Goal: Transaction & Acquisition: Subscribe to service/newsletter

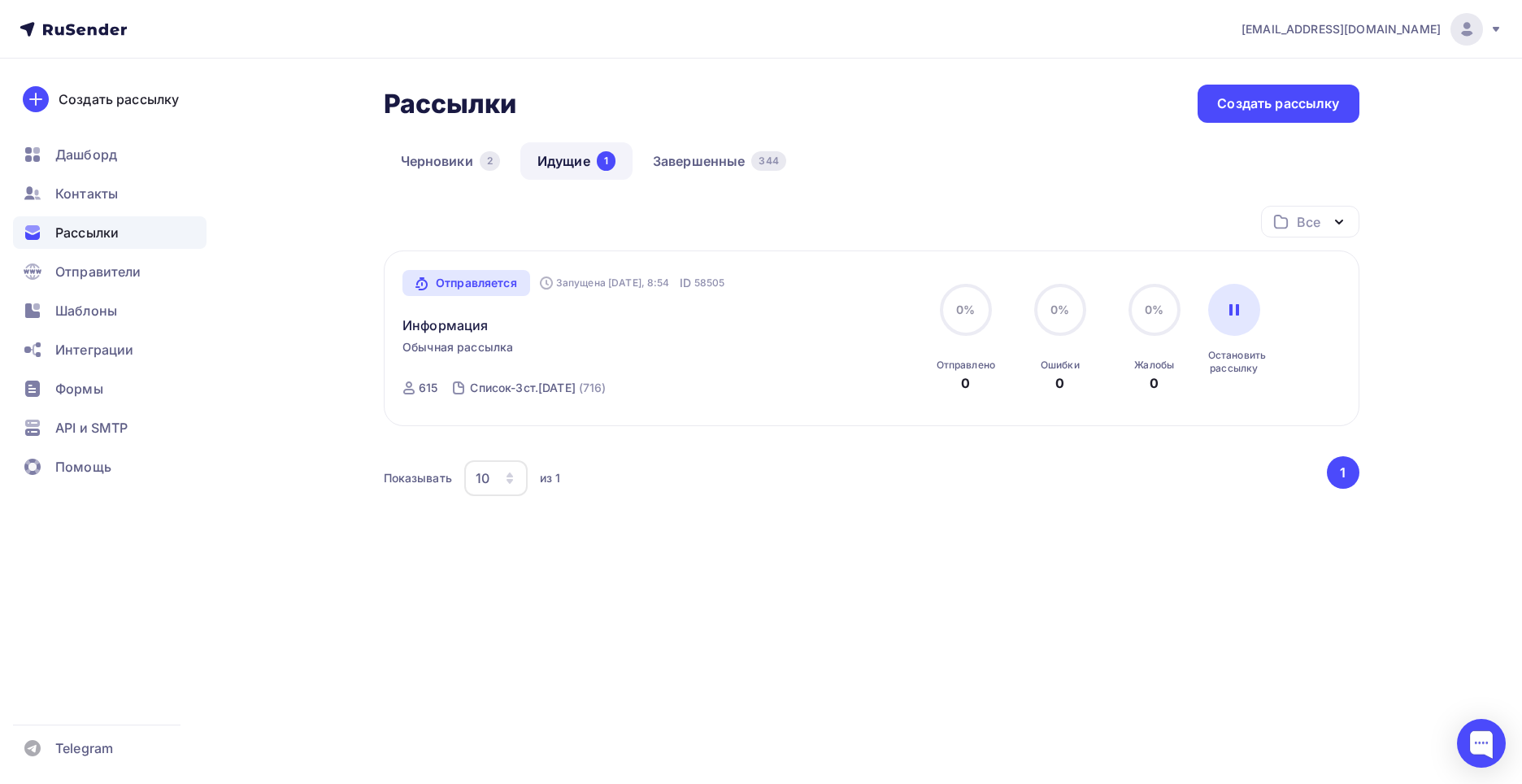
click at [778, 340] on div "Отправляется Запущена [DATE], 8:54 ID 58505 Информация Обычная рассылка Отправл…" at bounding box center [871, 339] width 938 height 137
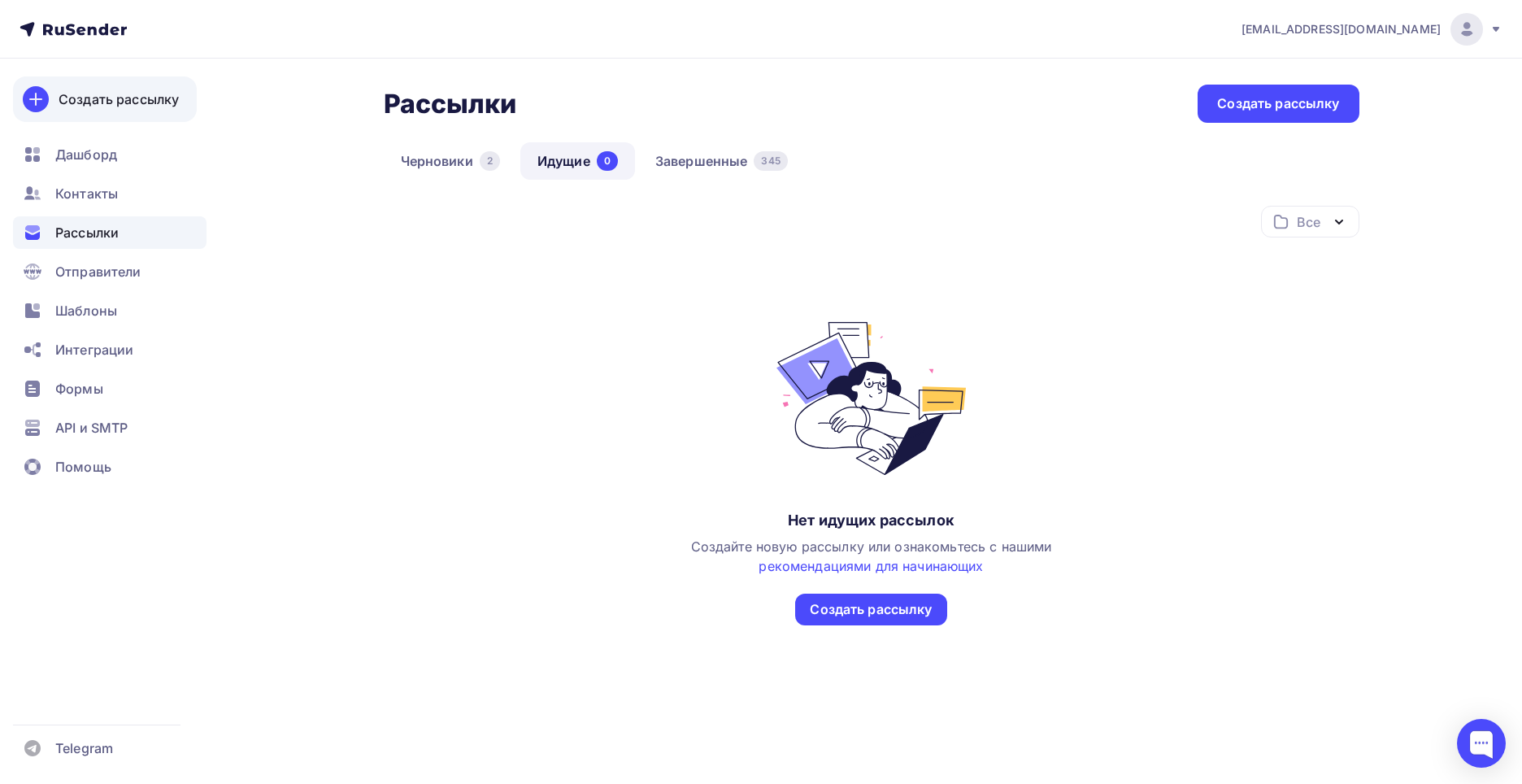
click at [163, 99] on div "Создать рассылку" at bounding box center [119, 99] width 121 height 19
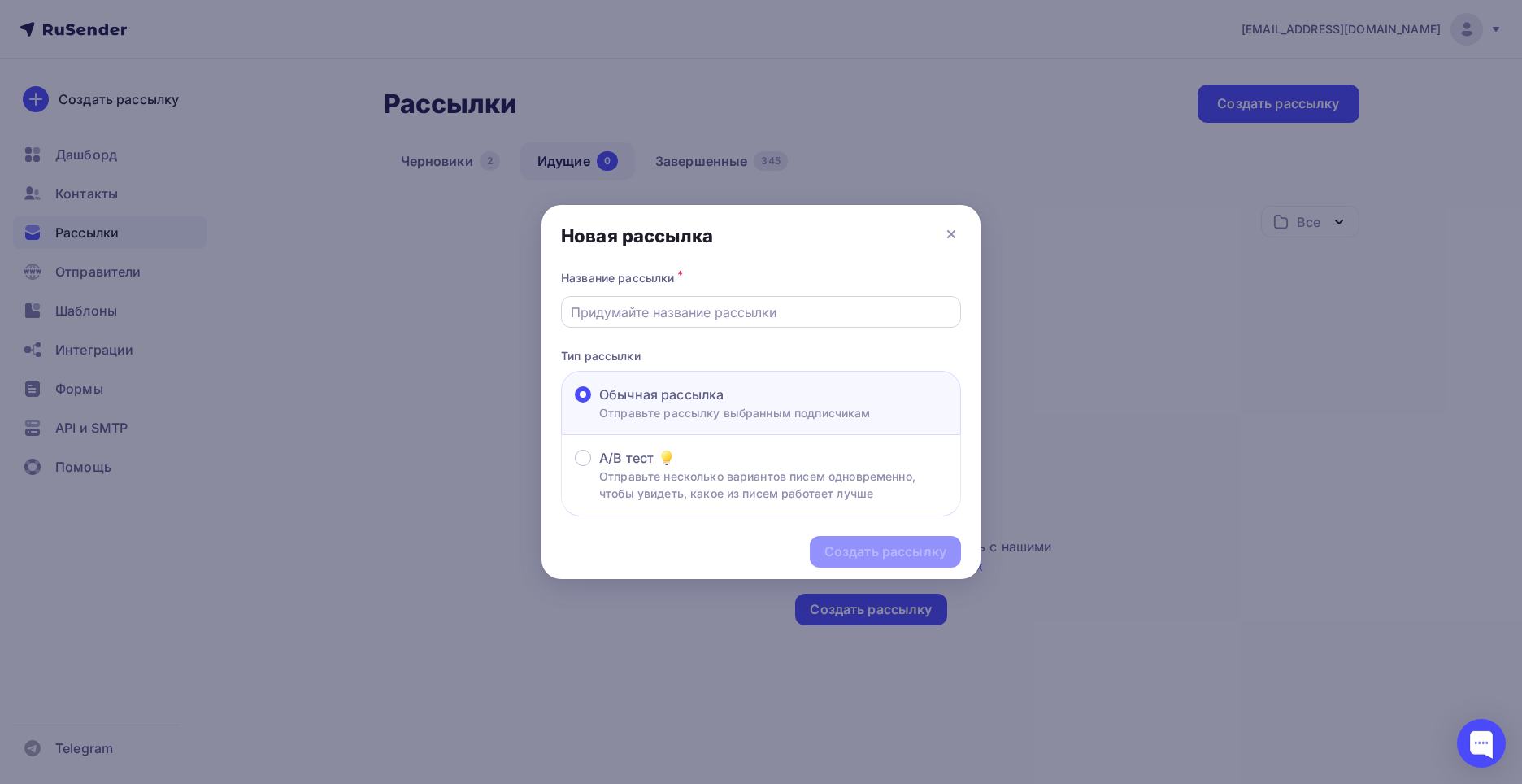
click at [633, 313] on input "text" at bounding box center [761, 312] width 381 height 19
type input "Информация"
click at [865, 539] on div "Создать рассылку" at bounding box center [761, 551] width 439 height 70
click at [860, 547] on div "Создать рассылку" at bounding box center [886, 551] width 122 height 18
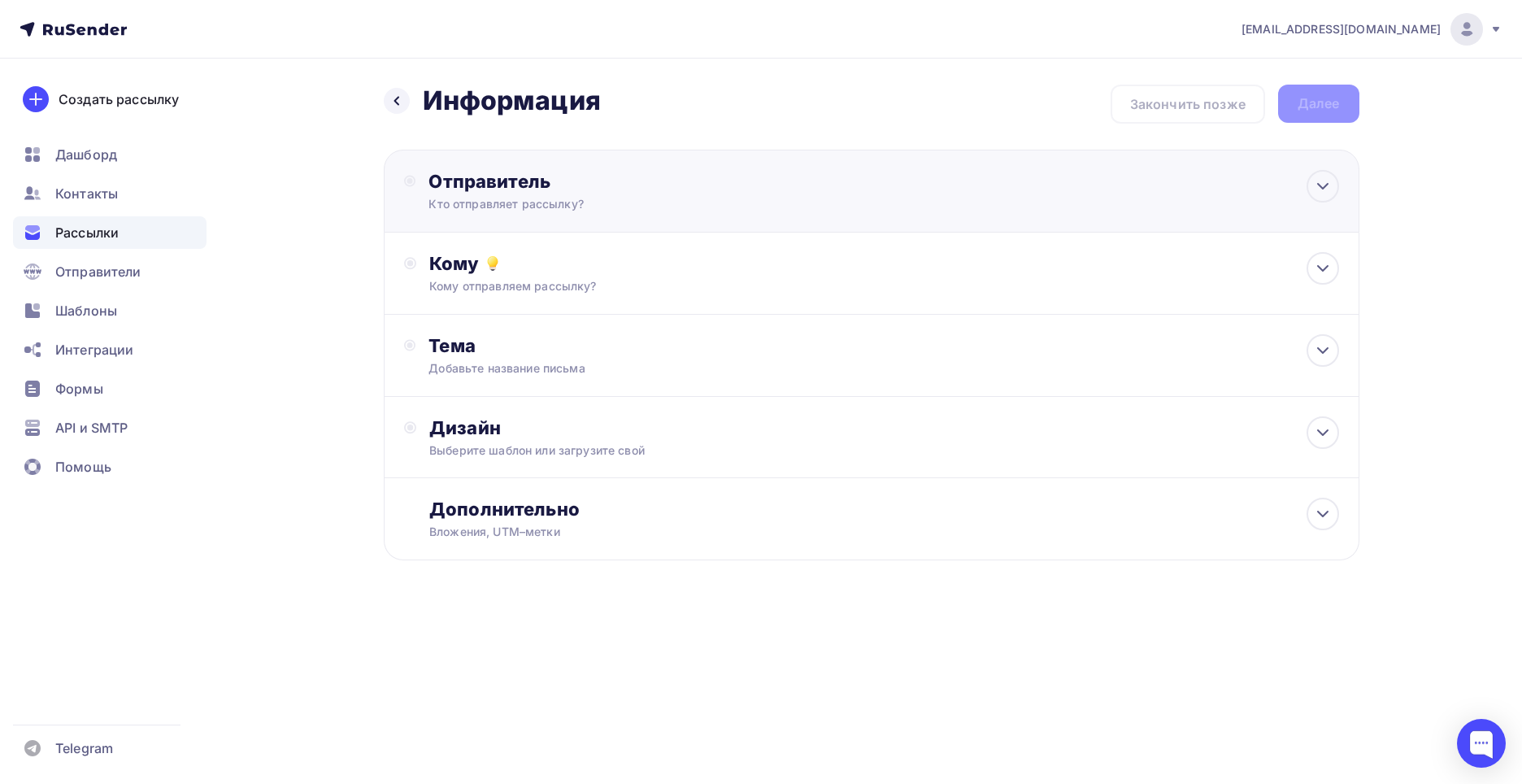
click at [458, 185] on div "Отправитель" at bounding box center [605, 182] width 352 height 23
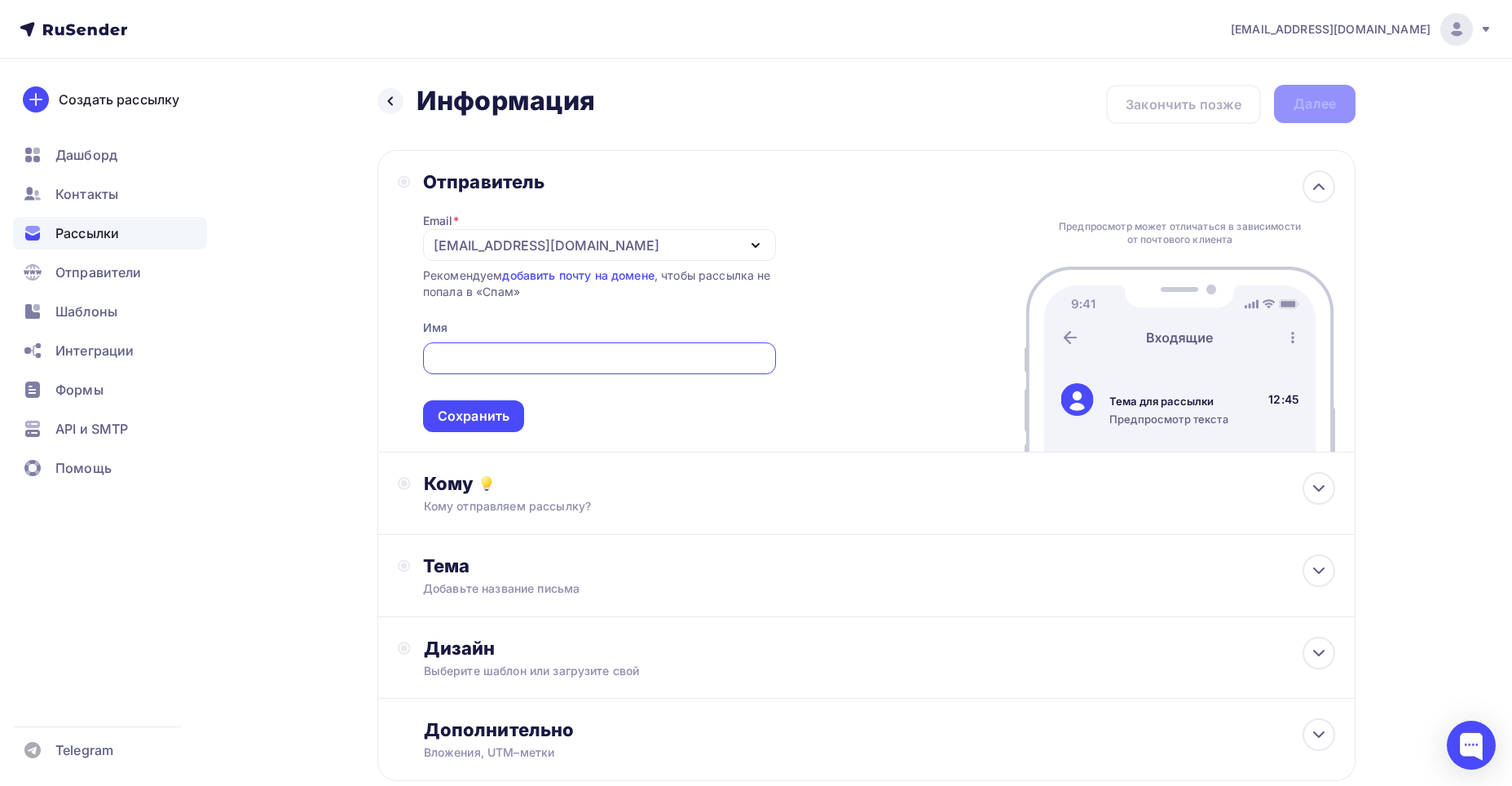
click at [496, 353] on input "text" at bounding box center [598, 358] width 334 height 19
type input "МАК-ПУЛ"
click at [457, 424] on div "Сохранить" at bounding box center [473, 415] width 72 height 18
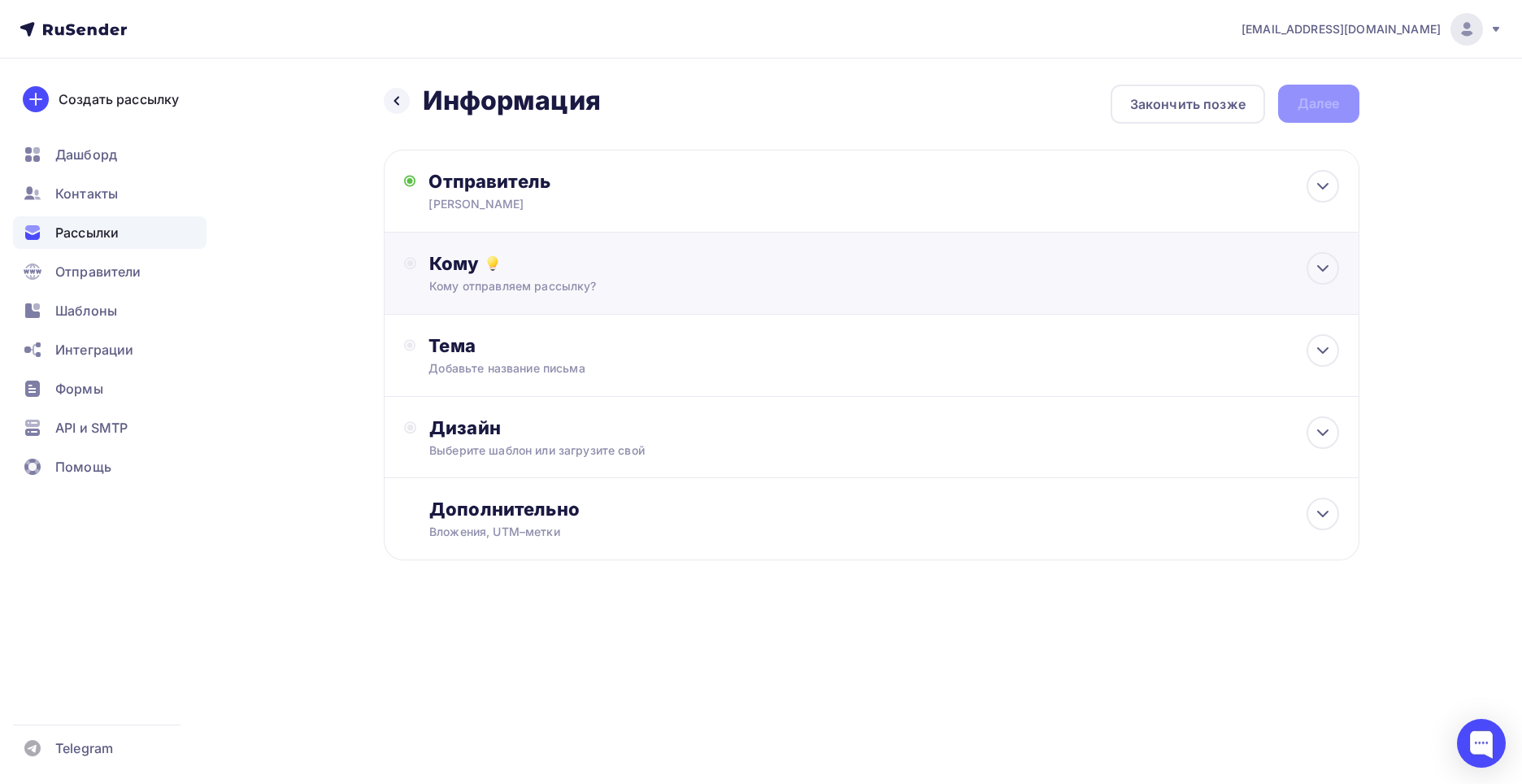
click at [449, 265] on div "Кому" at bounding box center [884, 264] width 909 height 23
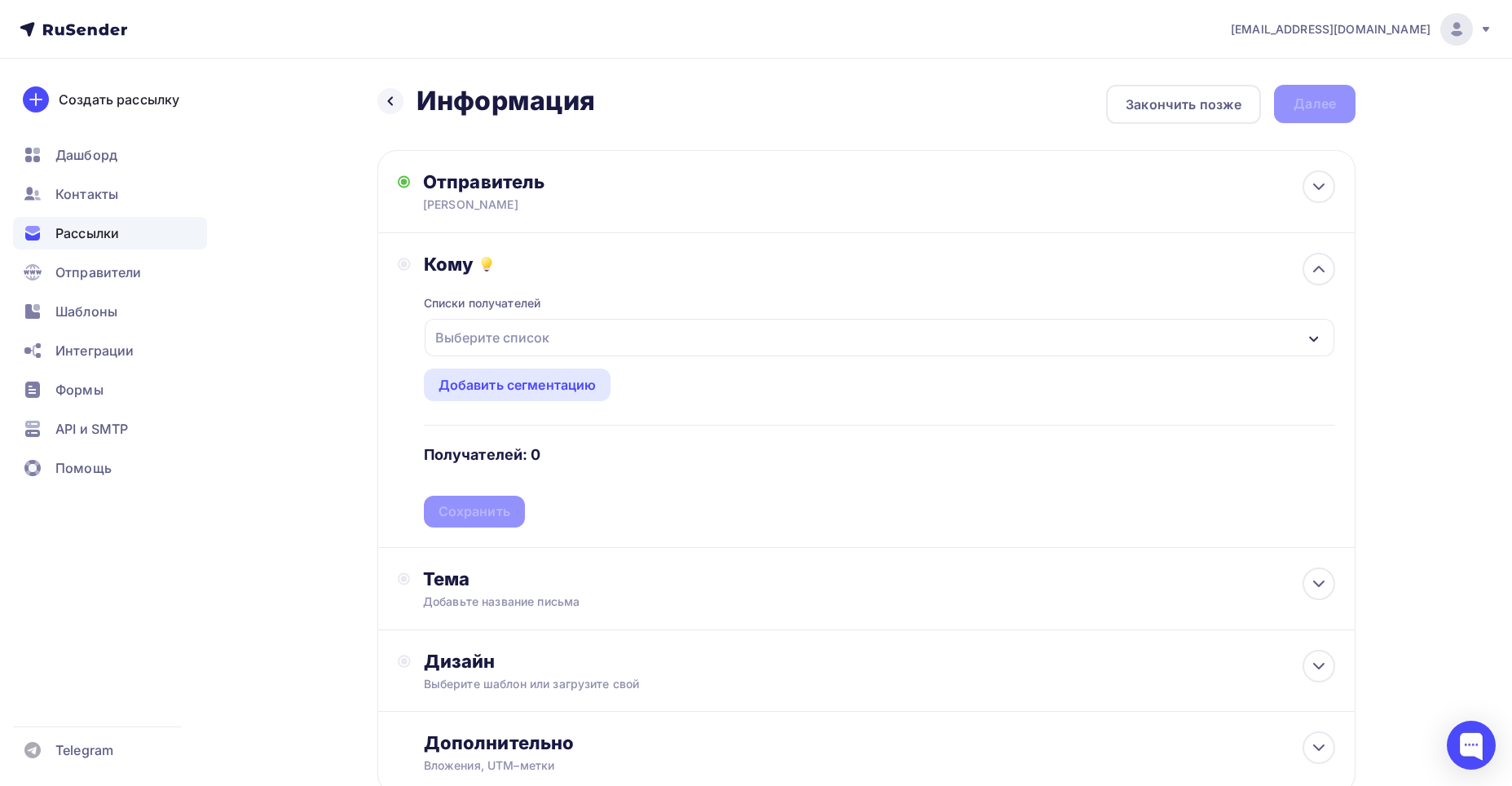
click at [1309, 336] on icon "button" at bounding box center [1314, 339] width 13 height 13
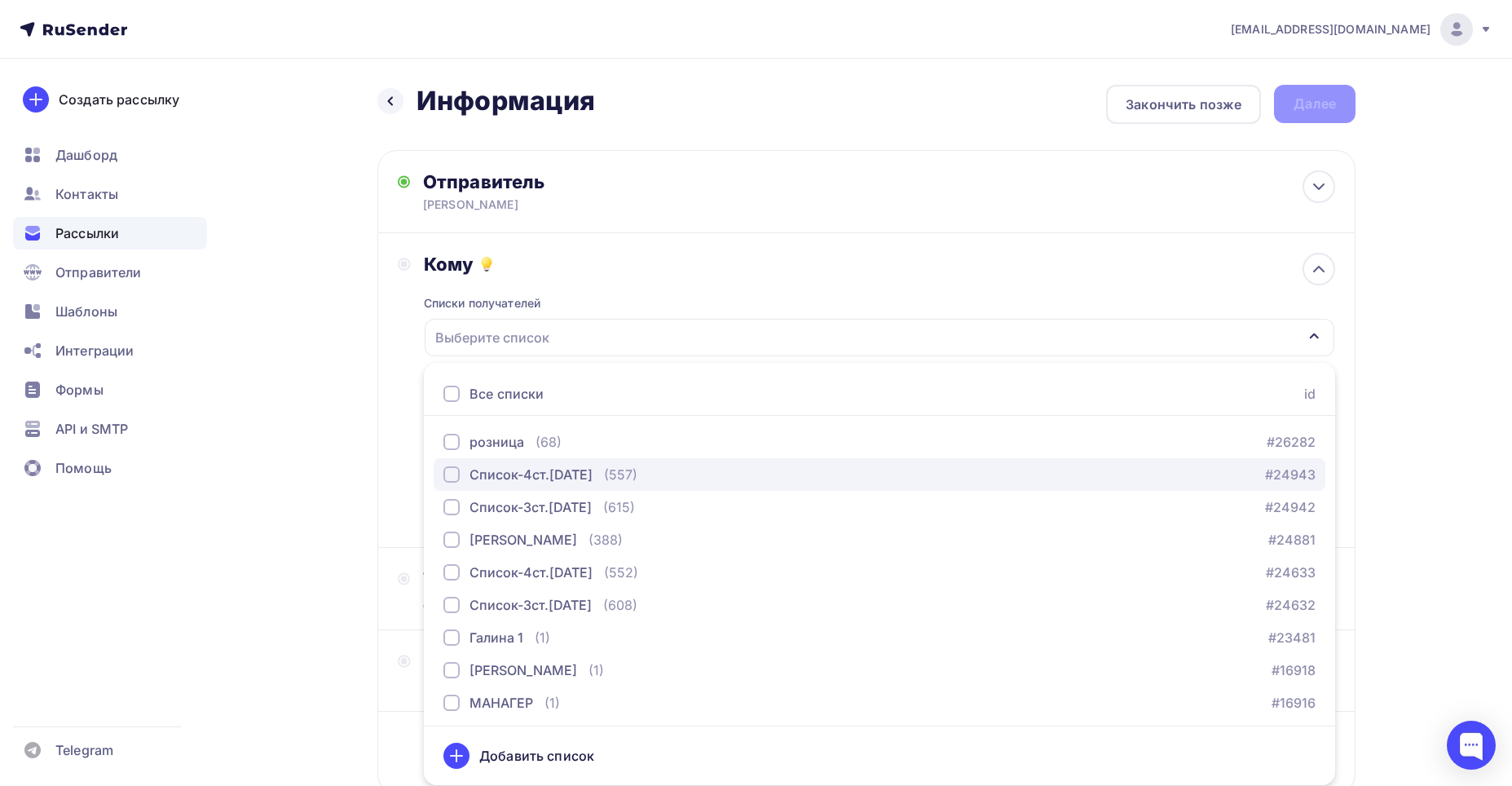
click at [455, 472] on div "button" at bounding box center [451, 474] width 16 height 16
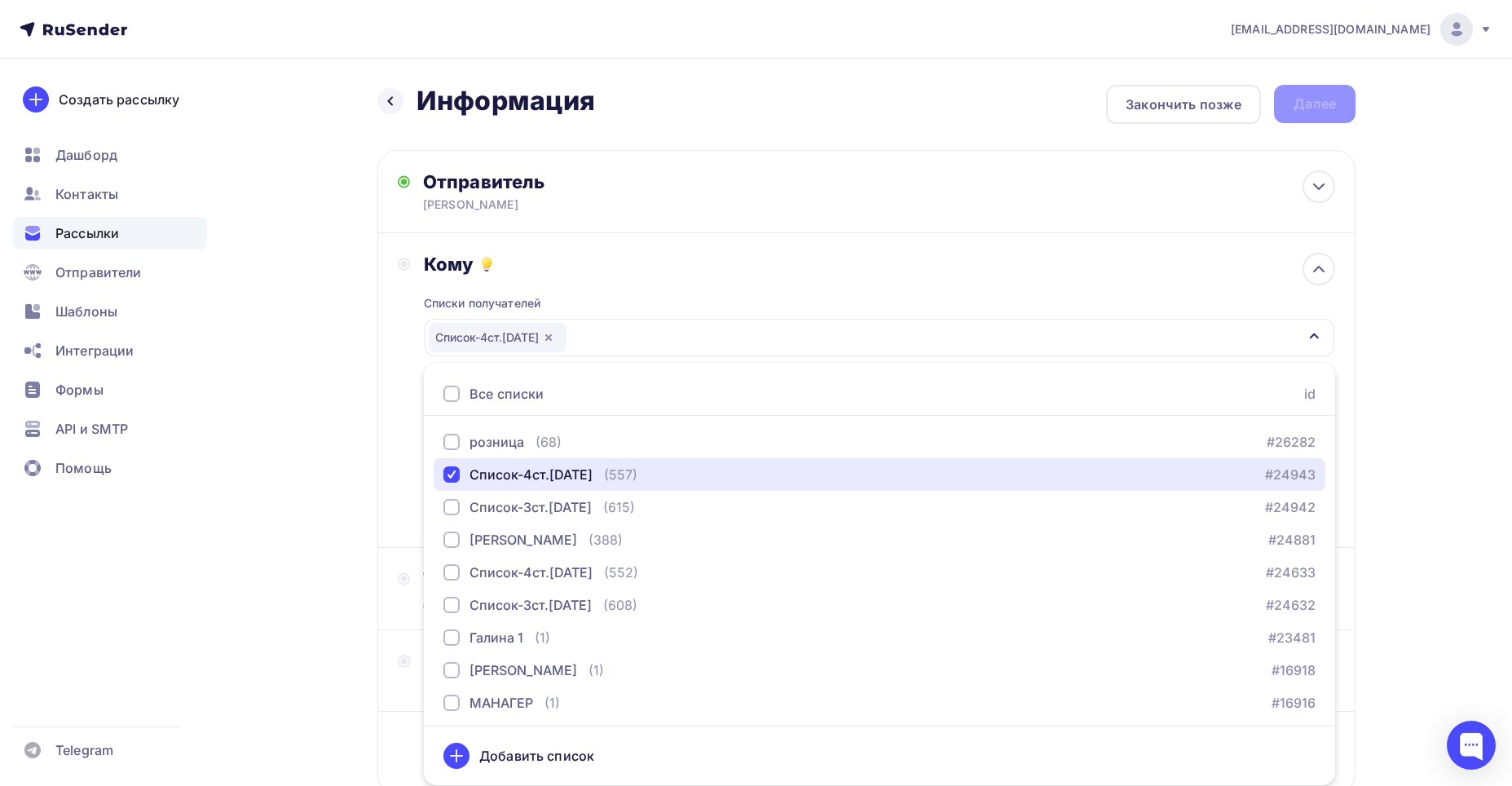
click at [586, 338] on div "Список-4ст.21.07.25" at bounding box center [880, 337] width 910 height 38
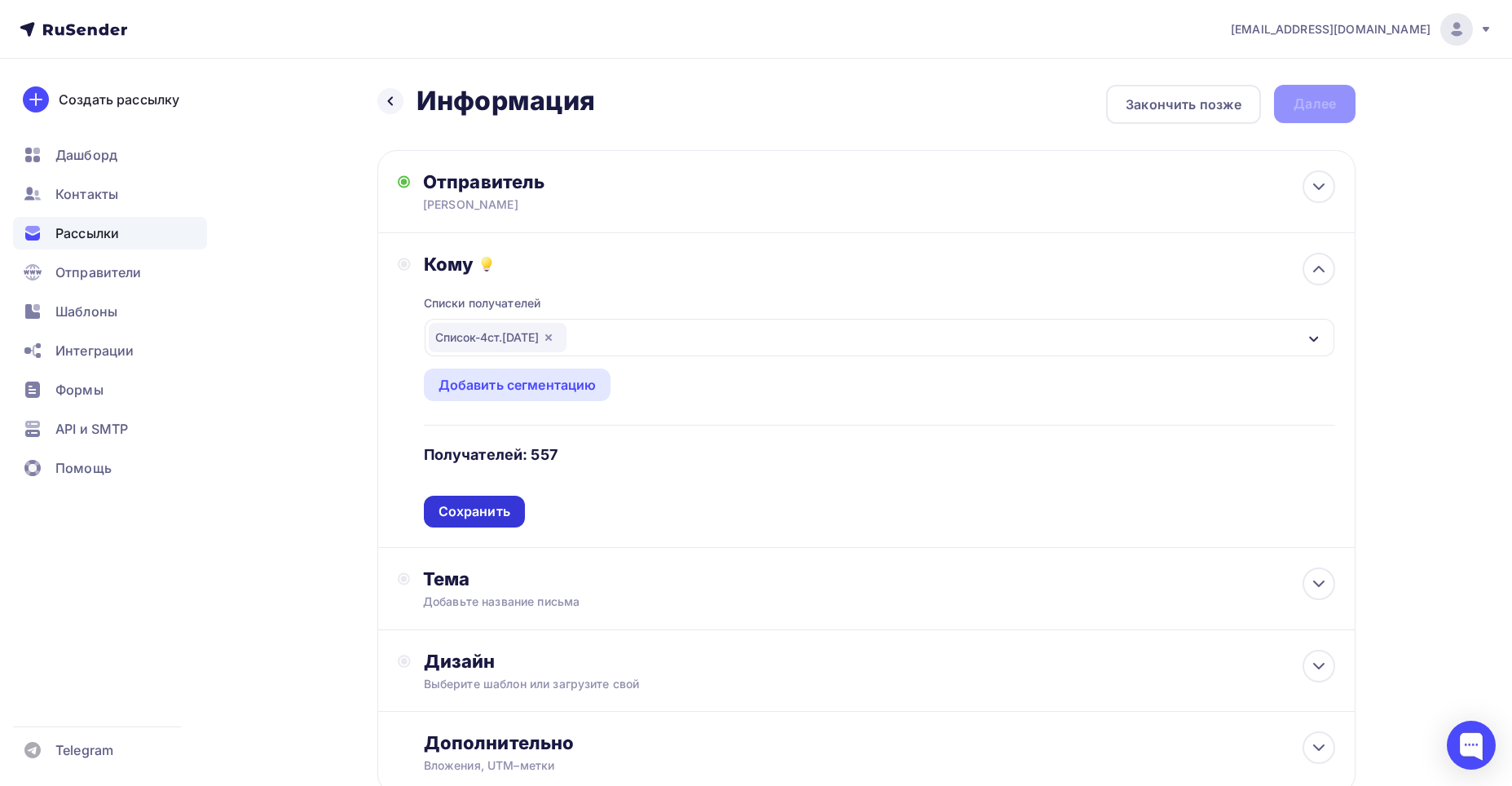
click at [488, 500] on div "Сохранить" at bounding box center [474, 511] width 101 height 32
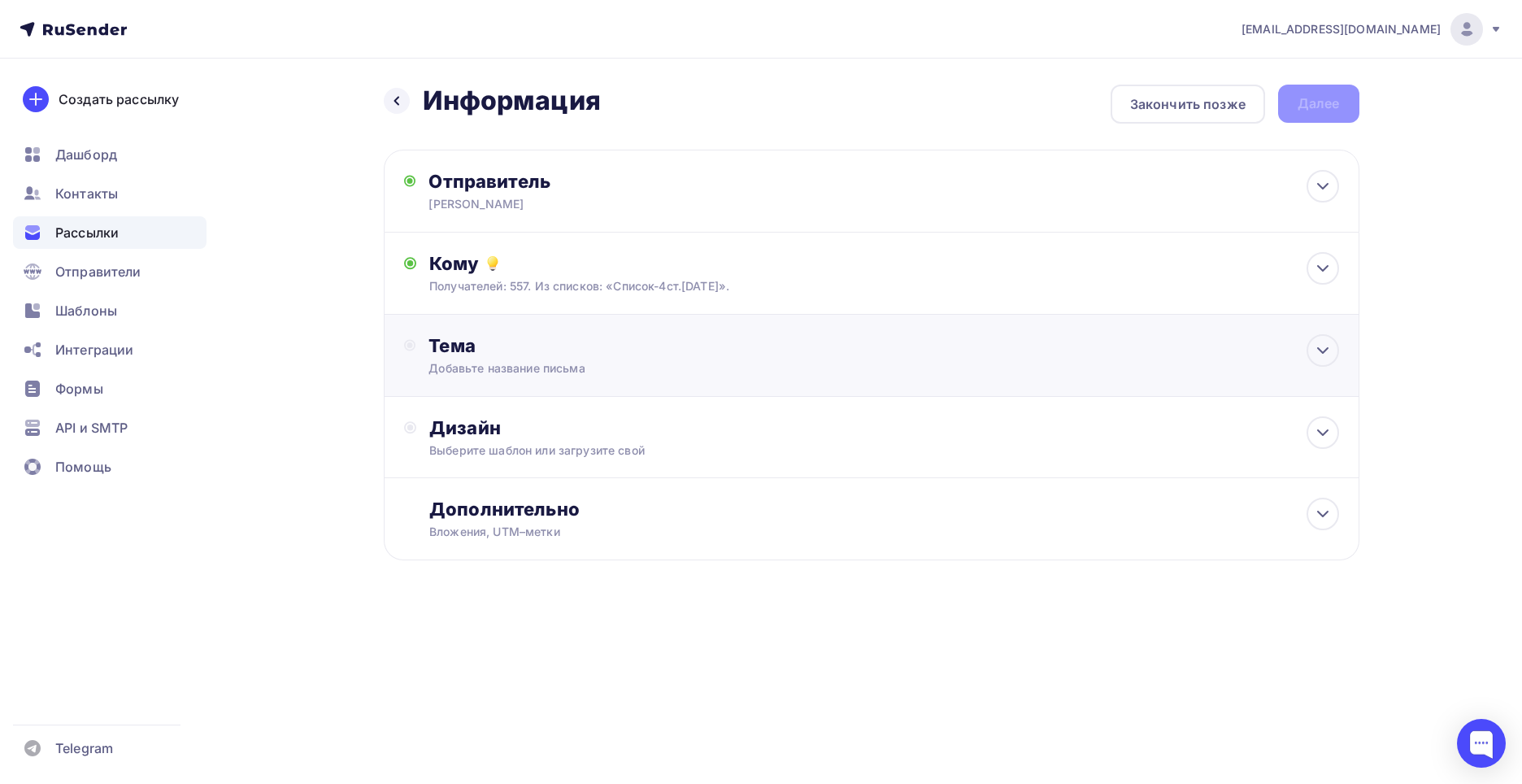
click at [465, 350] on div "Тема" at bounding box center [589, 346] width 322 height 23
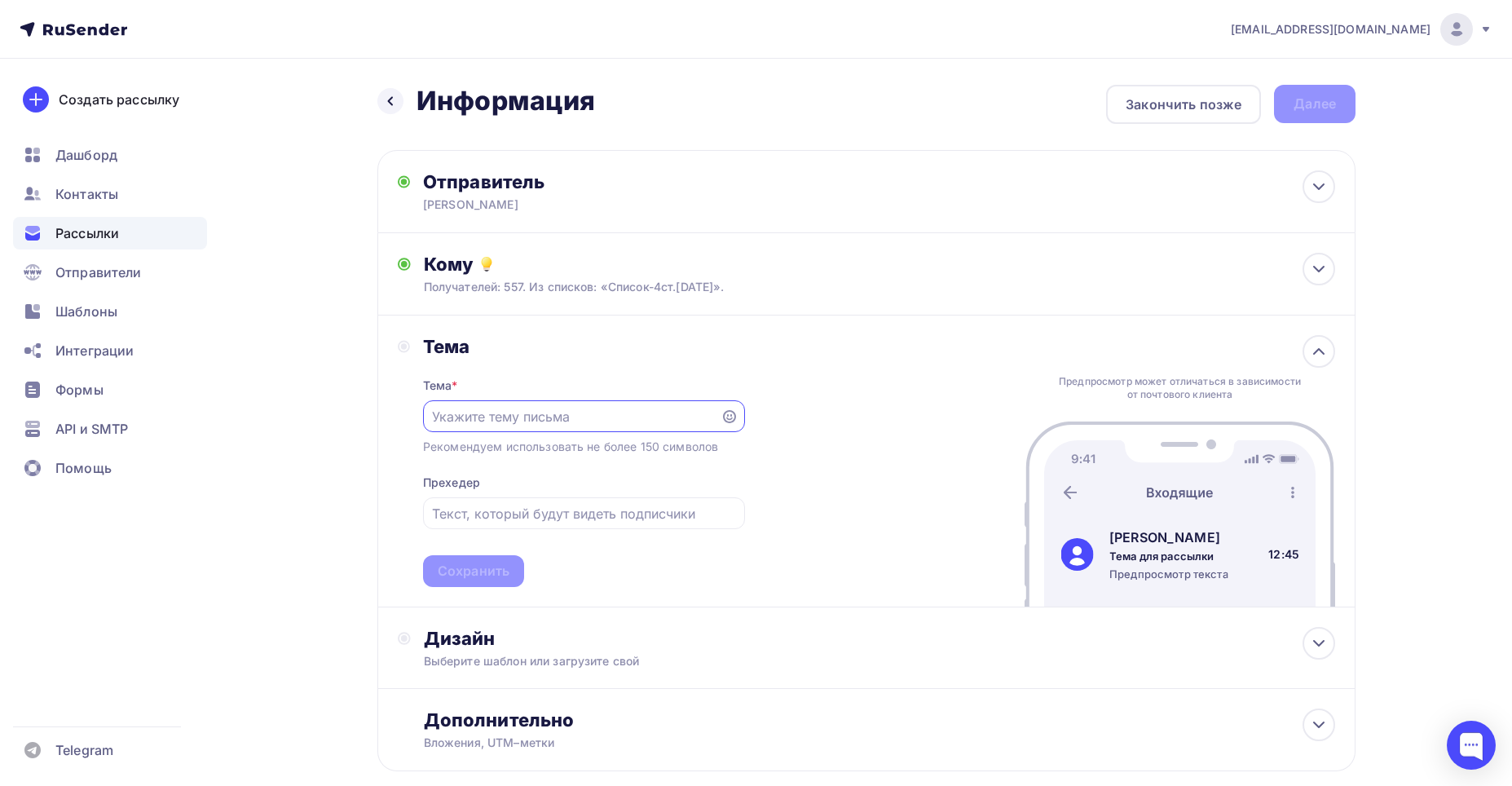
click at [493, 417] on input "text" at bounding box center [571, 416] width 279 height 19
type input "Информация по остаткам и ценам."
click at [481, 570] on div "Сохранить" at bounding box center [473, 570] width 72 height 18
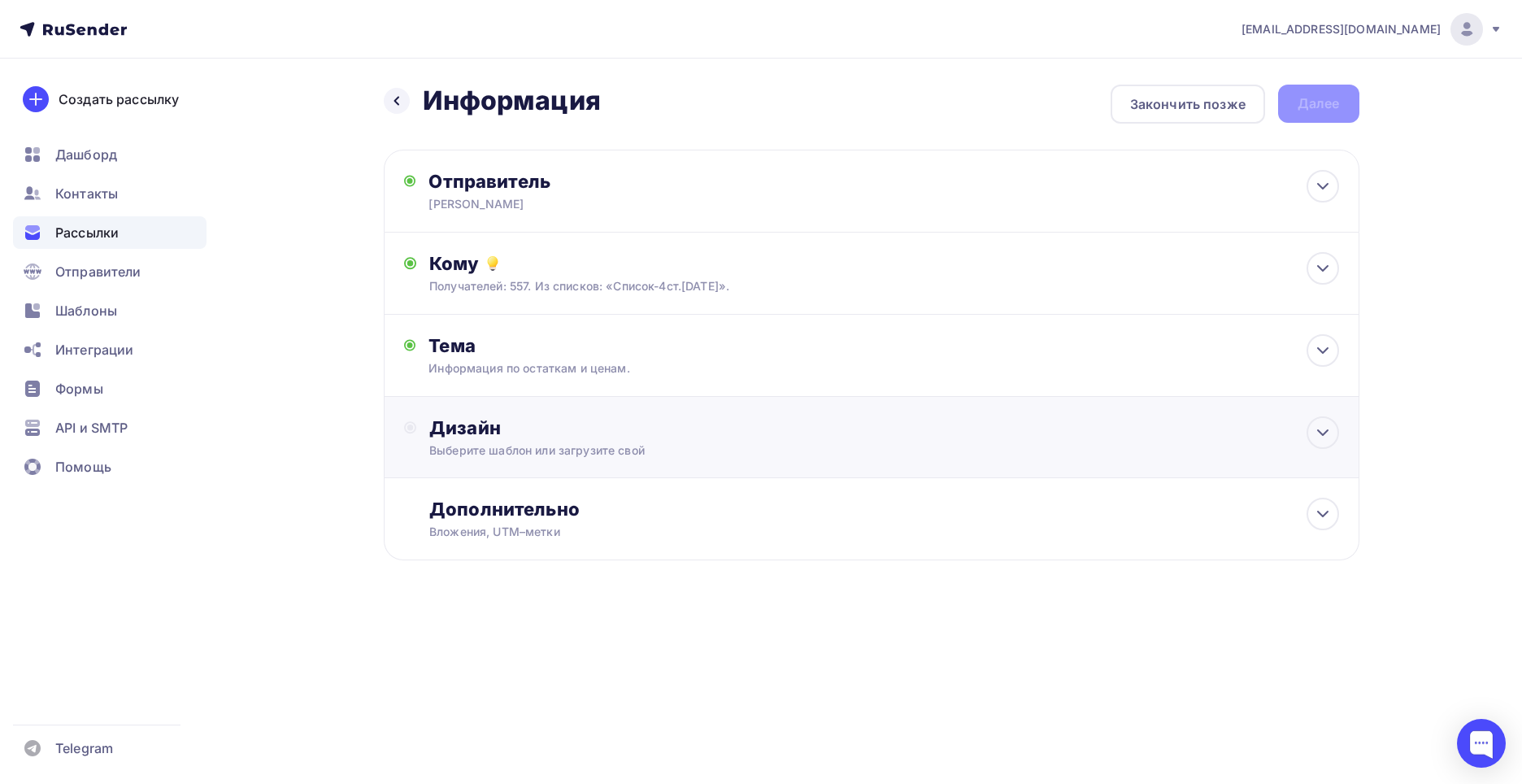
click at [451, 426] on div "Дизайн" at bounding box center [884, 428] width 909 height 23
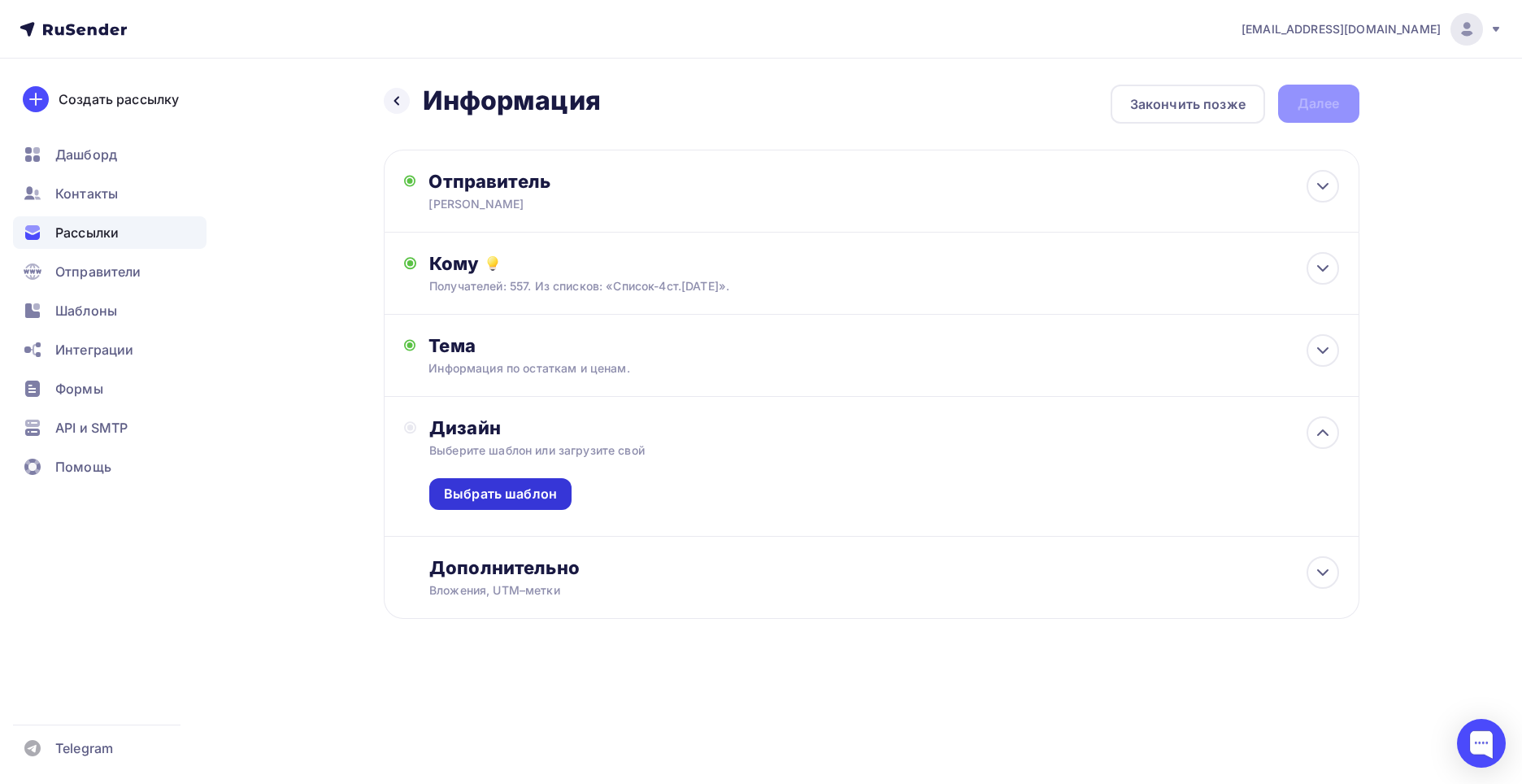
click at [482, 497] on div "Выбрать шаблон" at bounding box center [500, 493] width 113 height 18
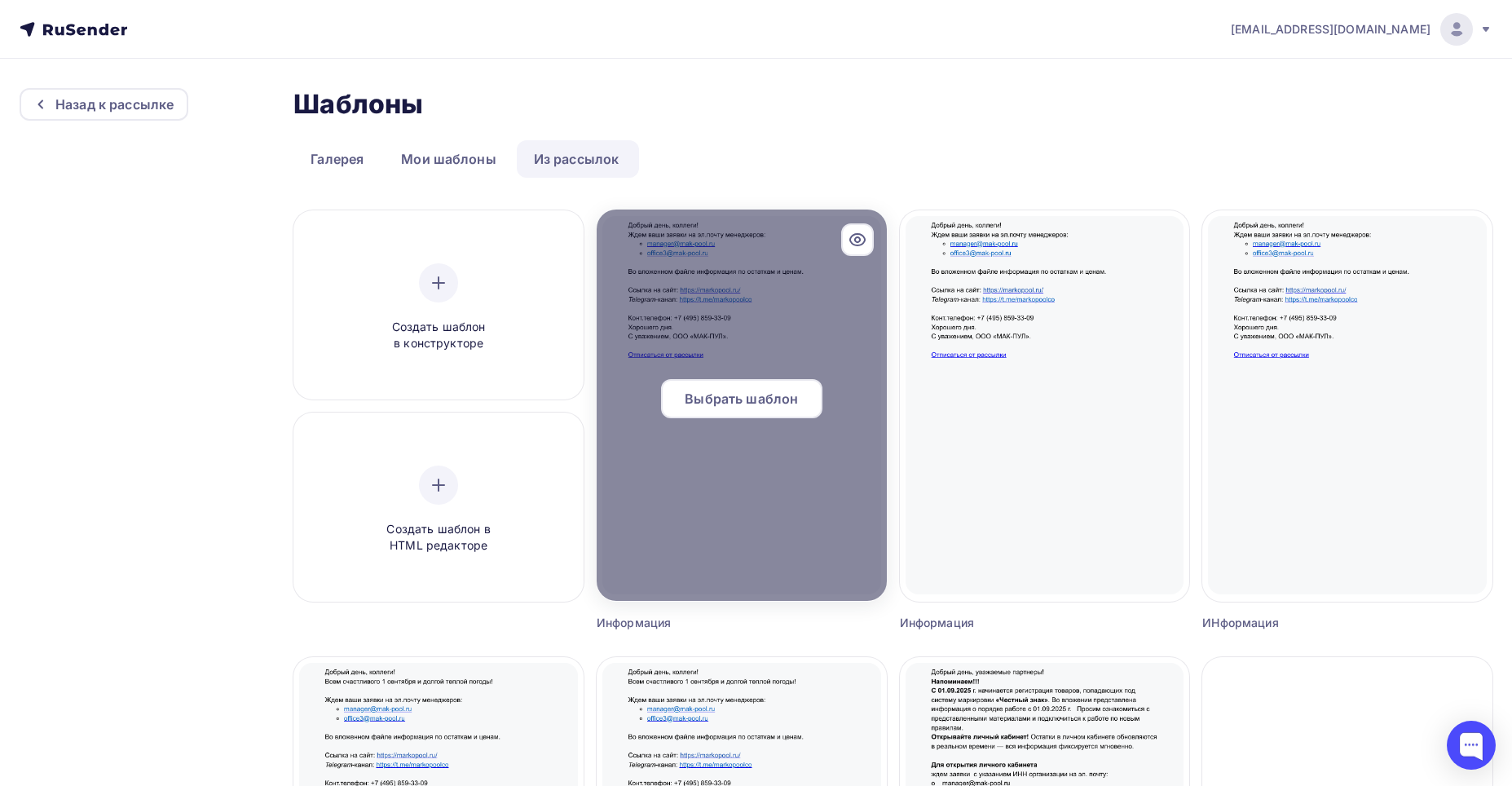
click at [713, 398] on span "Выбрать шаблон" at bounding box center [741, 399] width 113 height 19
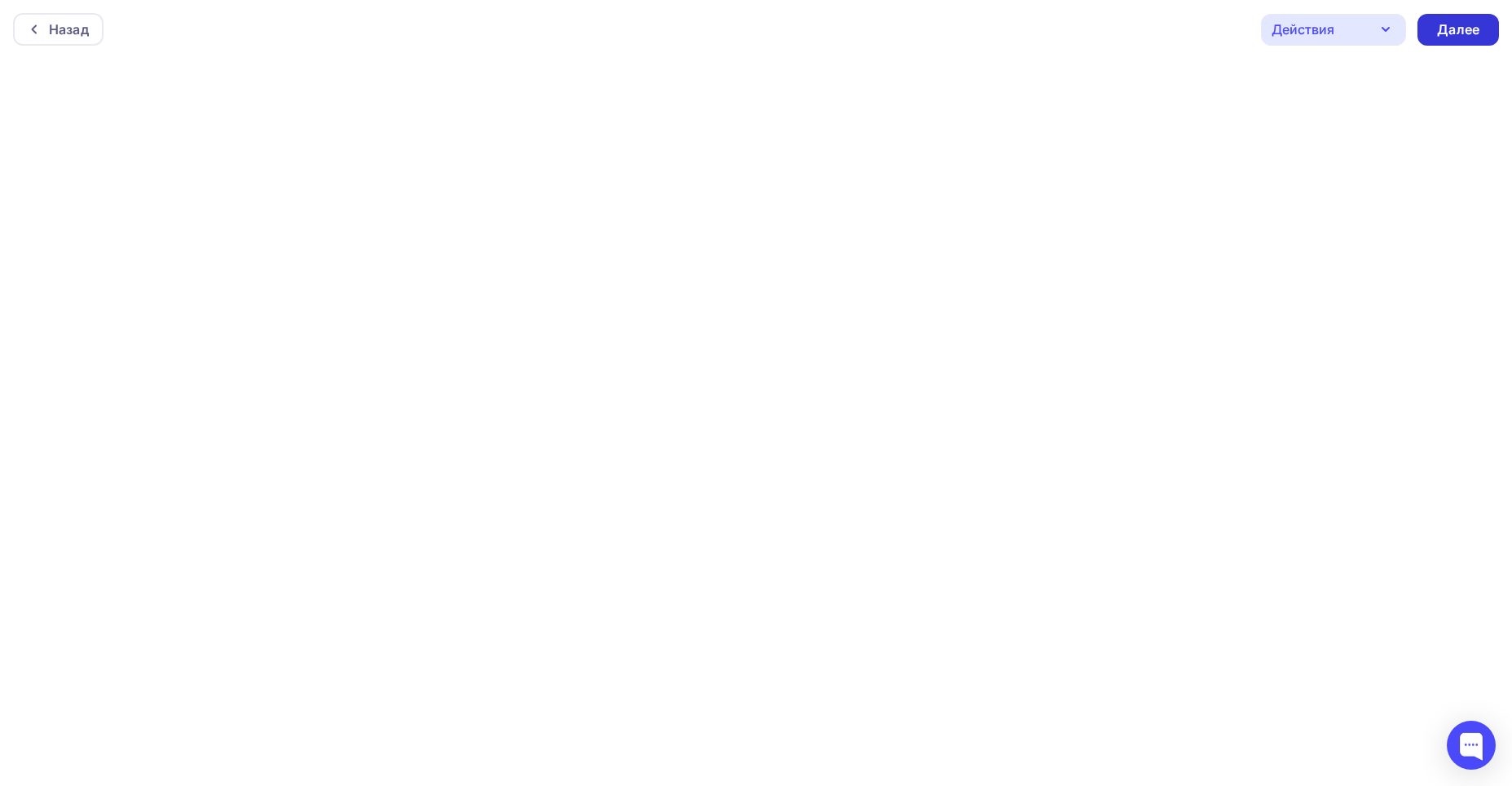
click at [1463, 29] on div "Далее" at bounding box center [1459, 29] width 43 height 18
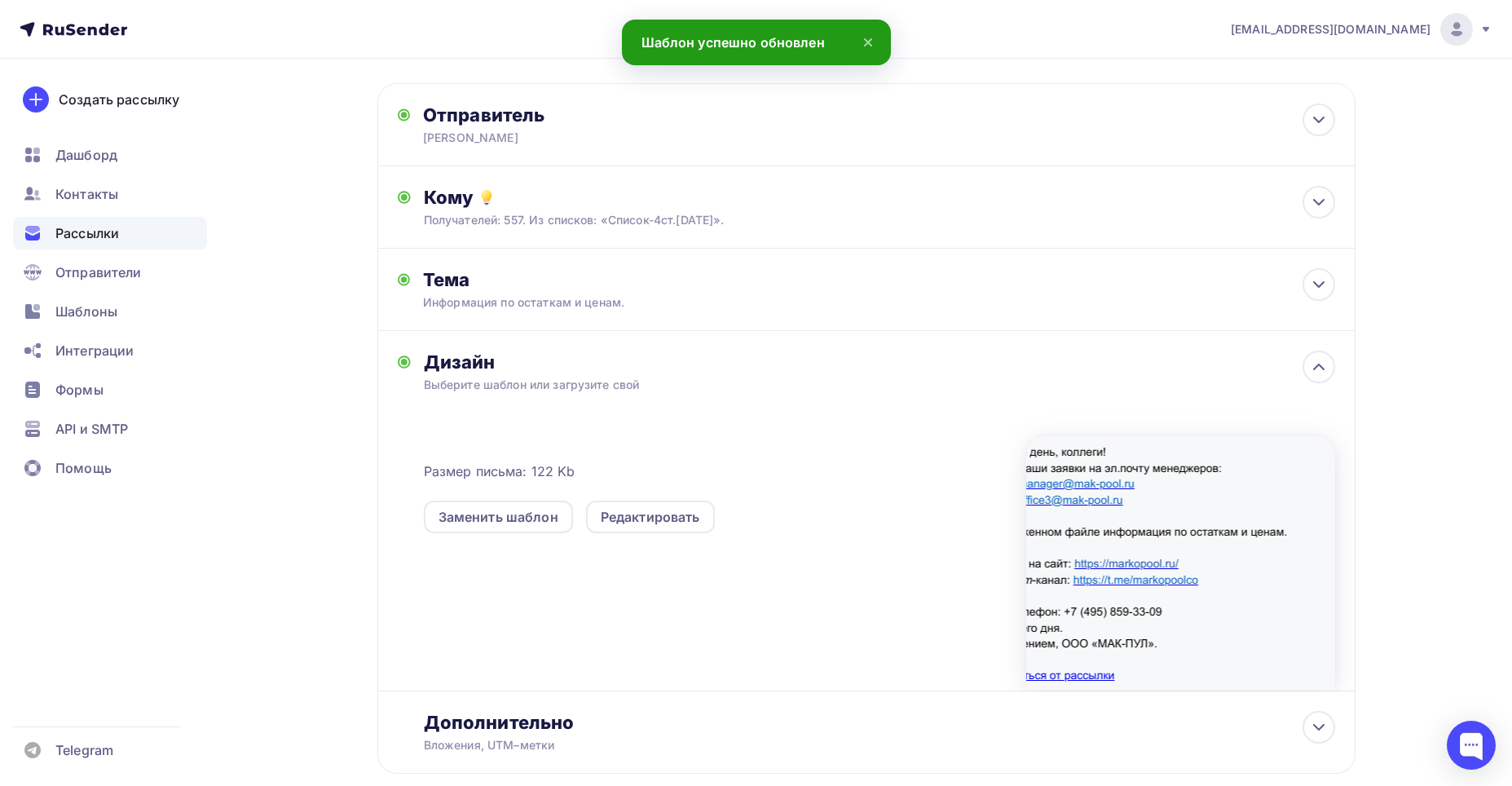
scroll to position [160, 0]
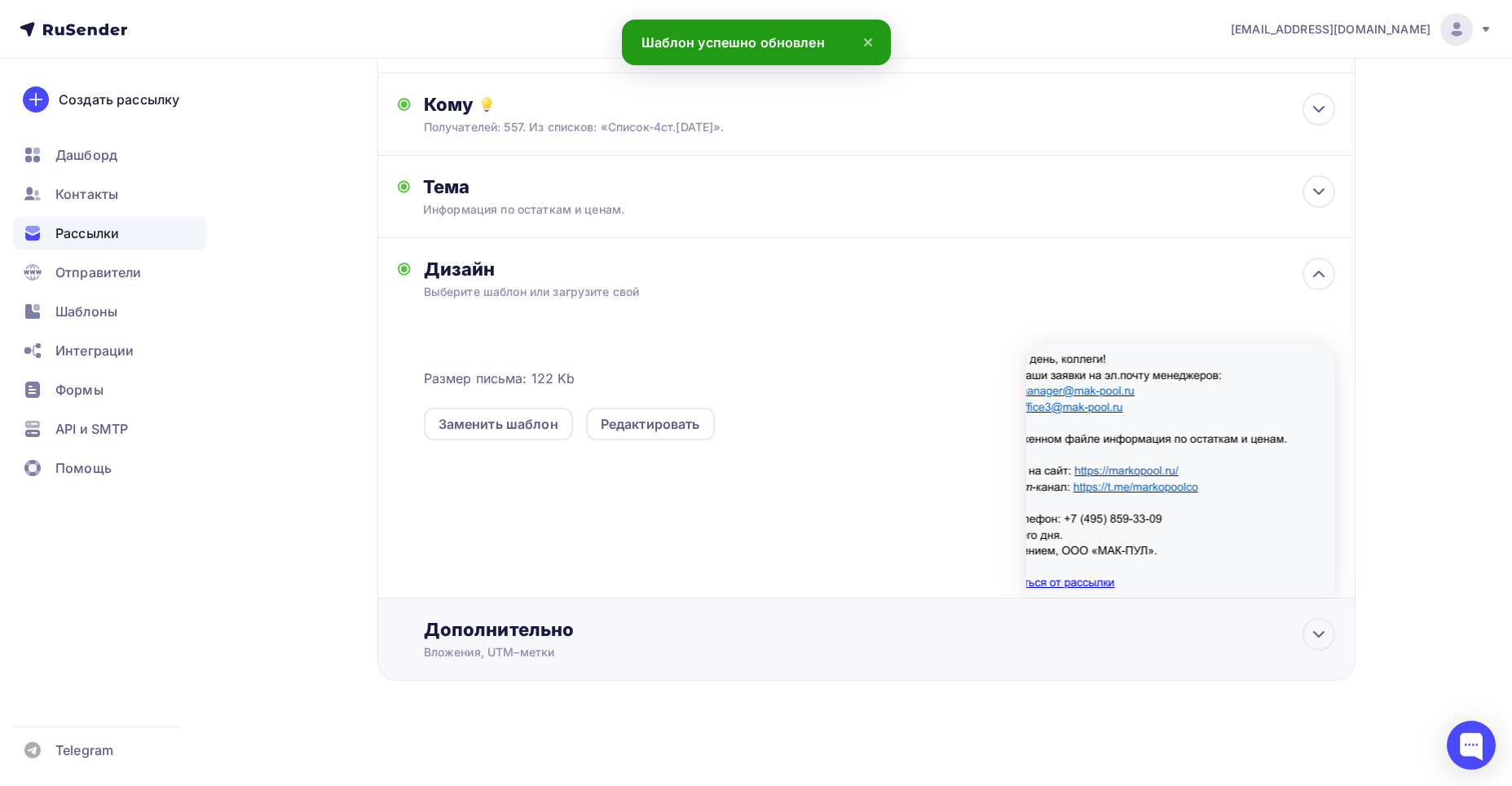
click at [502, 626] on div "Дополнительно" at bounding box center [879, 629] width 911 height 23
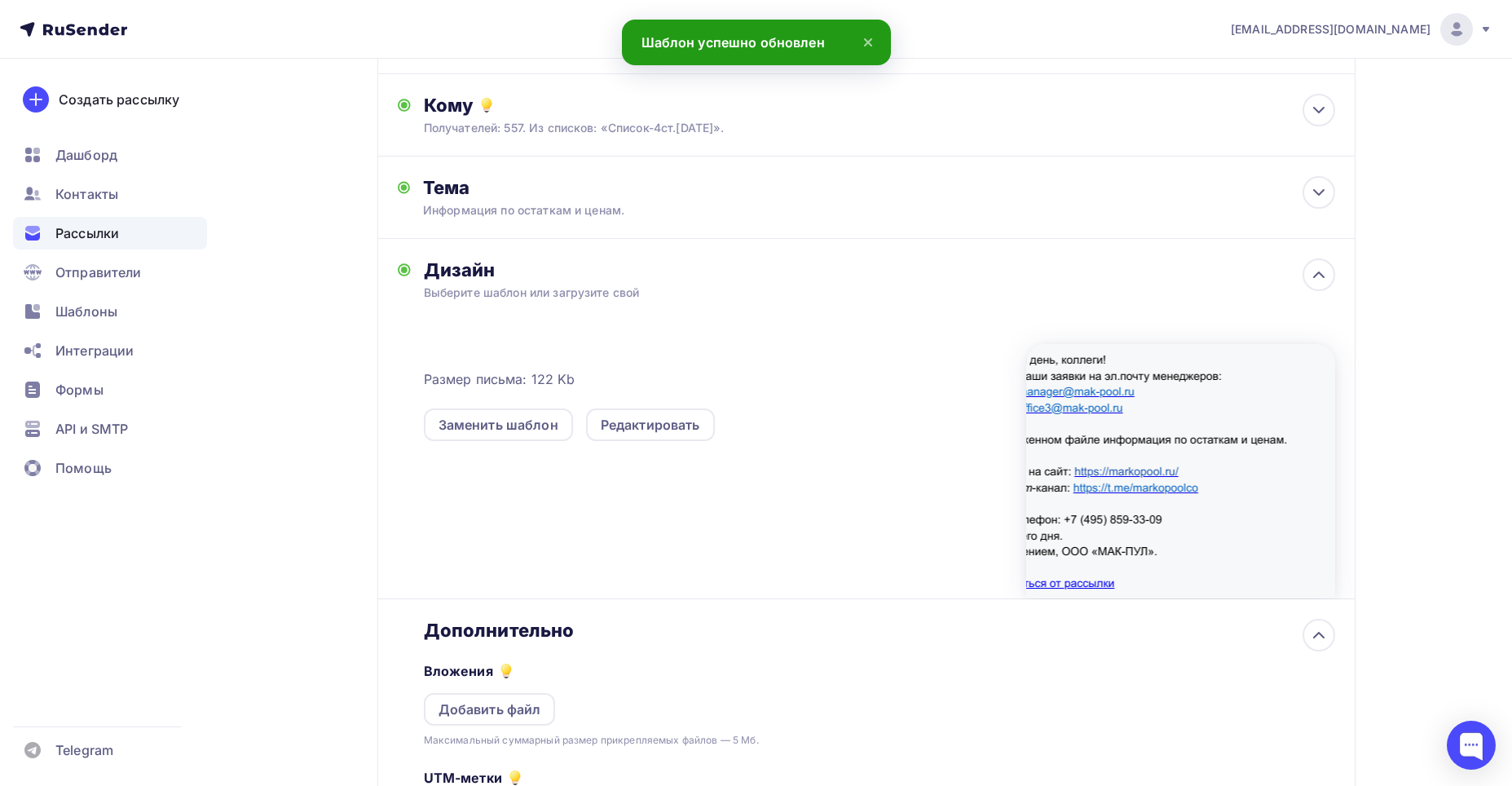
scroll to position [0, 0]
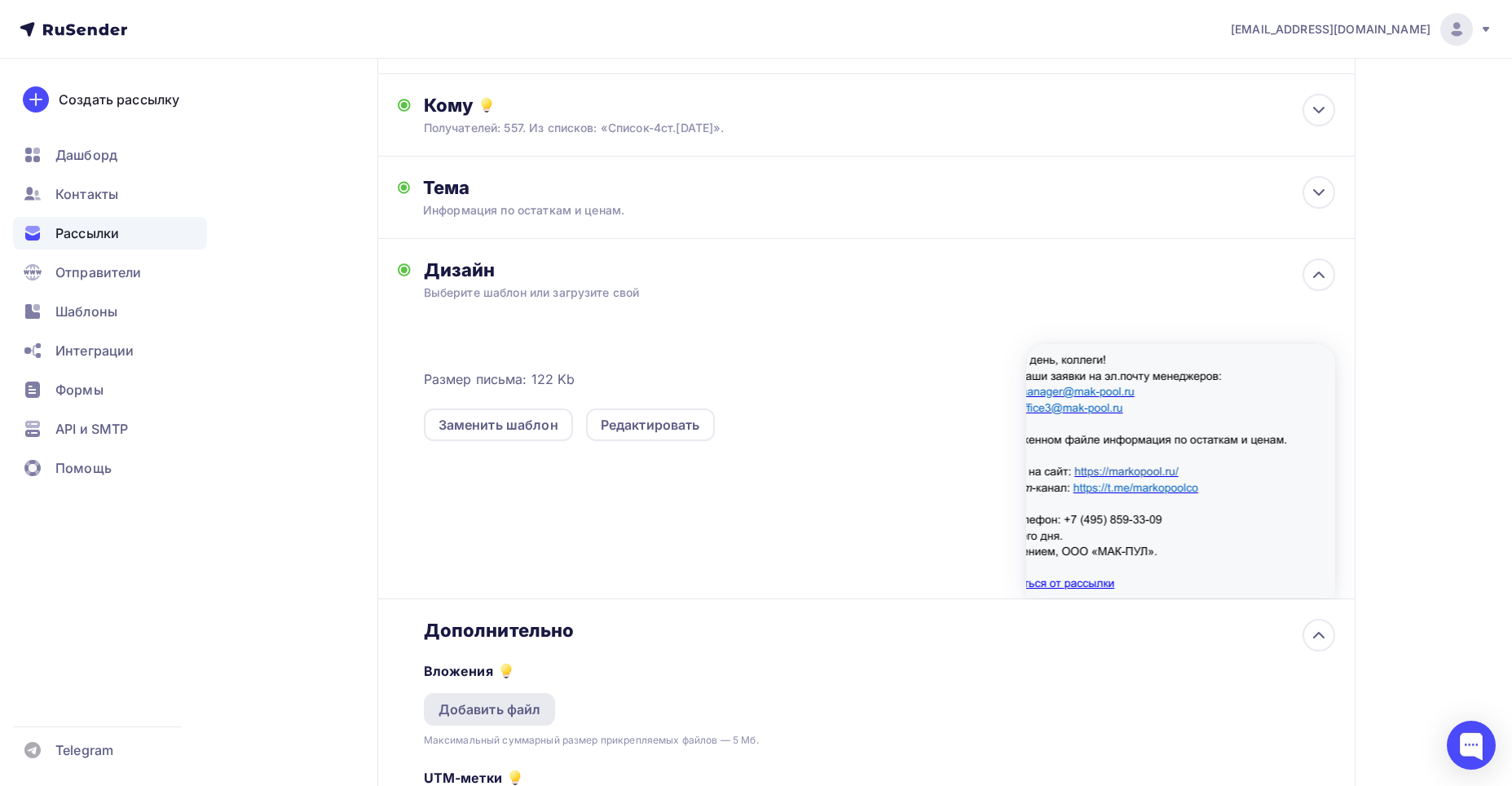
click at [513, 709] on div "Добавить файл" at bounding box center [490, 710] width 103 height 19
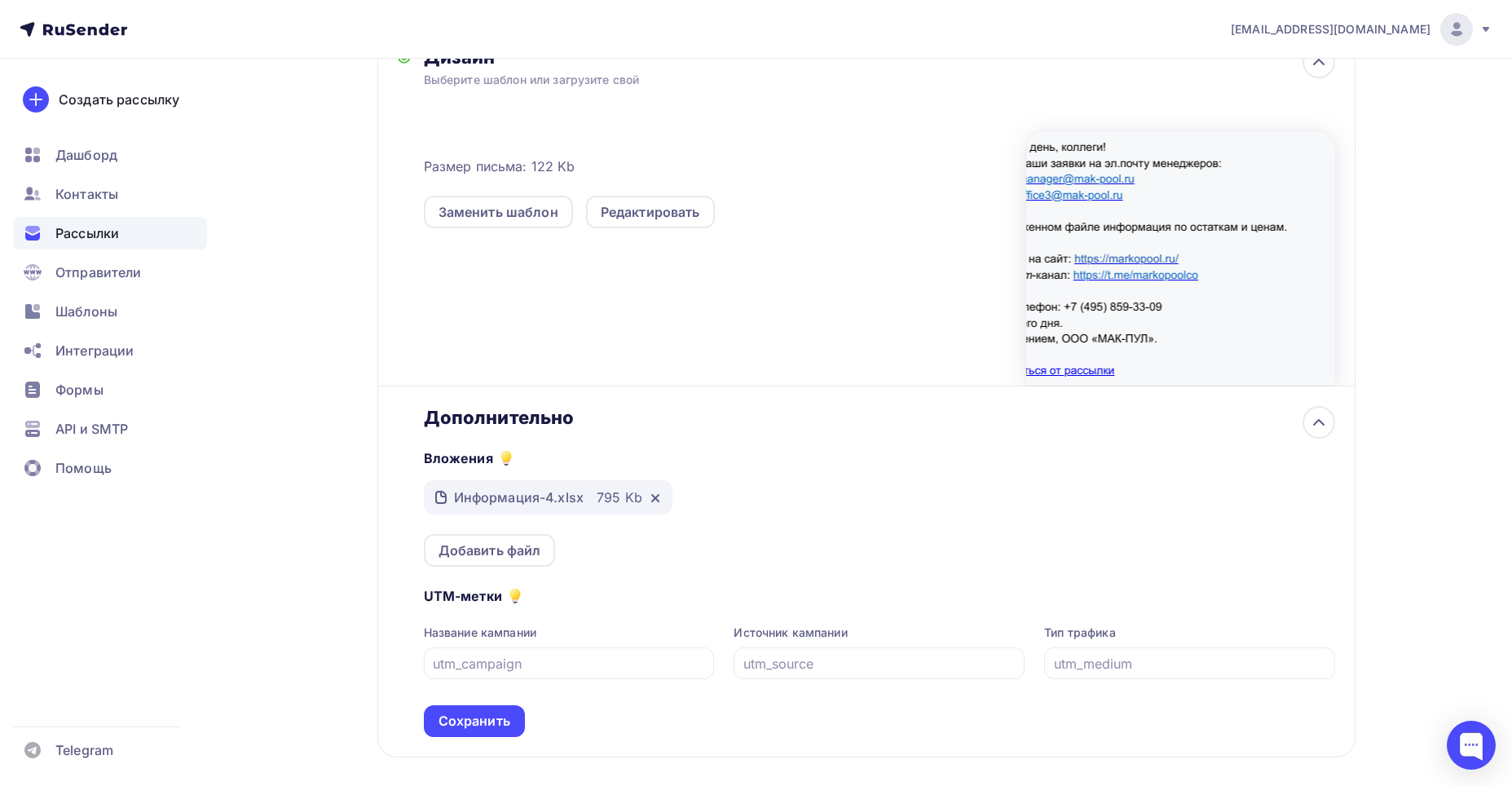
scroll to position [404, 0]
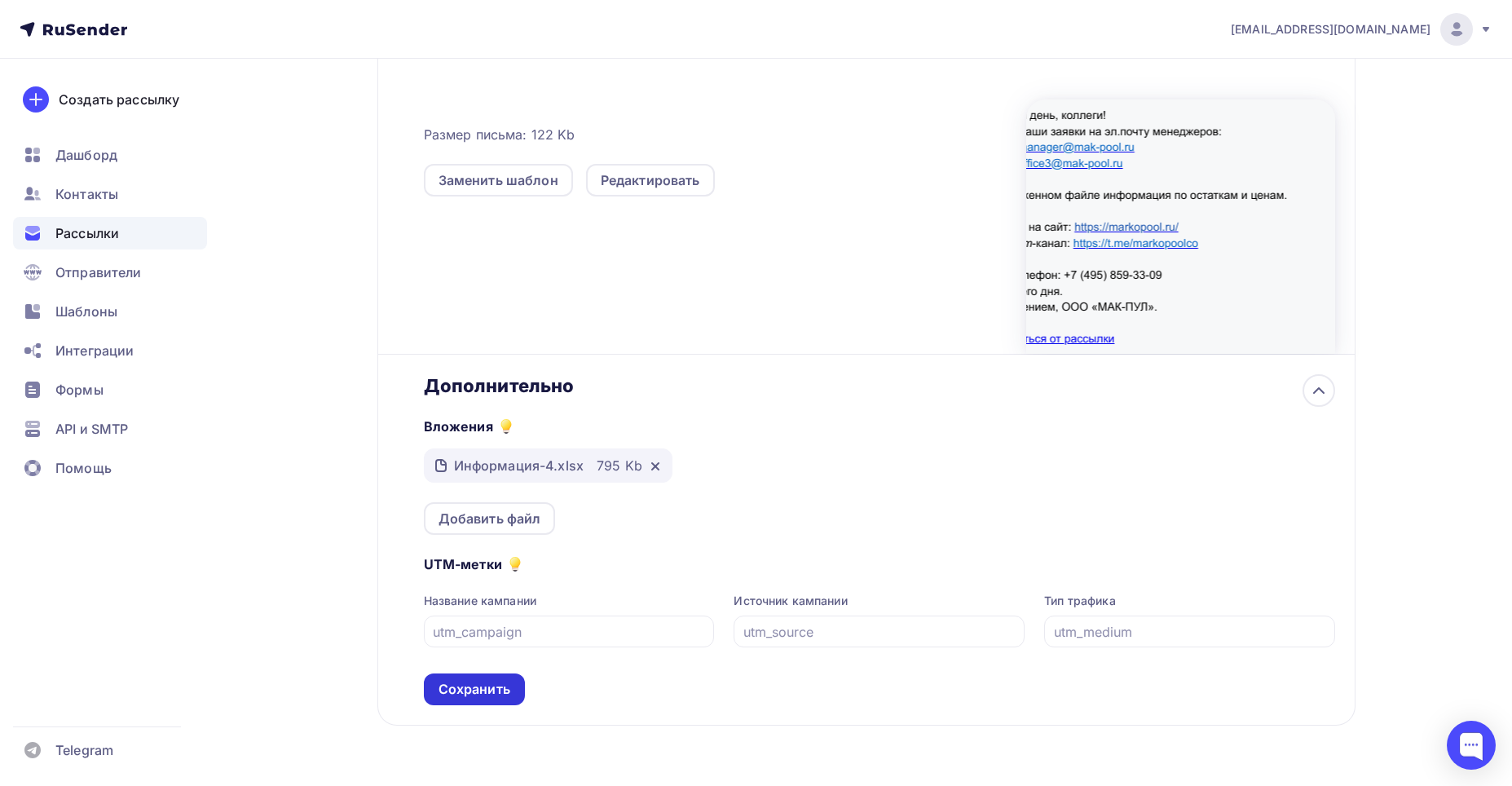
click at [462, 692] on div "Сохранить" at bounding box center [474, 688] width 72 height 18
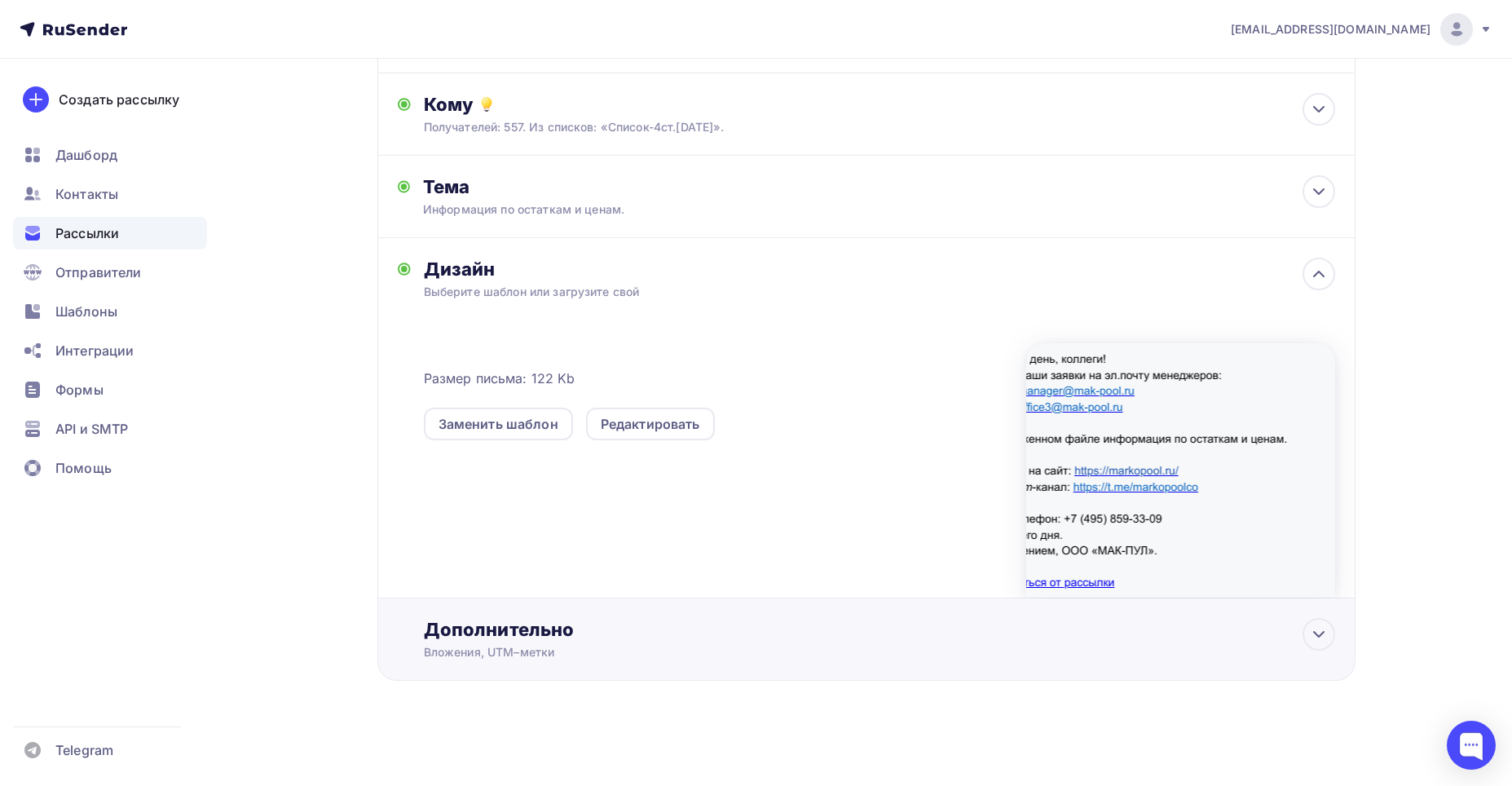
scroll to position [160, 0]
click at [497, 631] on div "Дополнительно" at bounding box center [879, 629] width 911 height 23
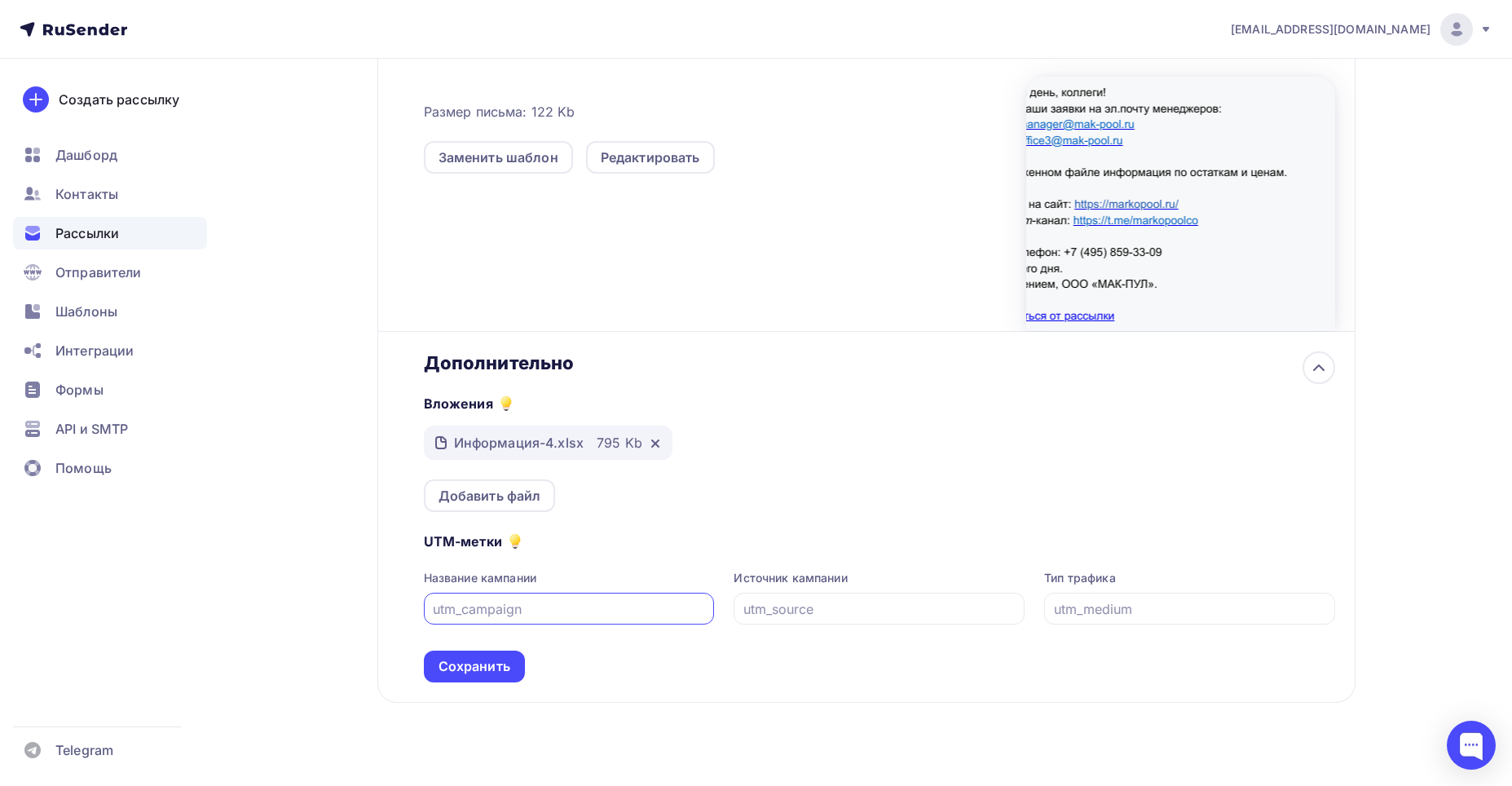
scroll to position [448, 0]
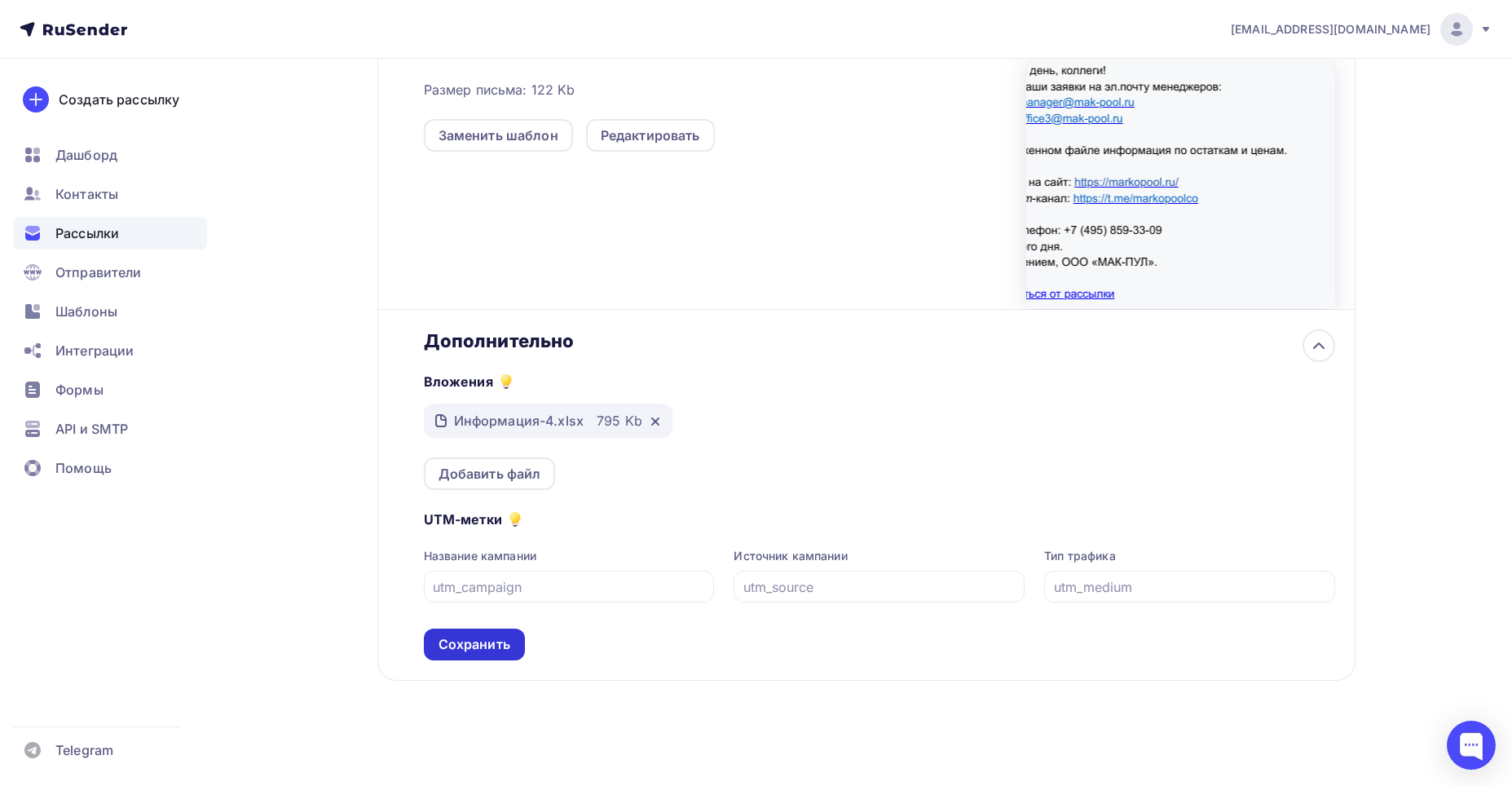
click at [471, 641] on div "Сохранить" at bounding box center [474, 644] width 72 height 18
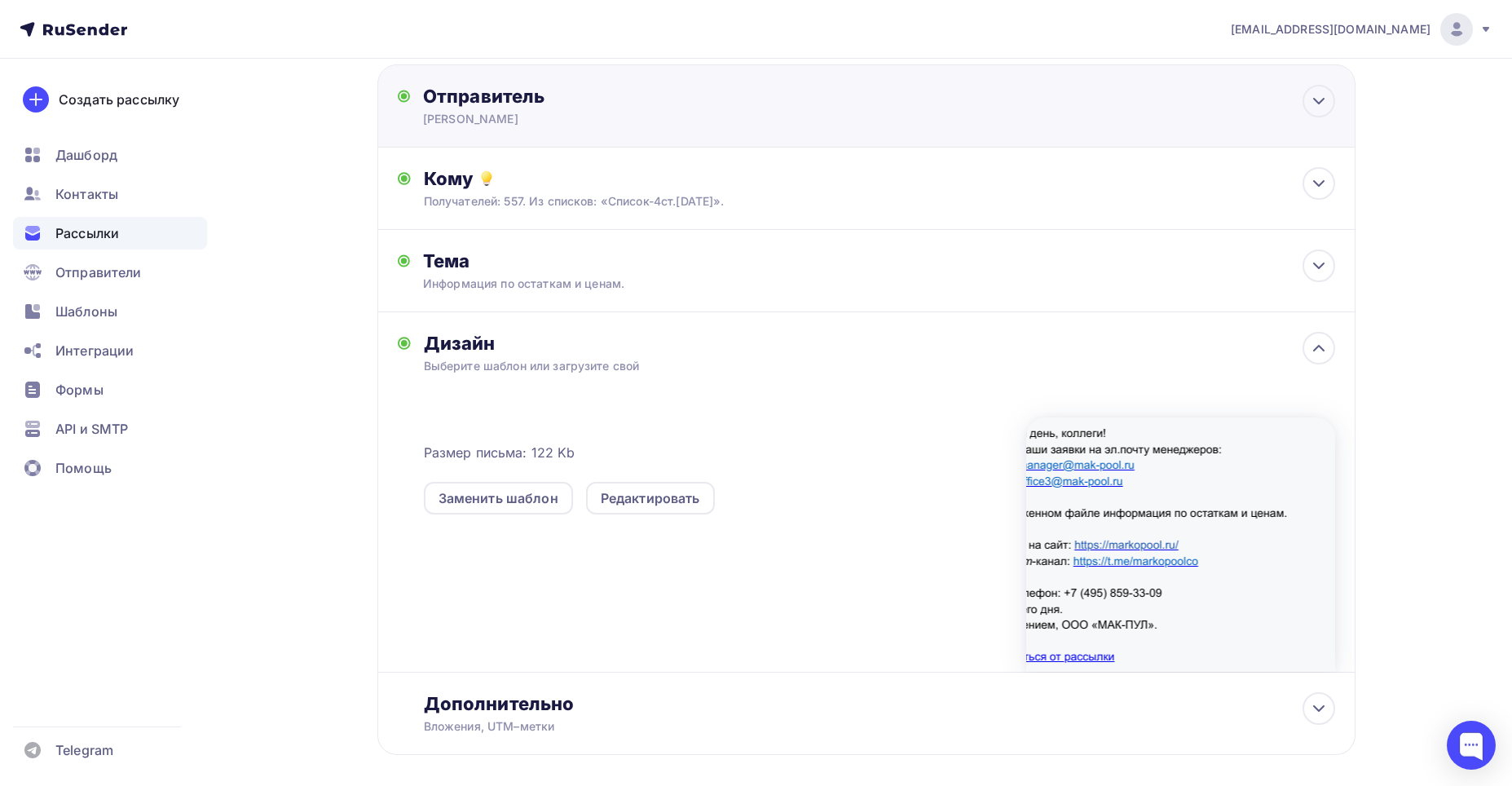
scroll to position [0, 0]
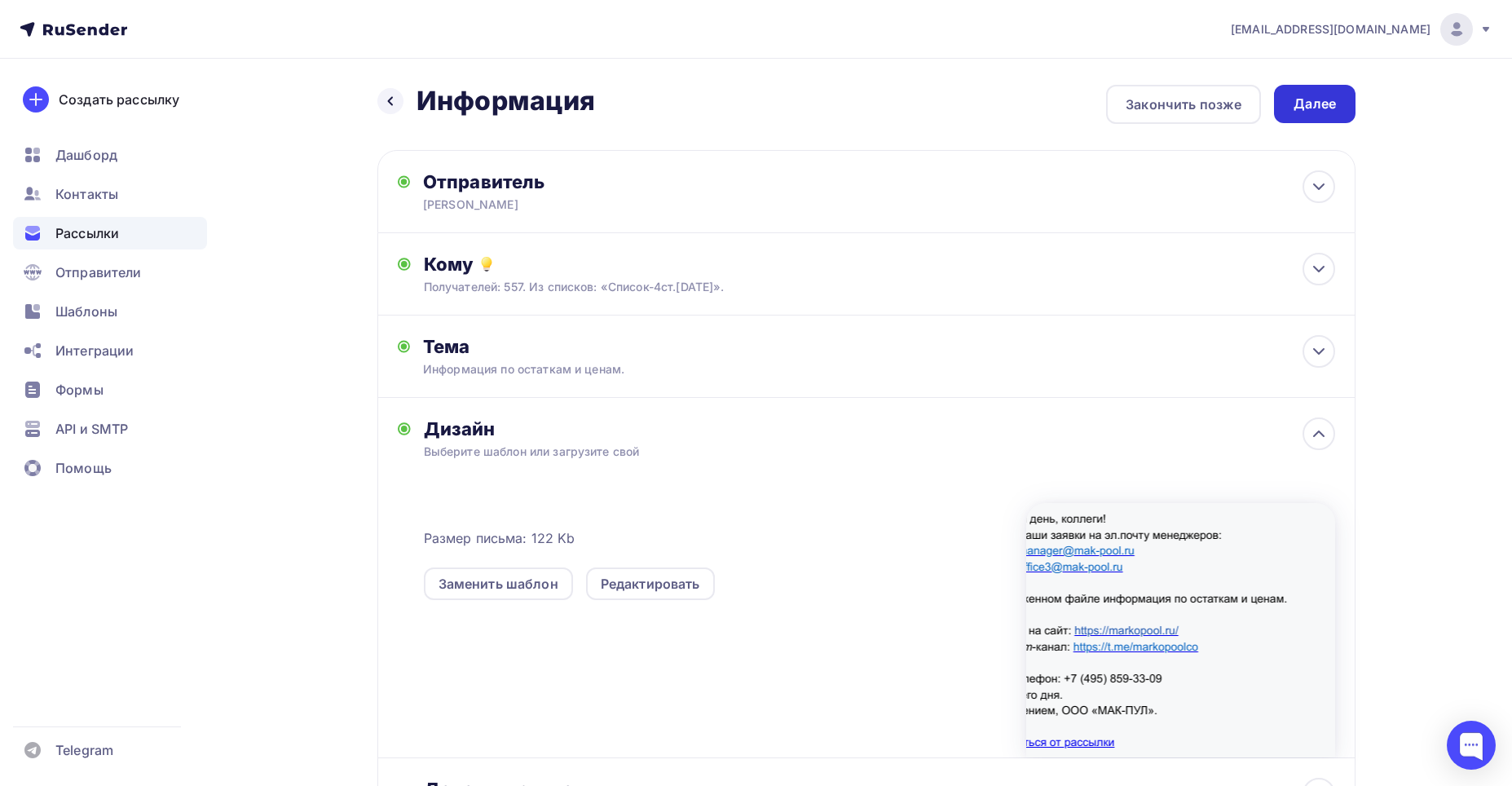
click at [1305, 103] on div "Далее" at bounding box center [1315, 104] width 43 height 18
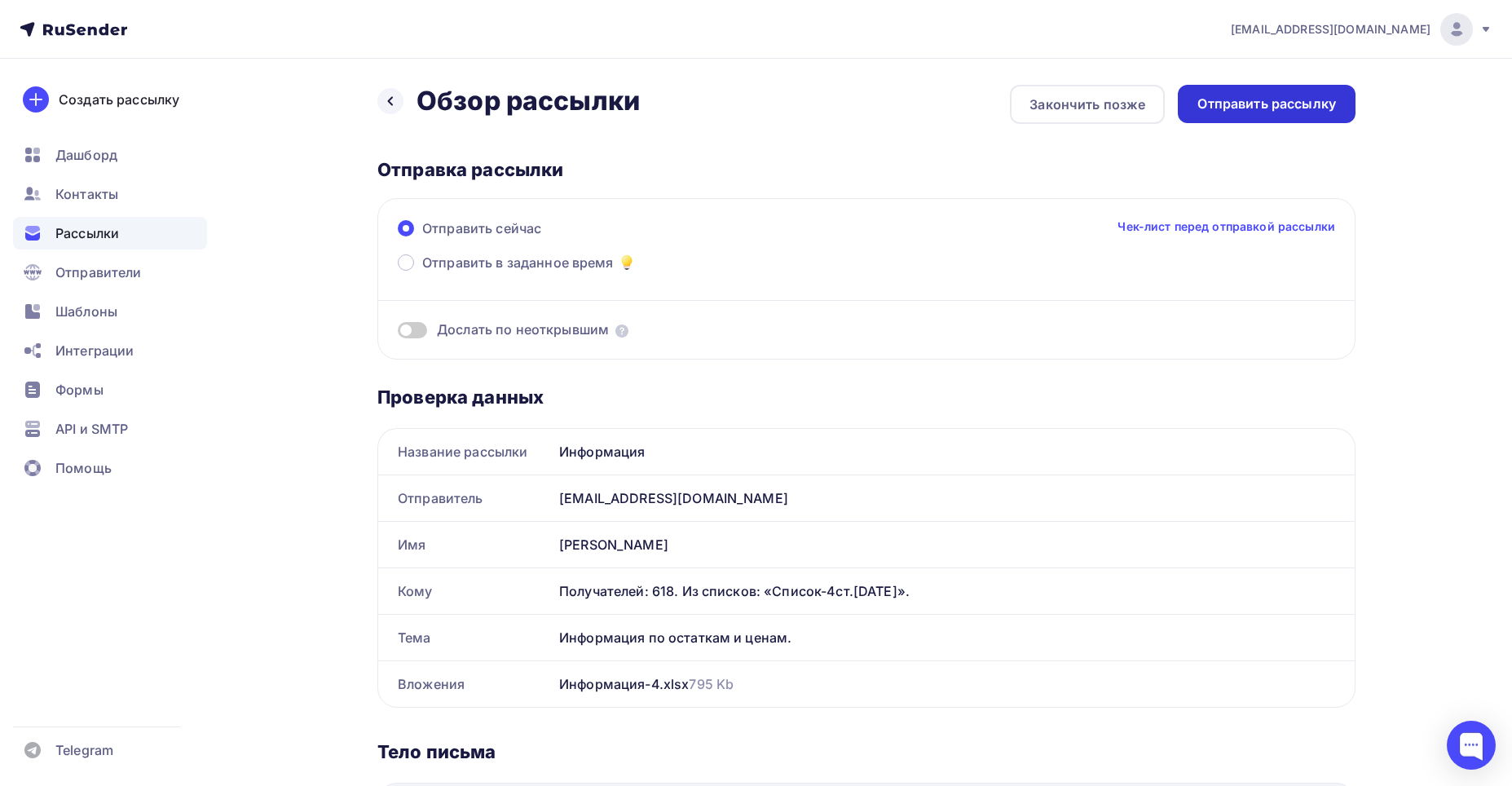
click at [1267, 106] on div "Отправить рассылку" at bounding box center [1266, 104] width 138 height 18
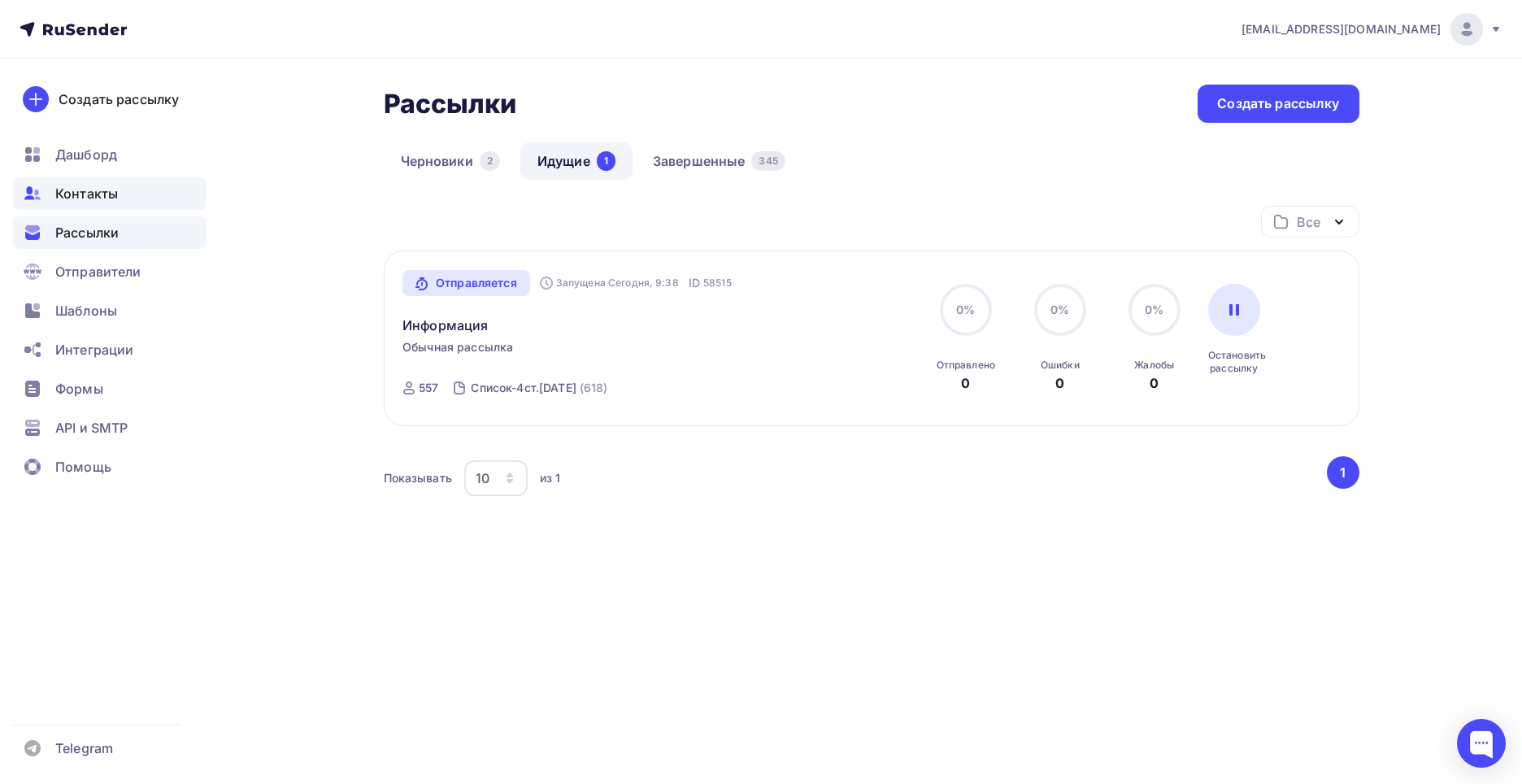
click at [116, 195] on span "Контакты" at bounding box center [86, 193] width 63 height 19
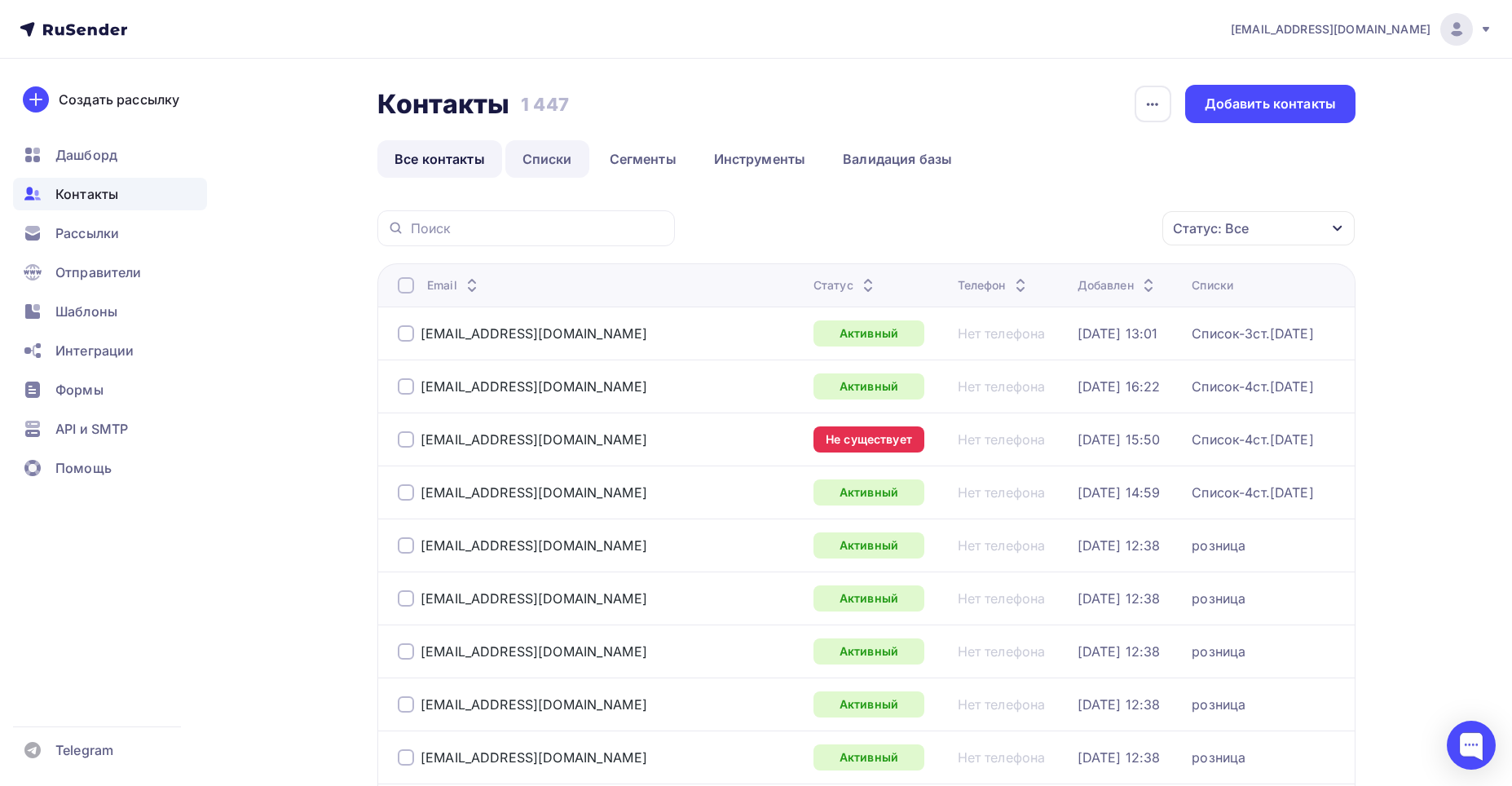
click at [575, 159] on link "Списки" at bounding box center [547, 159] width 84 height 38
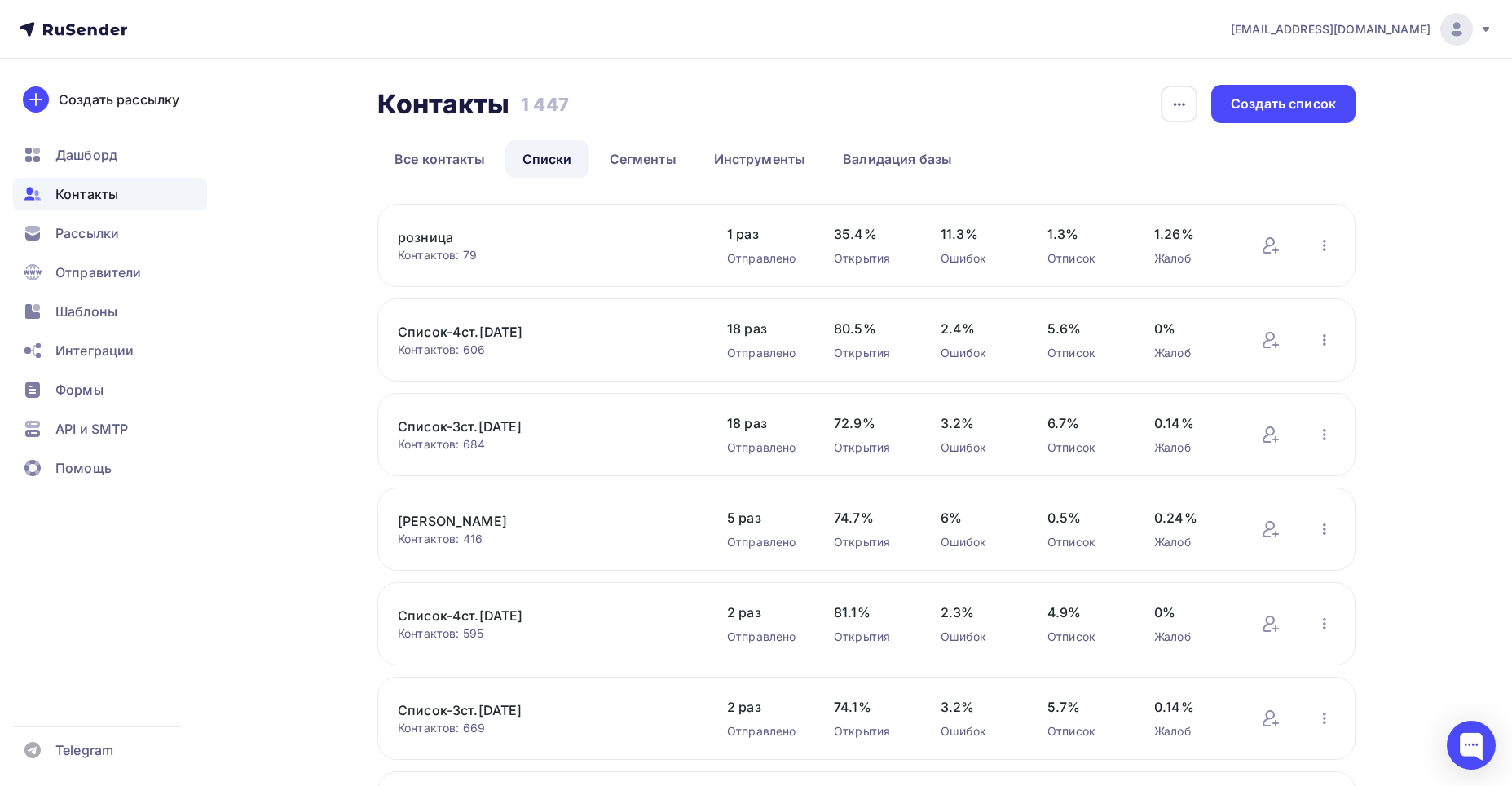
click at [544, 158] on link "Списки" at bounding box center [547, 159] width 84 height 38
click at [444, 157] on link "Все контакты" at bounding box center [439, 159] width 125 height 38
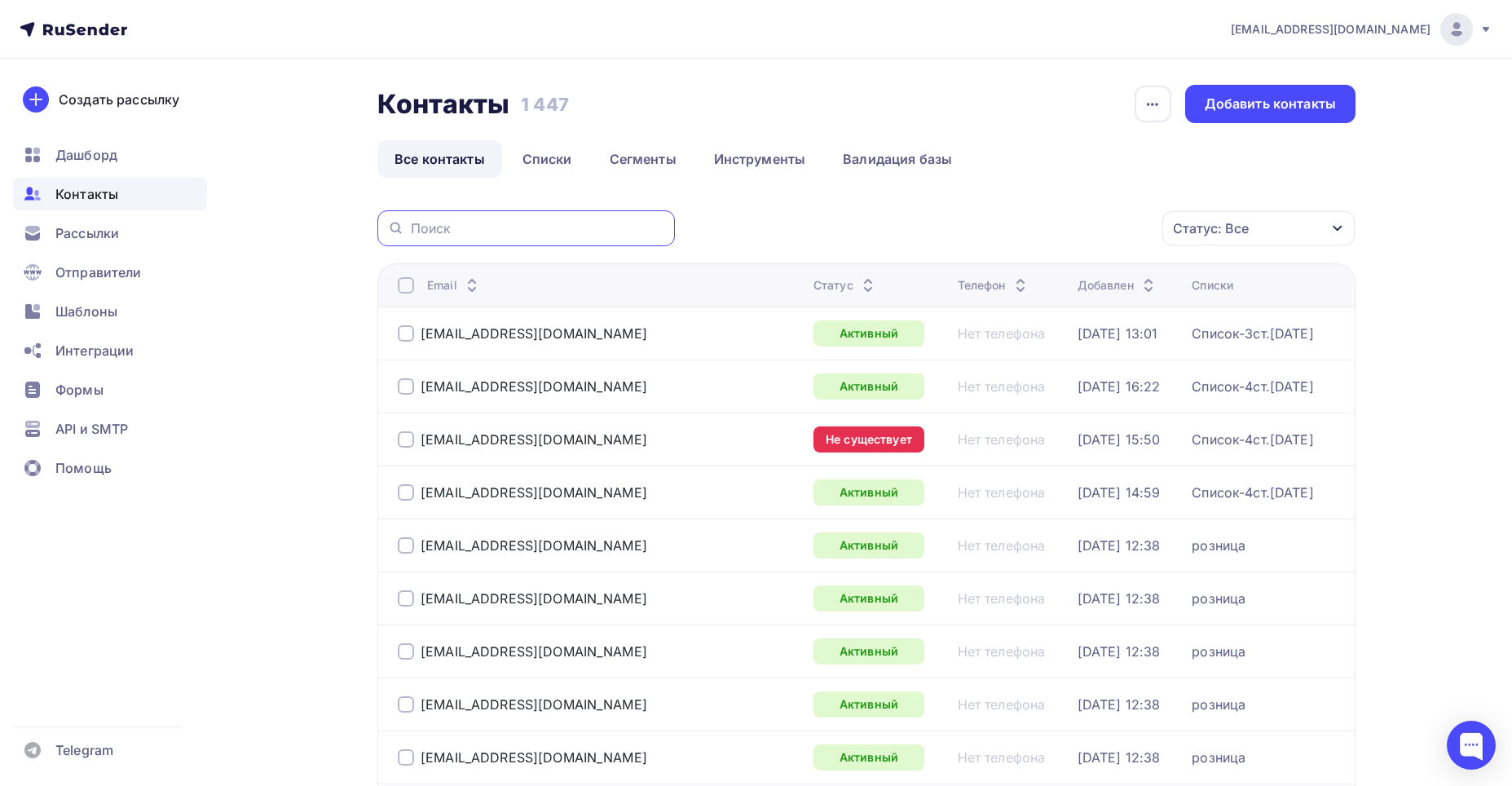
click at [519, 225] on input "text" at bounding box center [537, 228] width 255 height 18
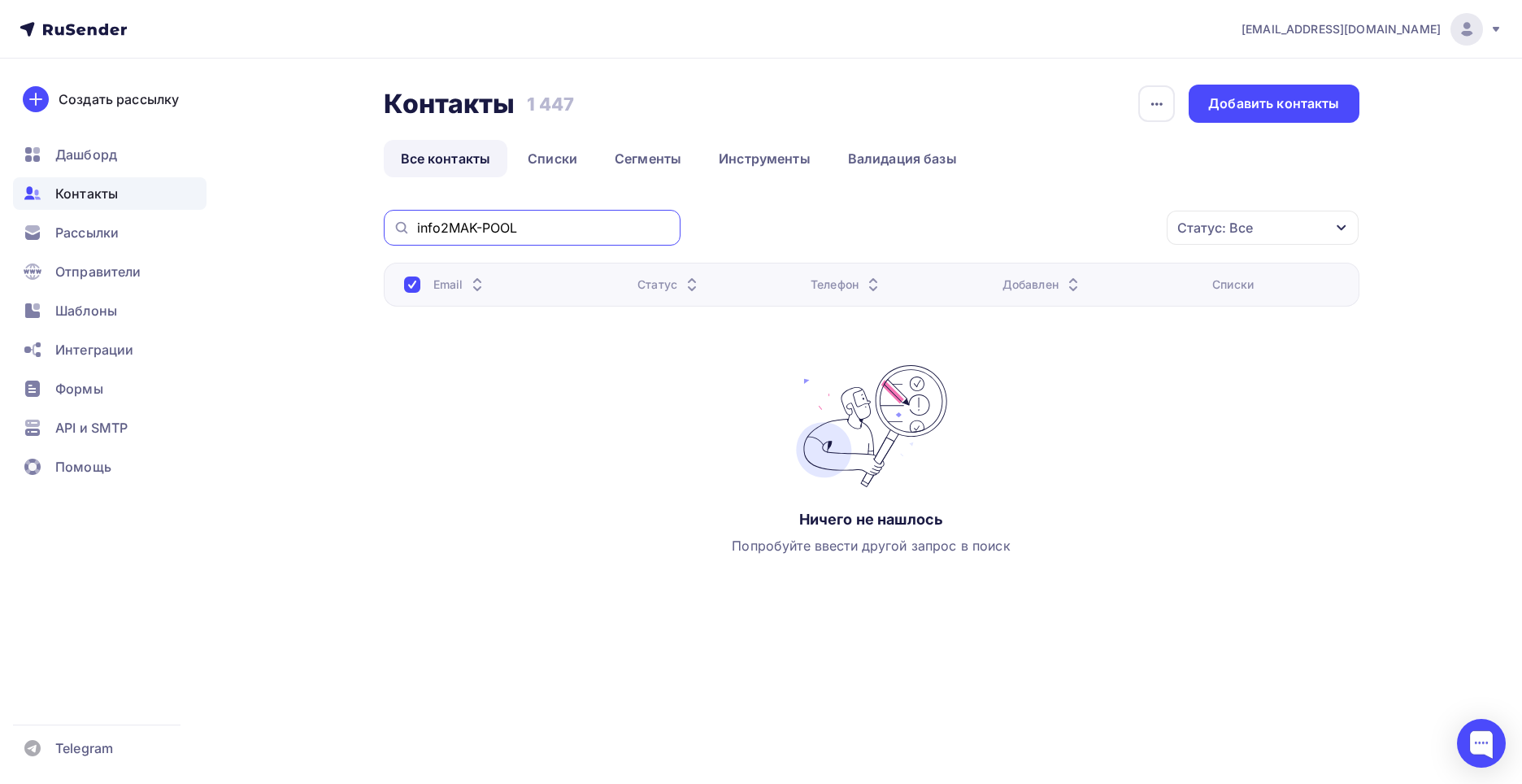
click at [448, 228] on input "info2MAK-POOL" at bounding box center [544, 228] width 254 height 18
type input "info@MAK-POOL"
click at [1008, 232] on div "Статус: Все Статус Новый Активный Не существует Переполнен Недоступен Отписан О…" at bounding box center [1026, 227] width 667 height 36
click at [549, 219] on input "info@MAK-POOL" at bounding box center [544, 228] width 254 height 18
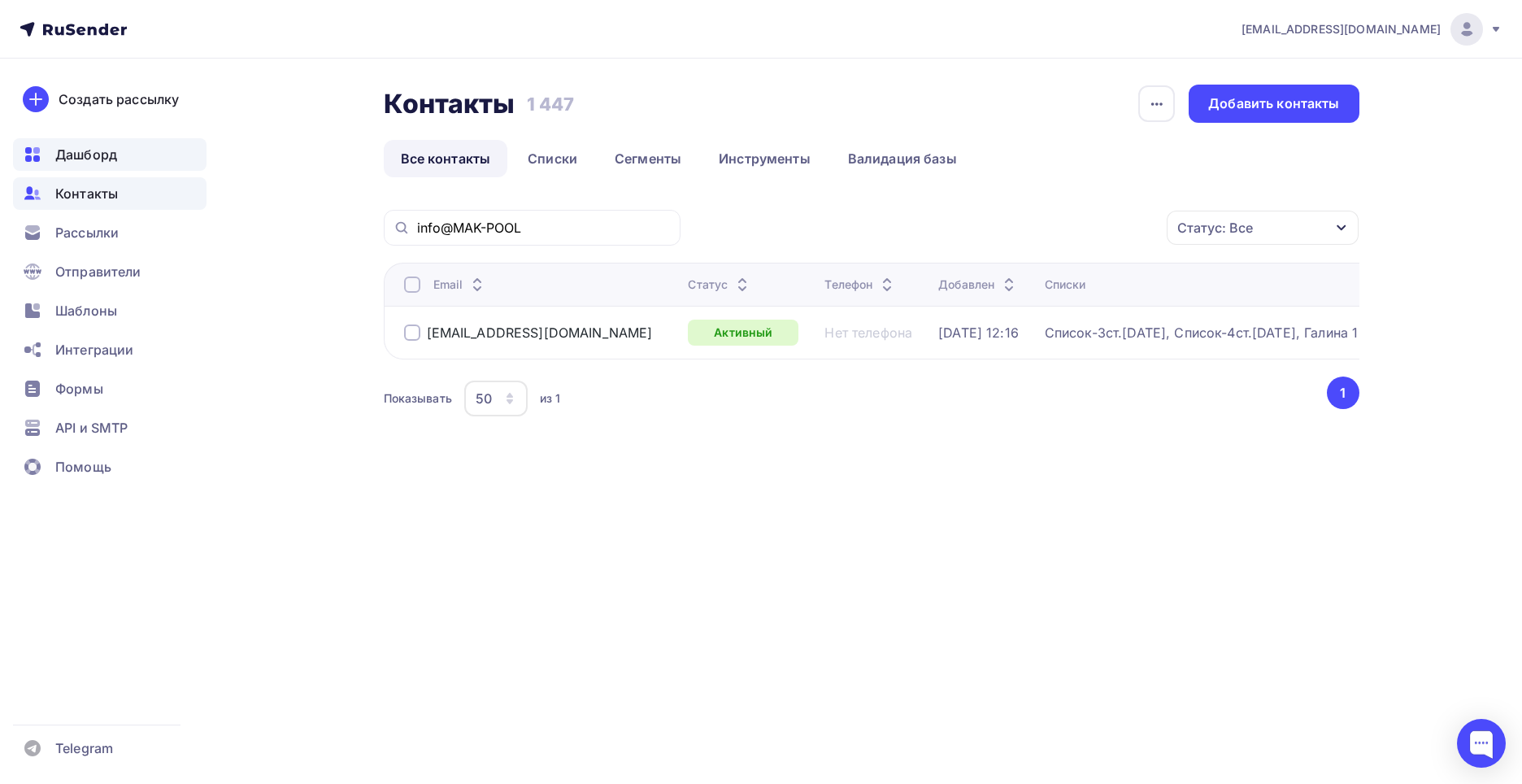
click at [92, 153] on span "Дашборд" at bounding box center [86, 154] width 62 height 19
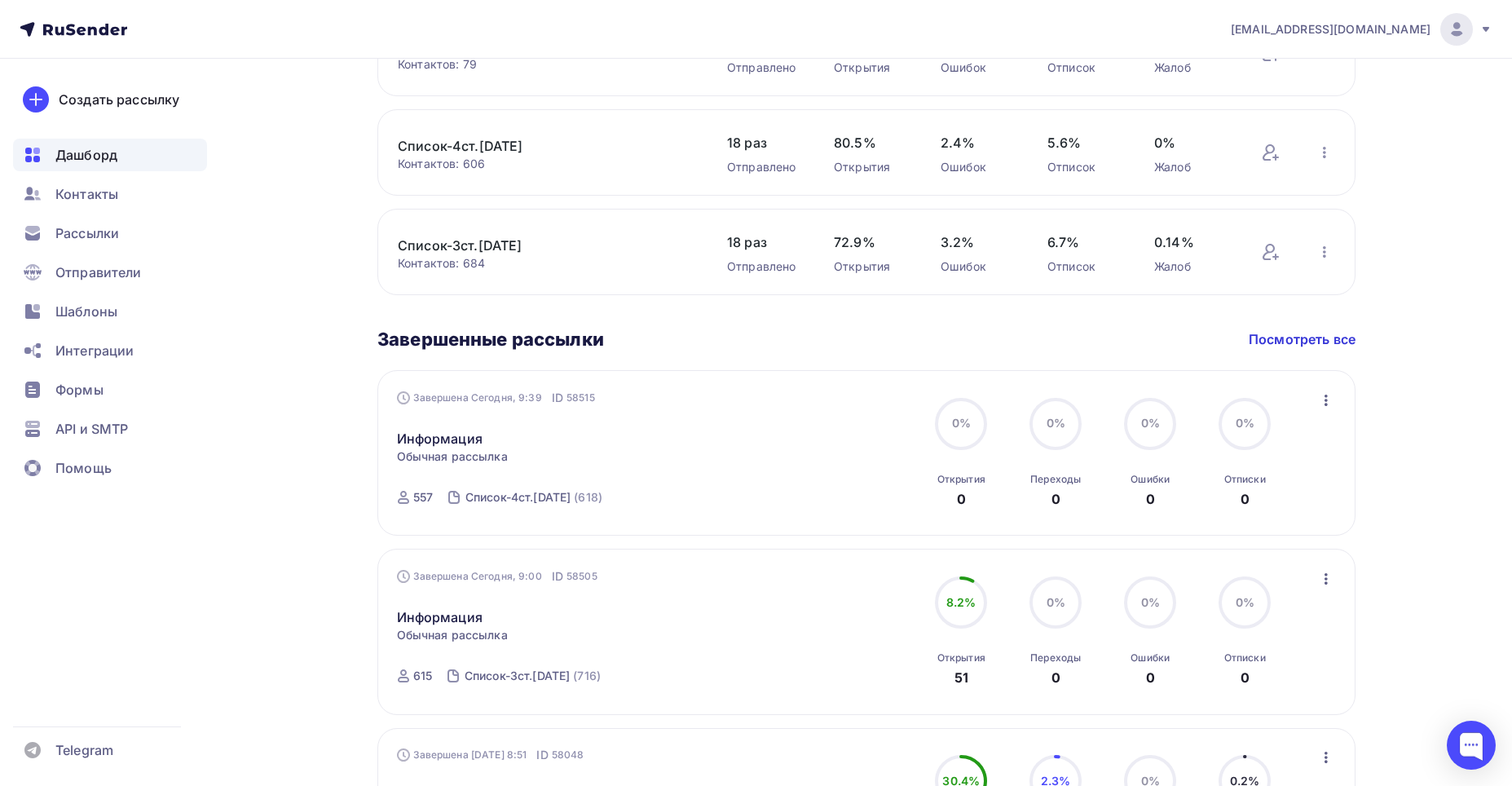
scroll to position [408, 0]
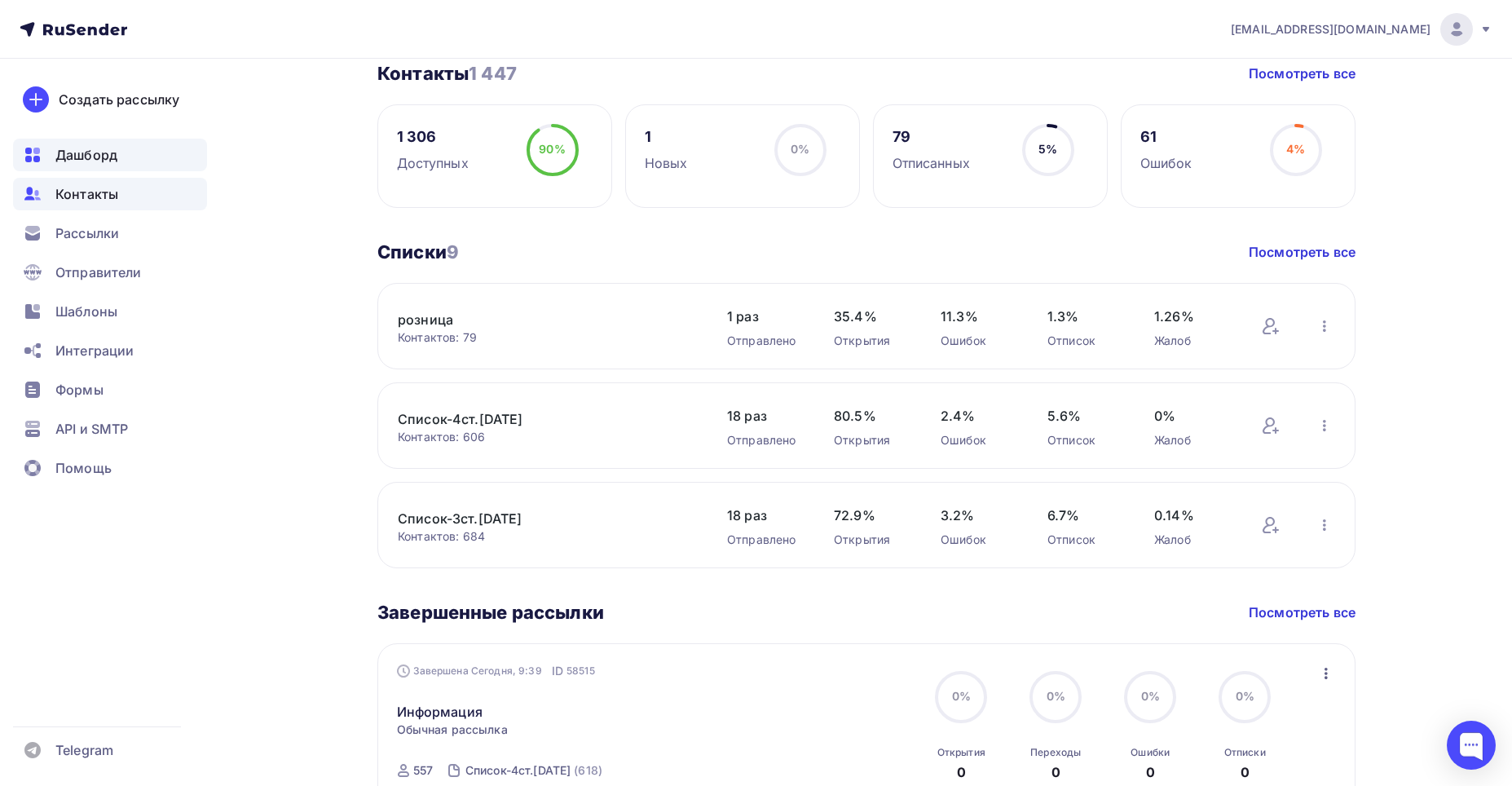
click at [108, 189] on span "Контакты" at bounding box center [86, 194] width 63 height 19
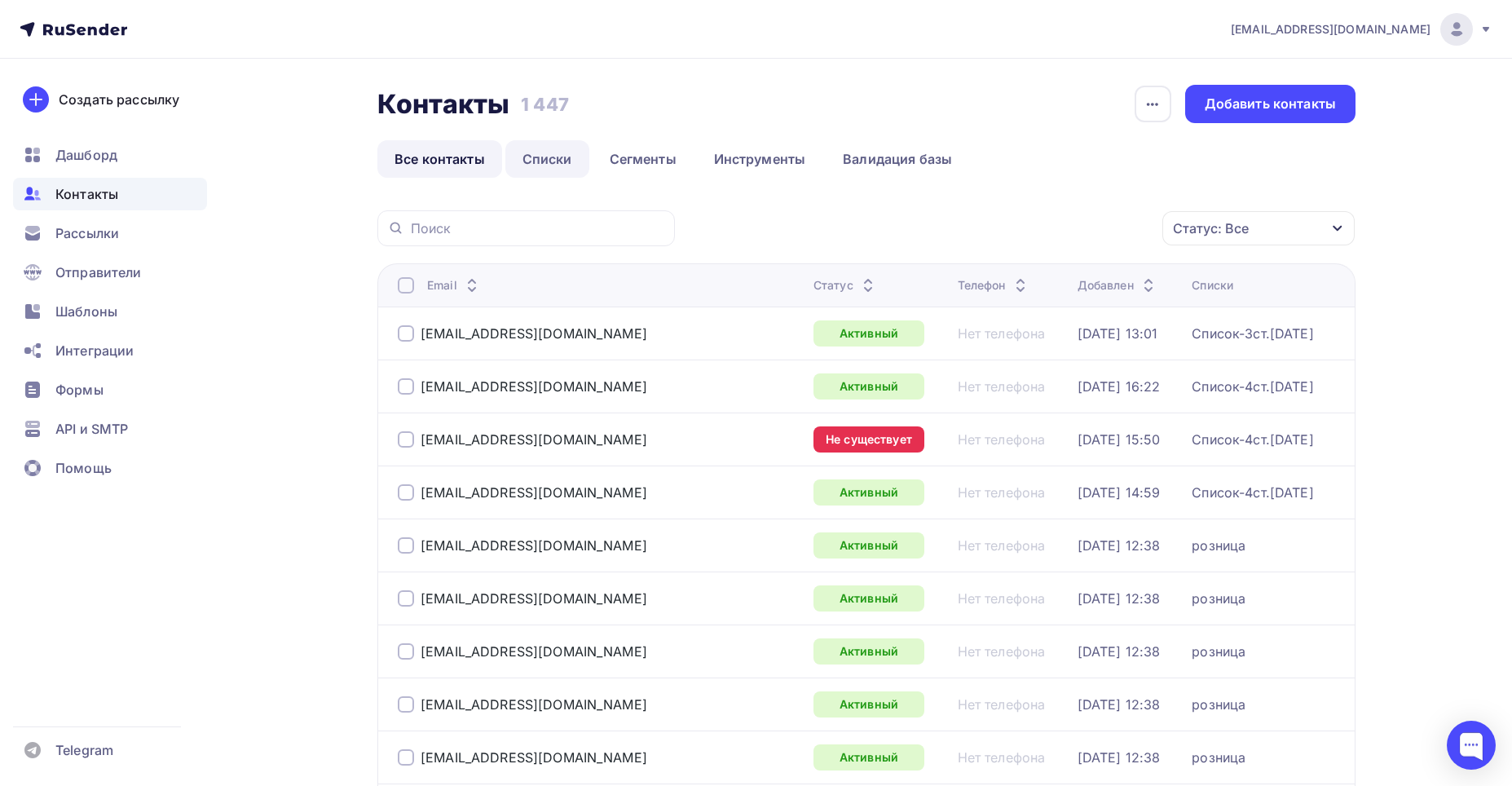
click at [550, 157] on link "Списки" at bounding box center [547, 159] width 84 height 38
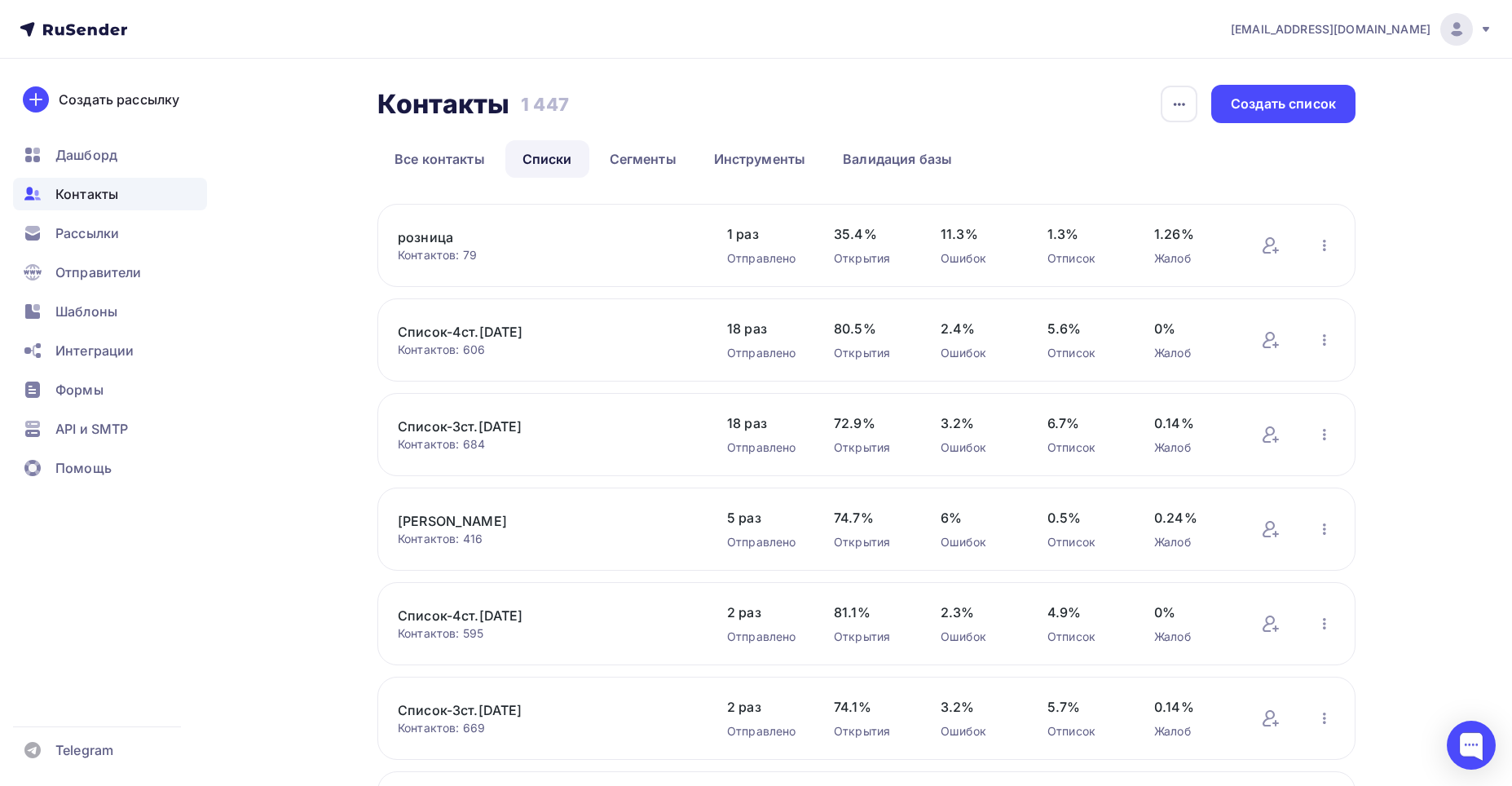
click at [455, 333] on link "Список-4ст.21.07.25" at bounding box center [536, 332] width 277 height 19
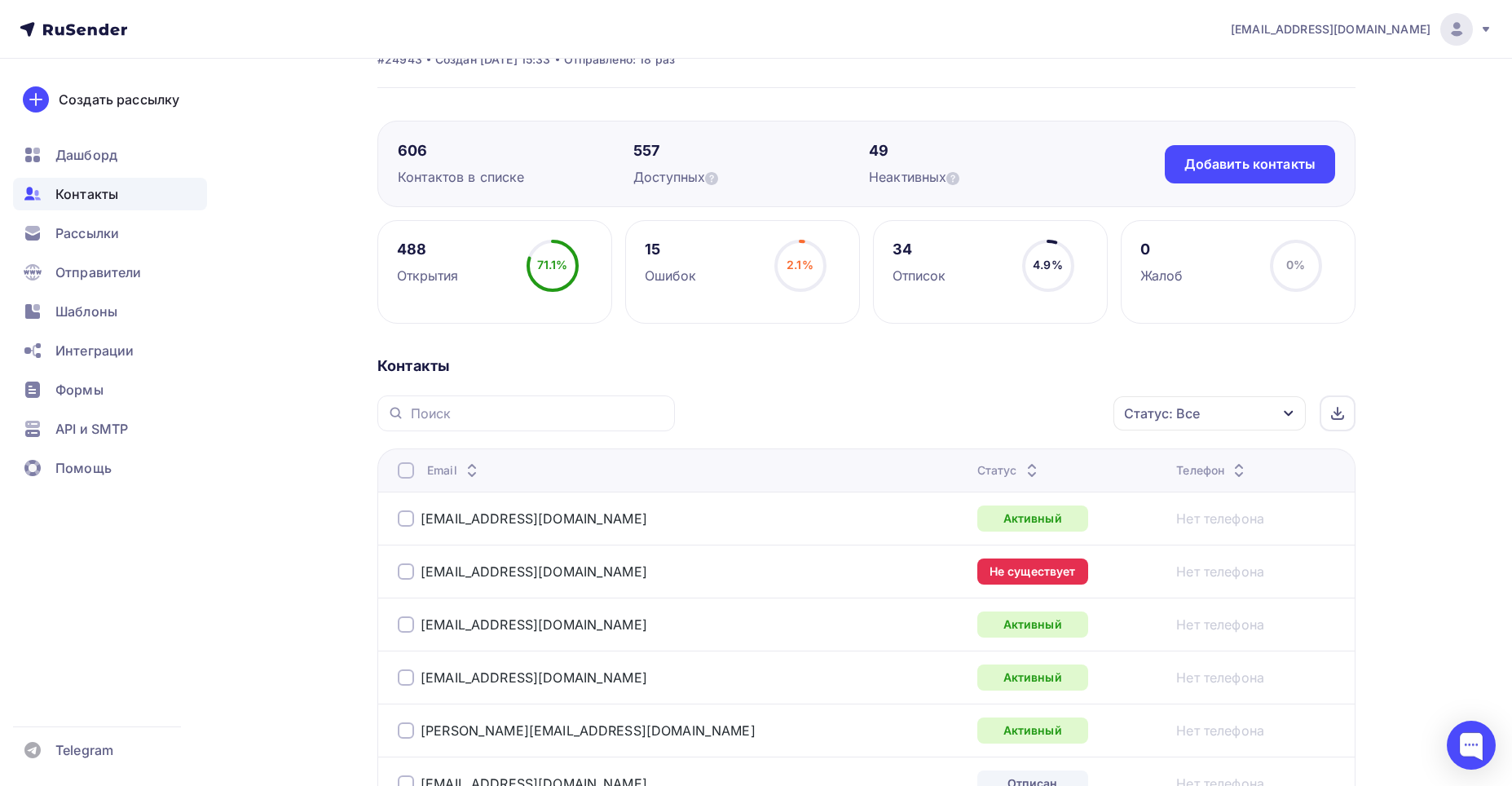
scroll to position [163, 0]
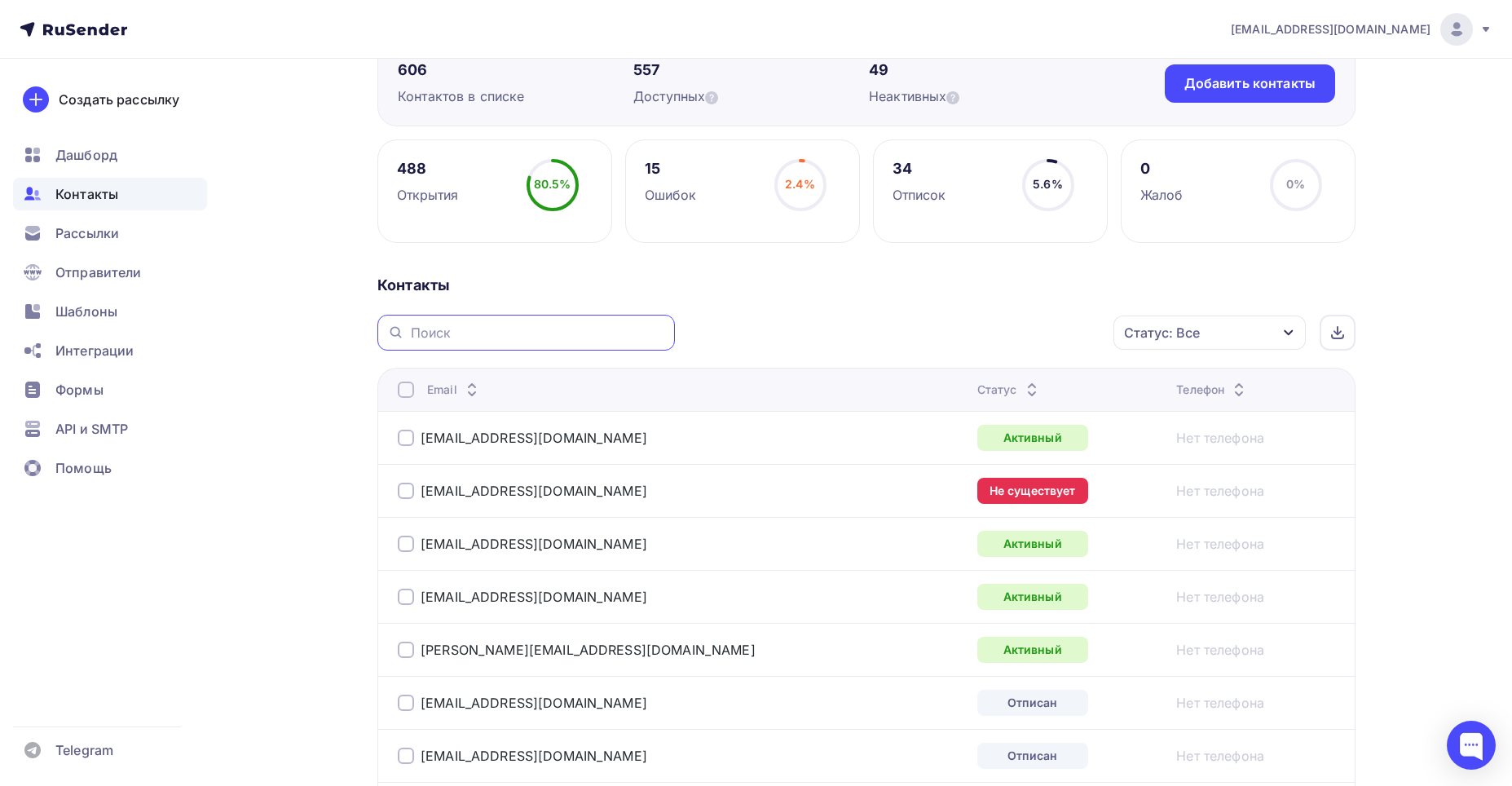
click at [450, 332] on input "text" at bounding box center [537, 332] width 255 height 18
paste input "0079631@mail.ru"
type input "0079631@mail.ru"
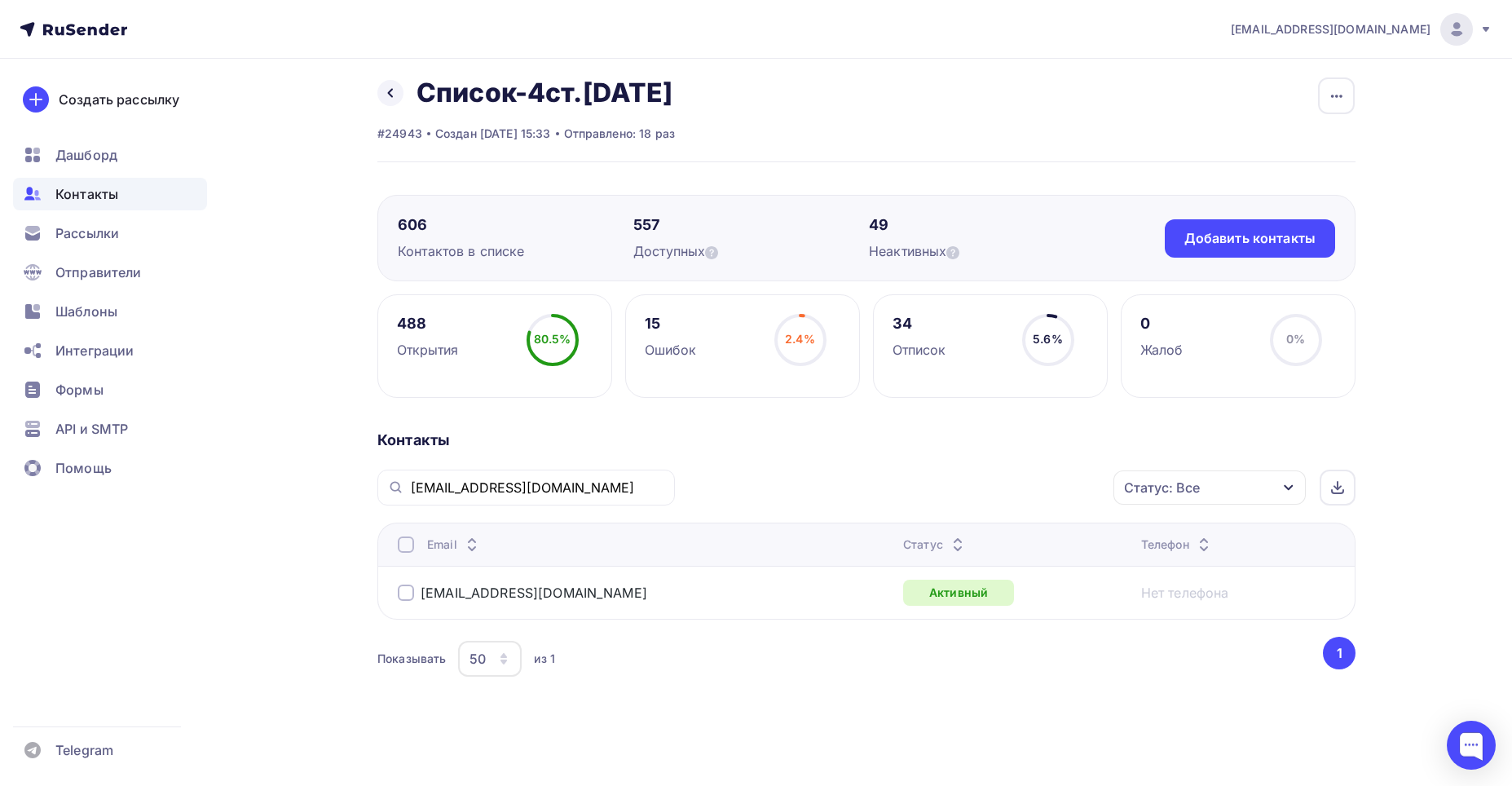
scroll to position [8, 0]
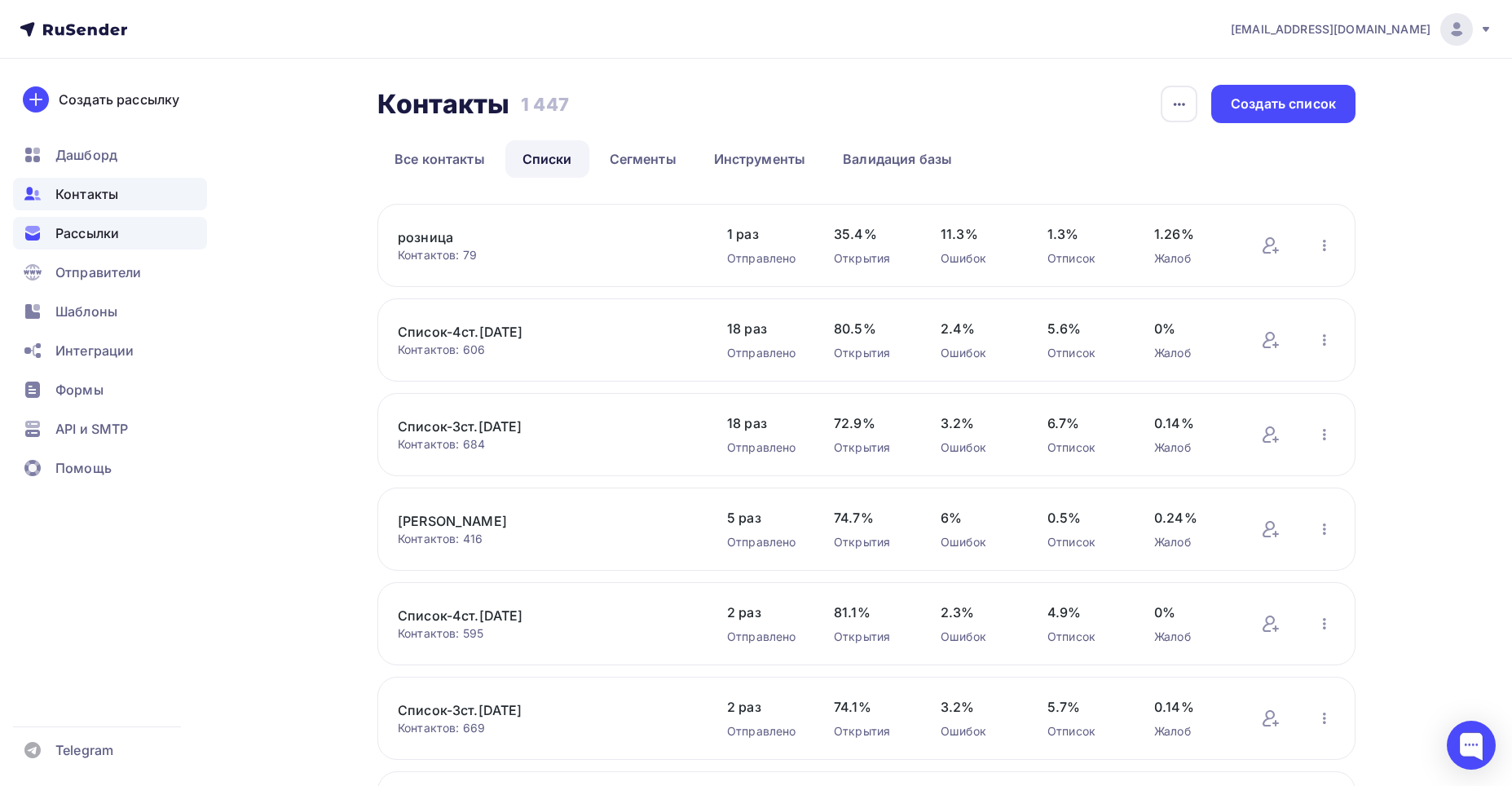
drag, startPoint x: 101, startPoint y: 229, endPoint x: 111, endPoint y: 222, distance: 12.2
click at [101, 229] on span "Рассылки" at bounding box center [87, 233] width 64 height 19
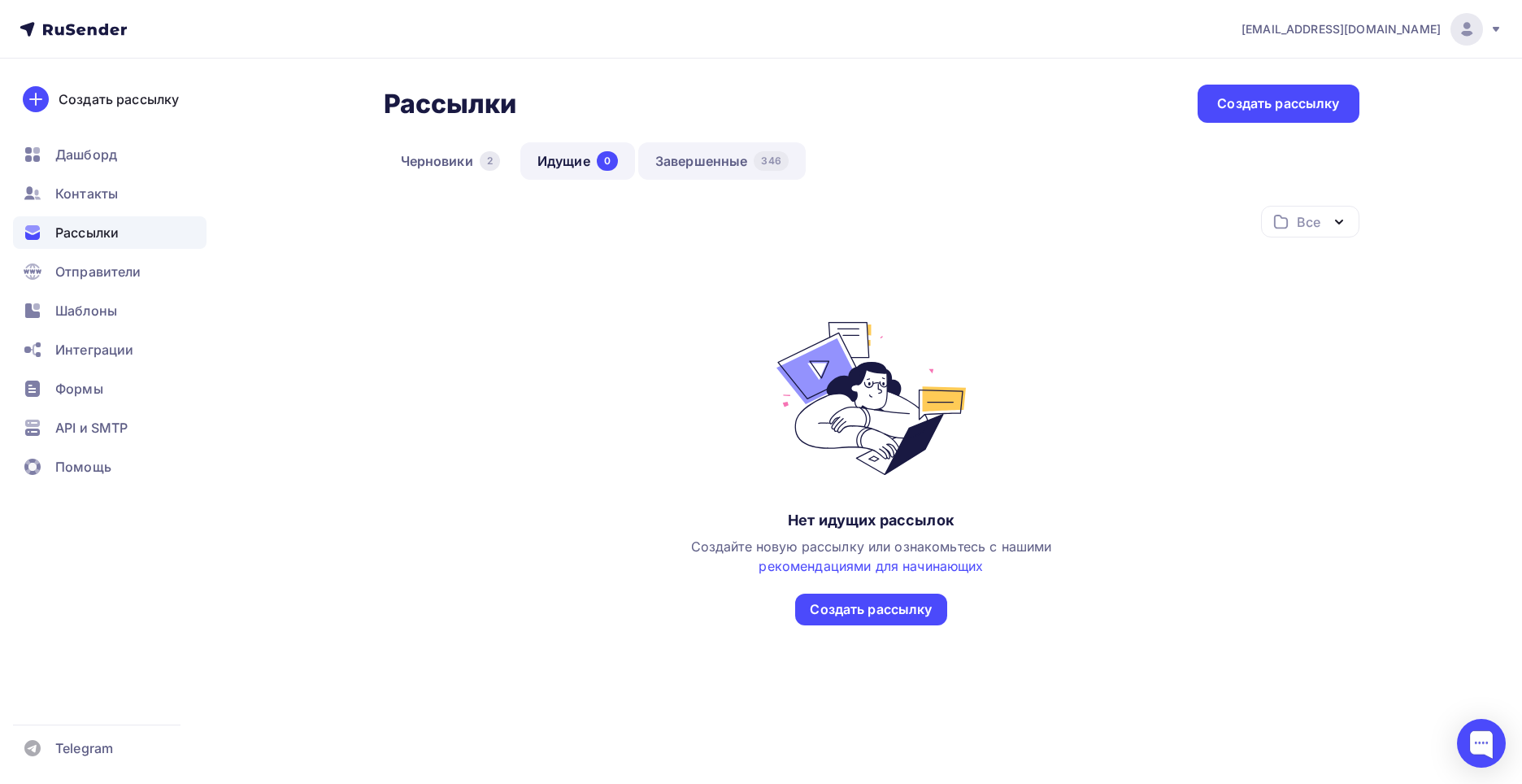
click at [682, 158] on link "Завершенные 346" at bounding box center [721, 160] width 167 height 38
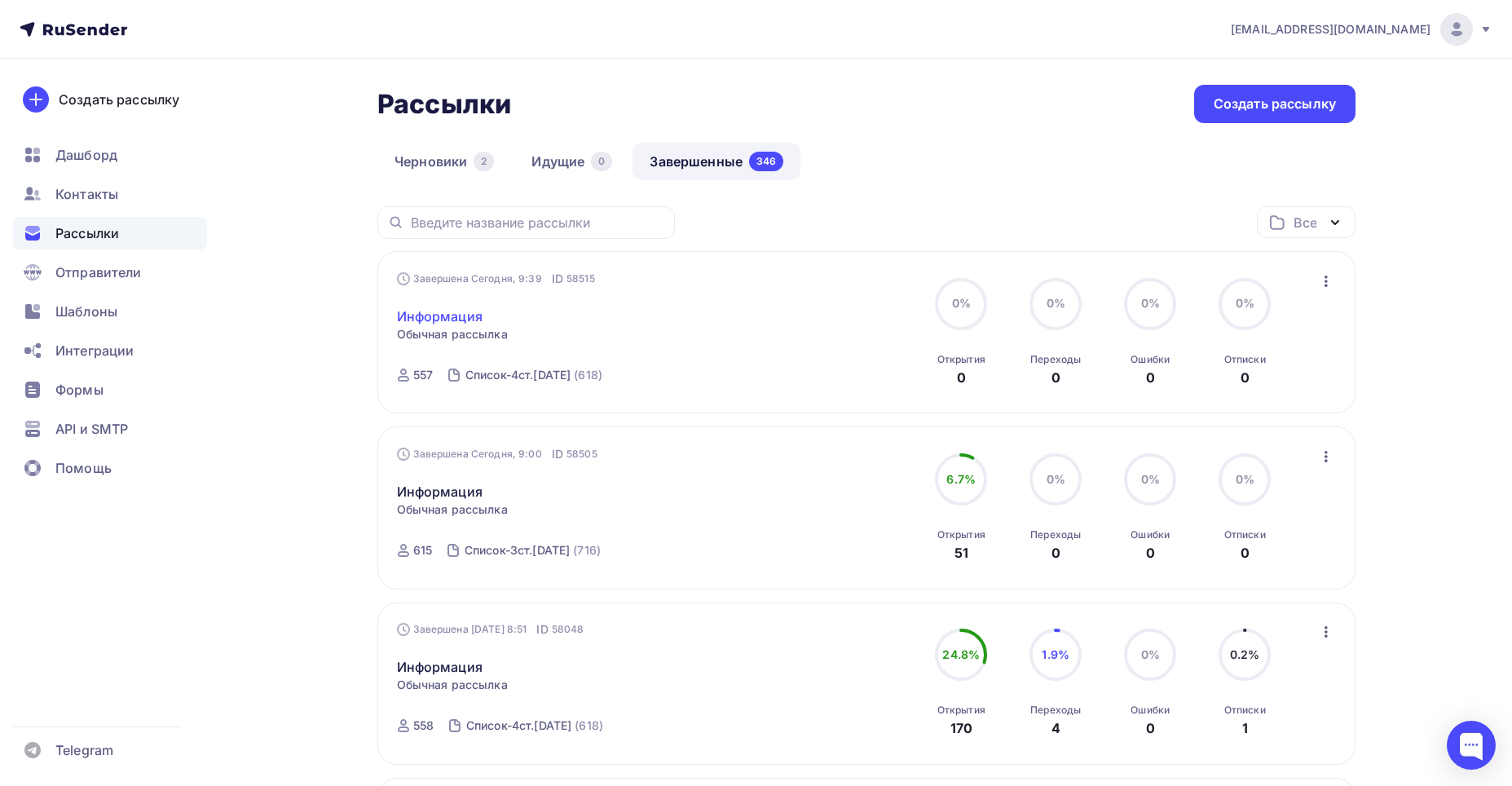
click at [446, 313] on link "Информация" at bounding box center [439, 317] width 85 height 19
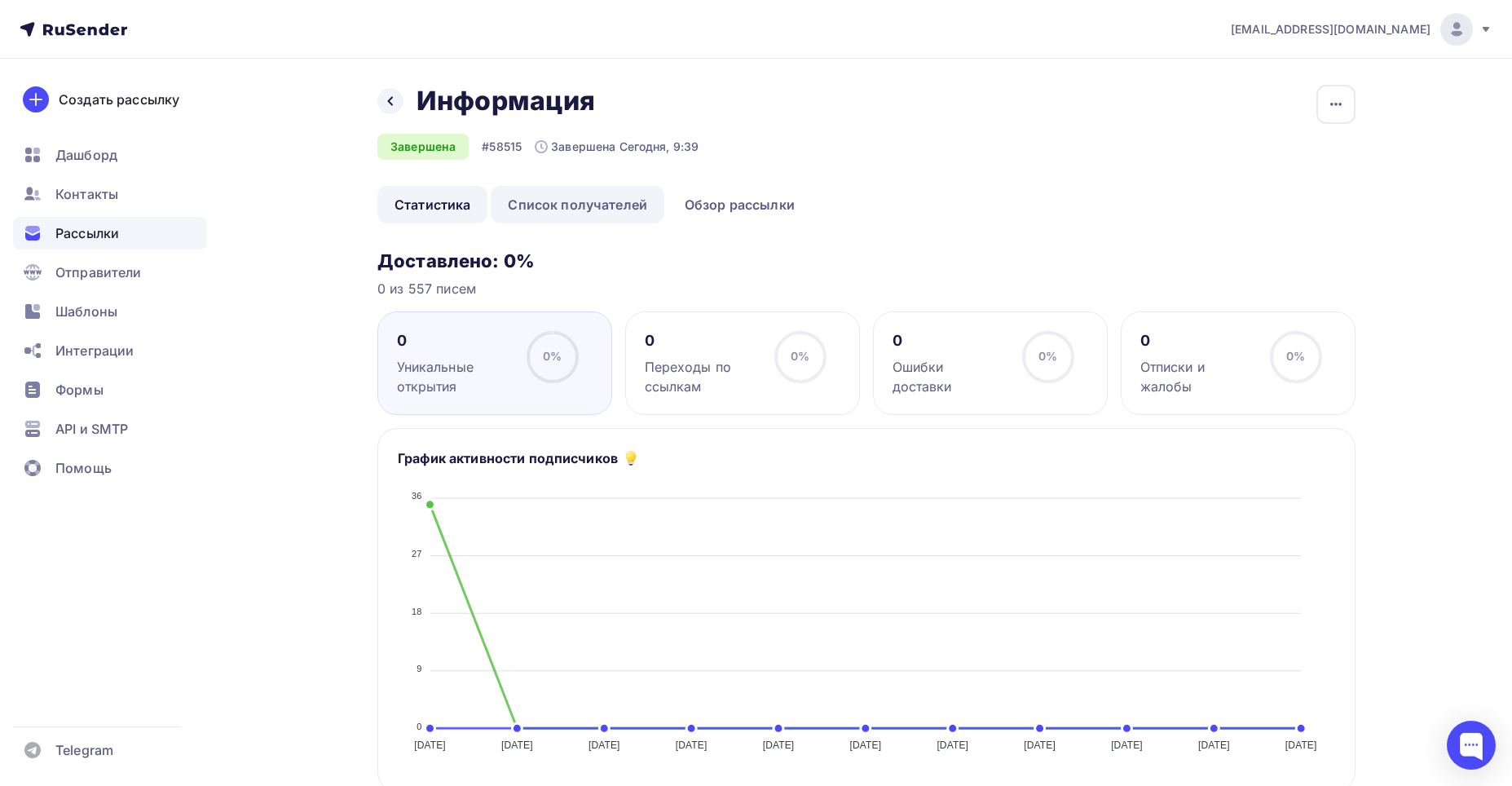
click at [601, 196] on link "Список получателей" at bounding box center [577, 204] width 173 height 38
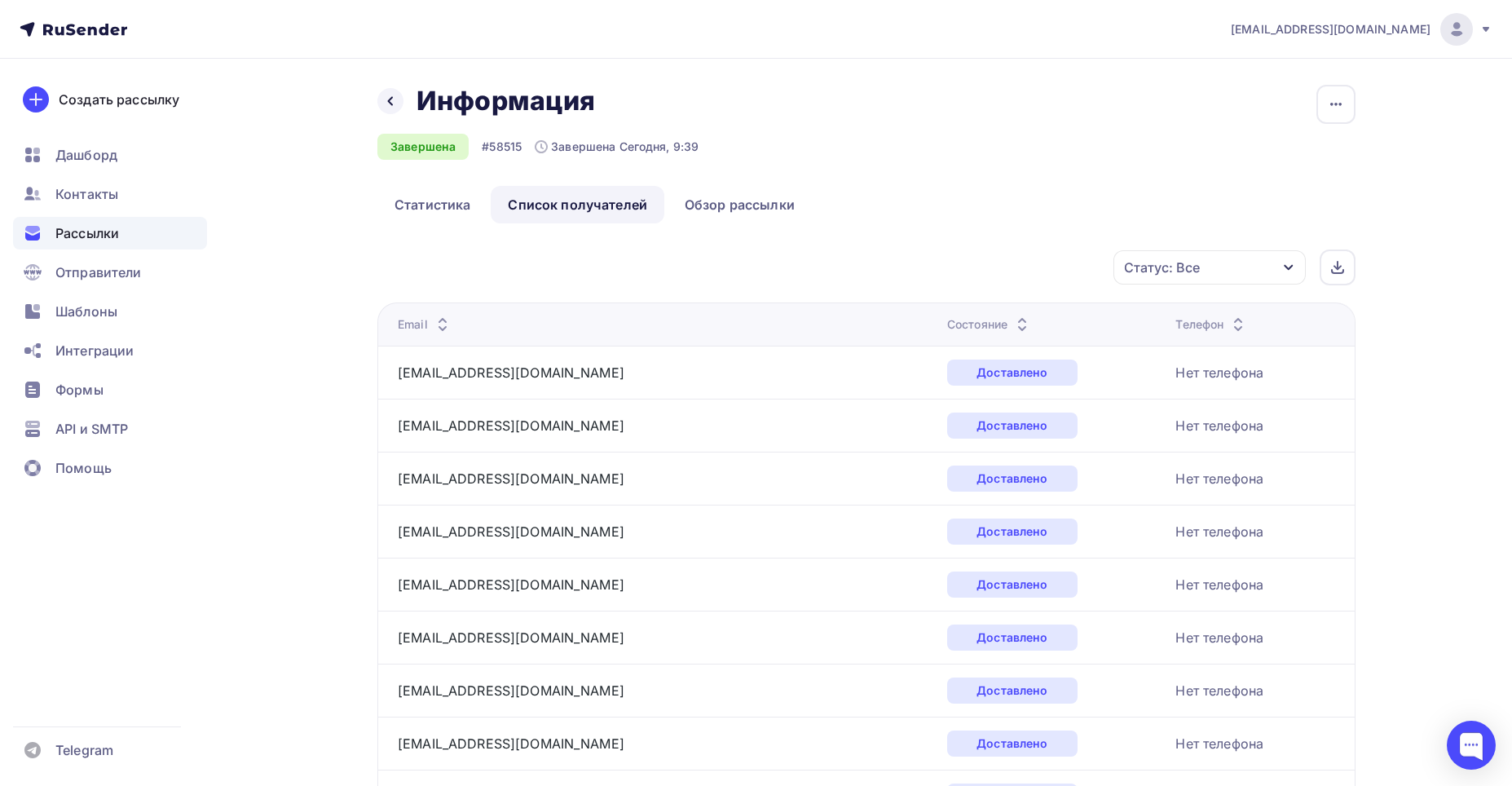
click at [439, 315] on icon at bounding box center [442, 320] width 19 height 19
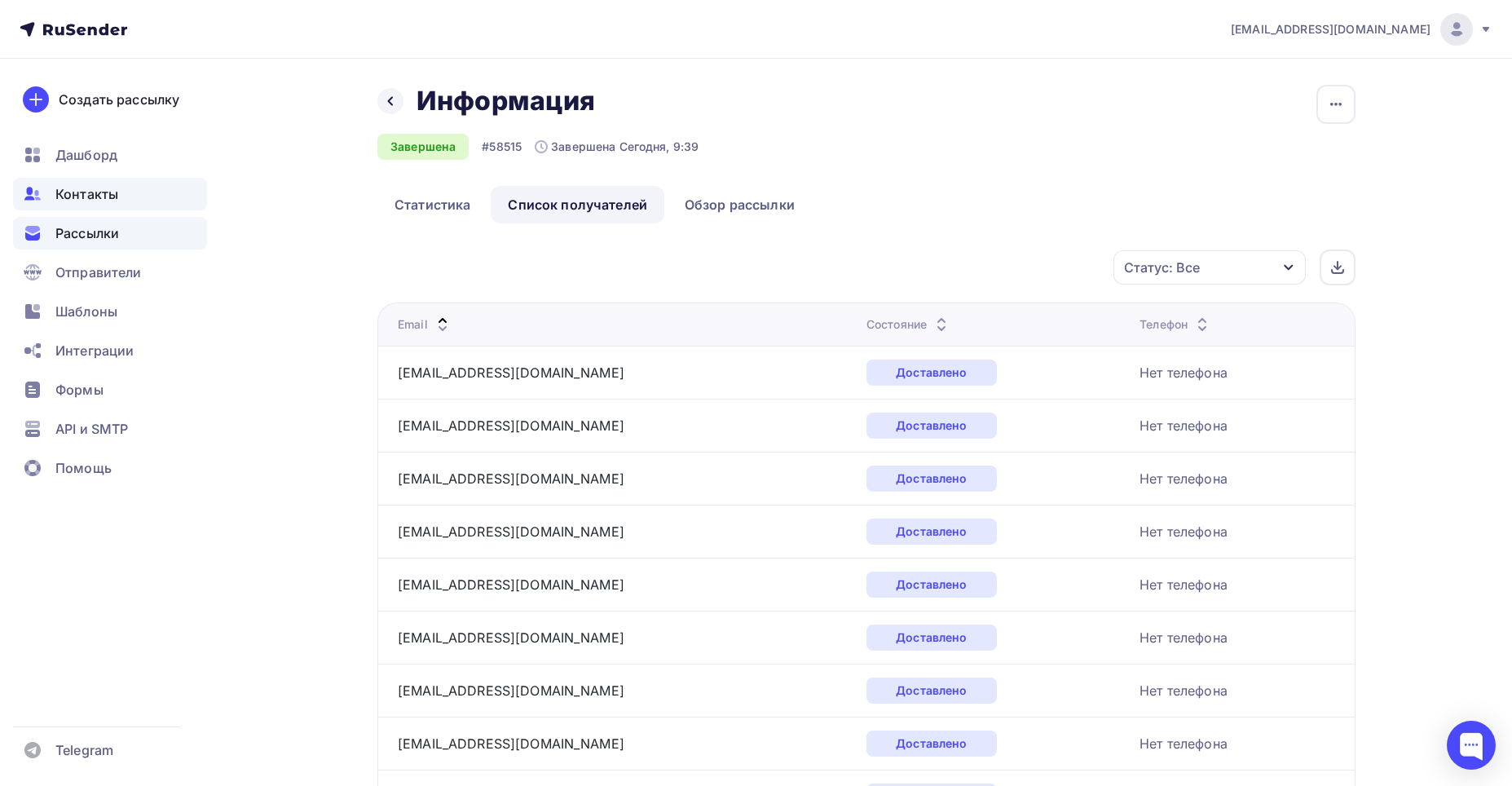
click at [96, 196] on span "Контакты" at bounding box center [86, 194] width 63 height 19
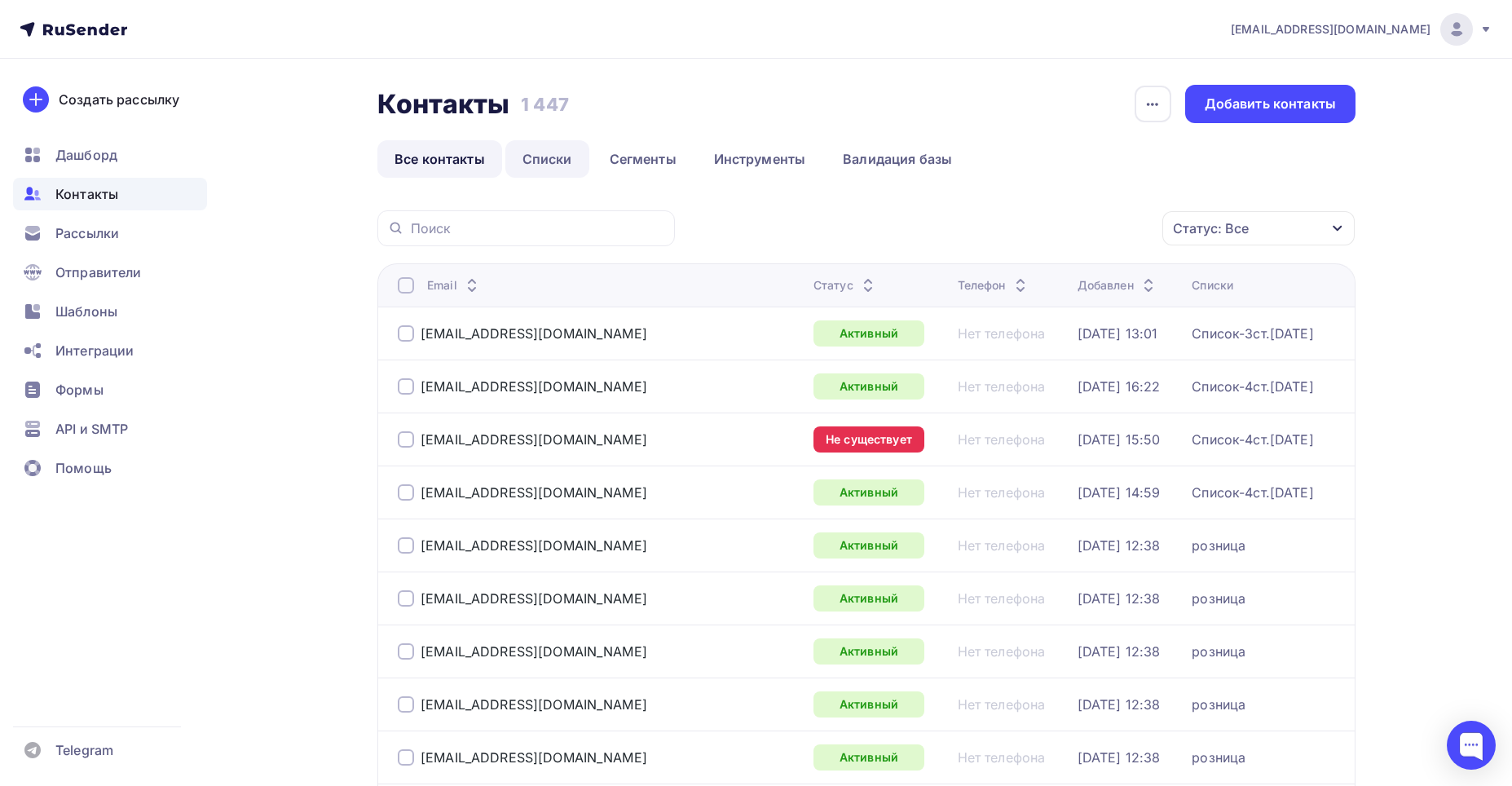
click at [554, 152] on link "Списки" at bounding box center [547, 159] width 84 height 38
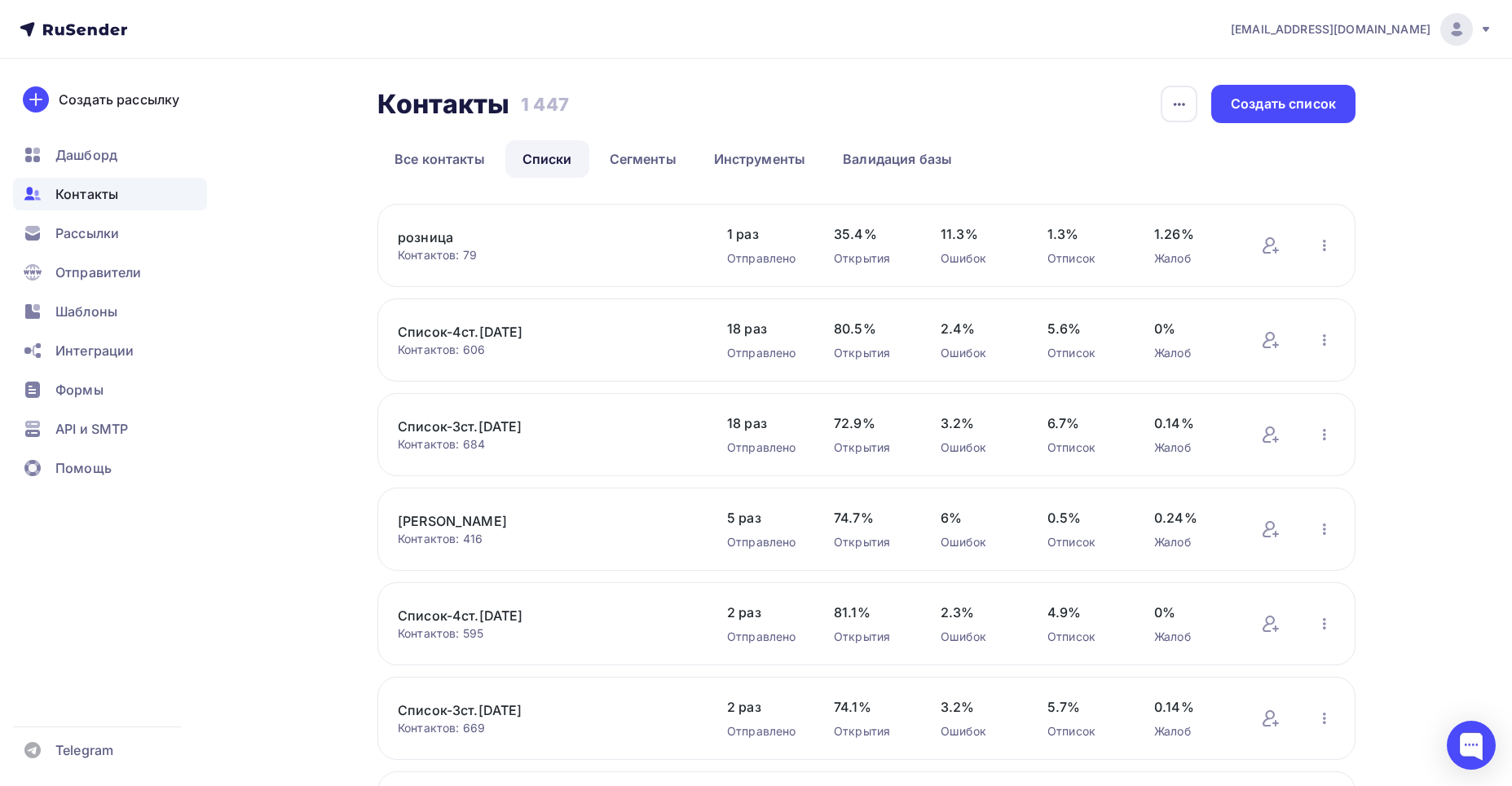
click at [430, 333] on link "Список-4ст.21.07.25" at bounding box center [536, 332] width 277 height 19
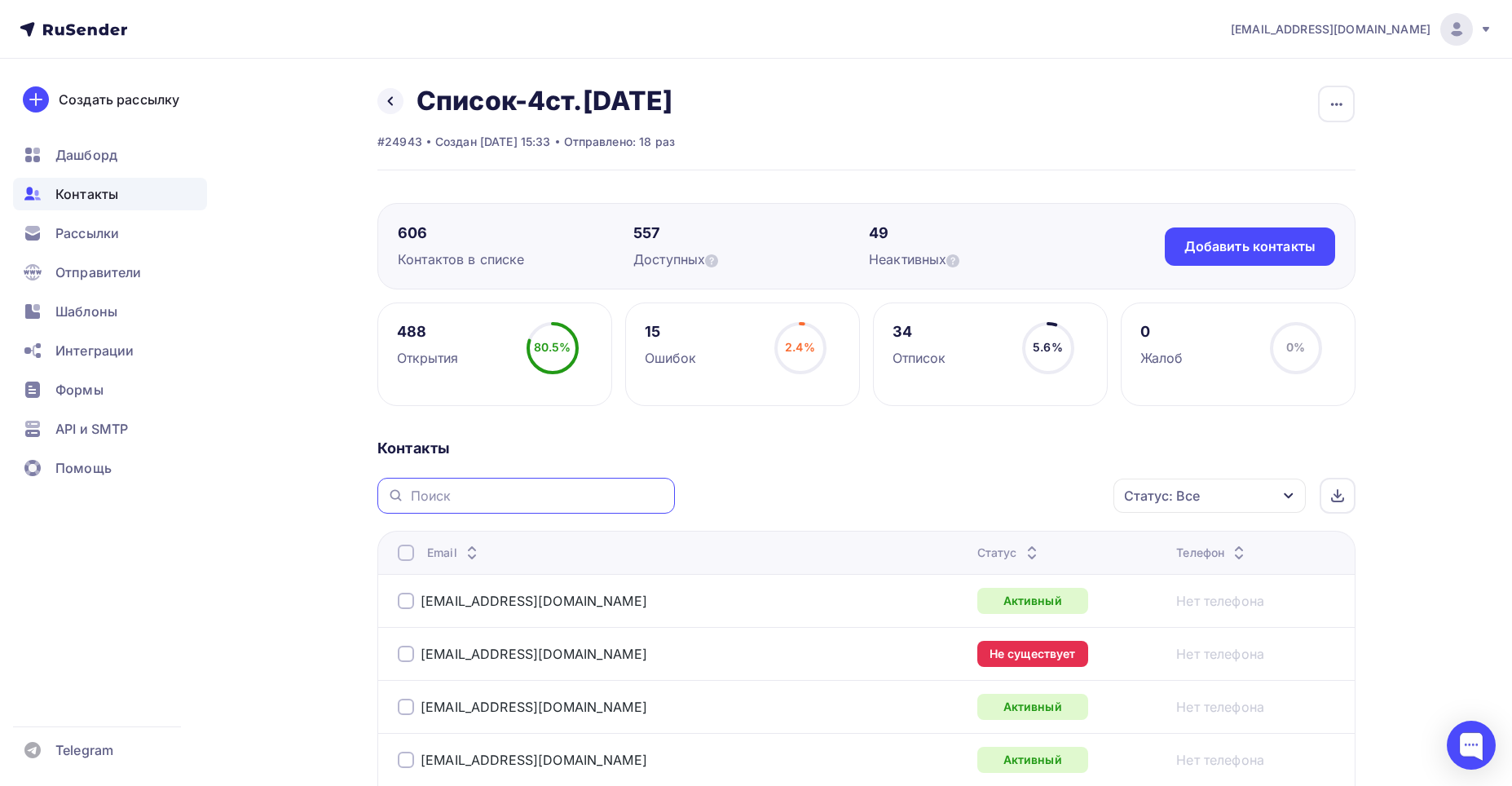
click at [430, 492] on input "text" at bounding box center [537, 496] width 255 height 18
paste input "info@glavpooltorg.su"
type input "info@glavpooltorg.su"
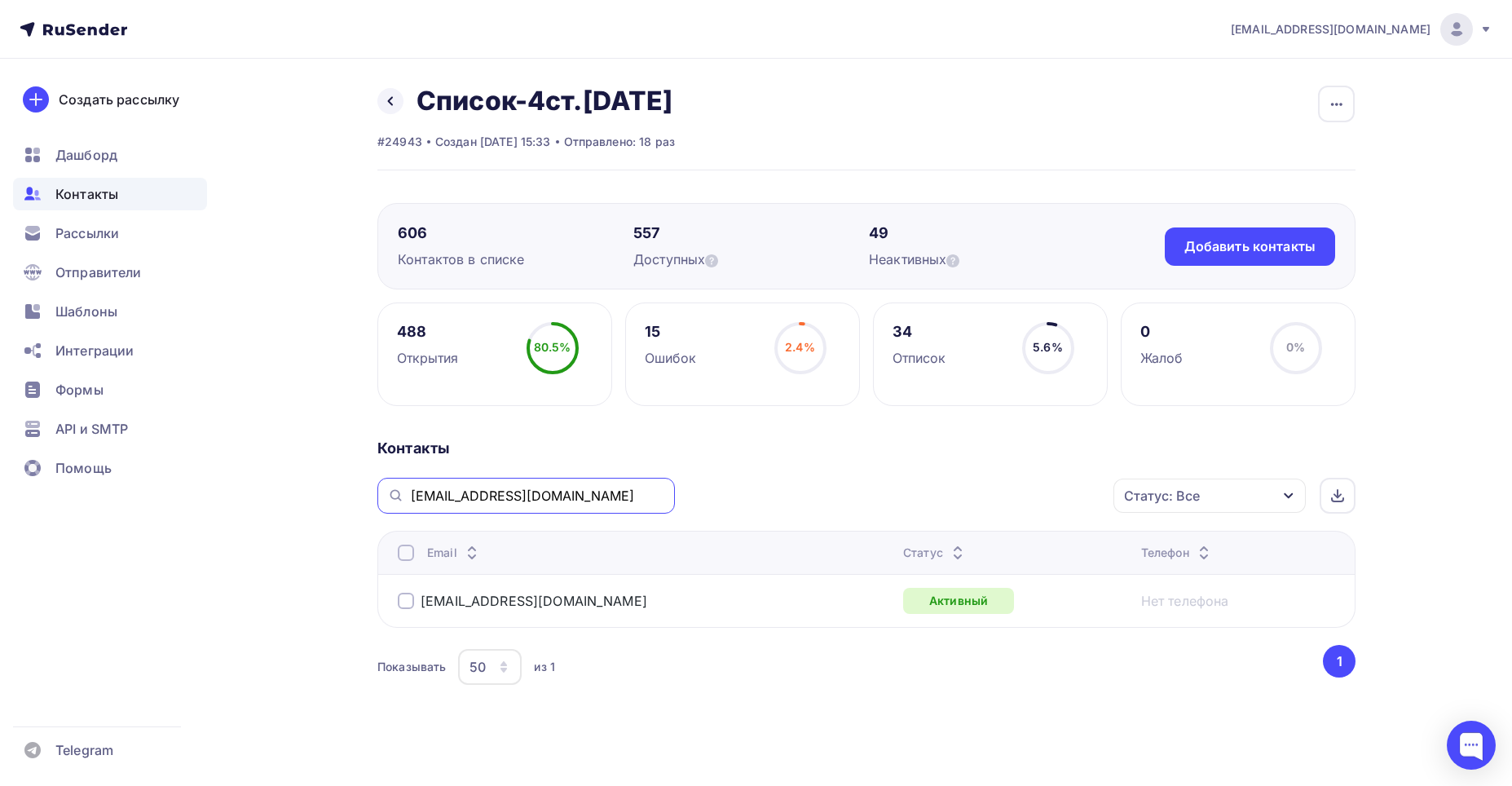
drag, startPoint x: 546, startPoint y: 499, endPoint x: 396, endPoint y: 513, distance: 150.7
click at [396, 513] on div "info@glavpooltorg.su" at bounding box center [526, 495] width 297 height 36
paste input "info@aquakode-gk.ru"
type input "info@aquakode-gk.ru"
click at [578, 491] on input "info@aquakode-gk.ru" at bounding box center [537, 496] width 255 height 18
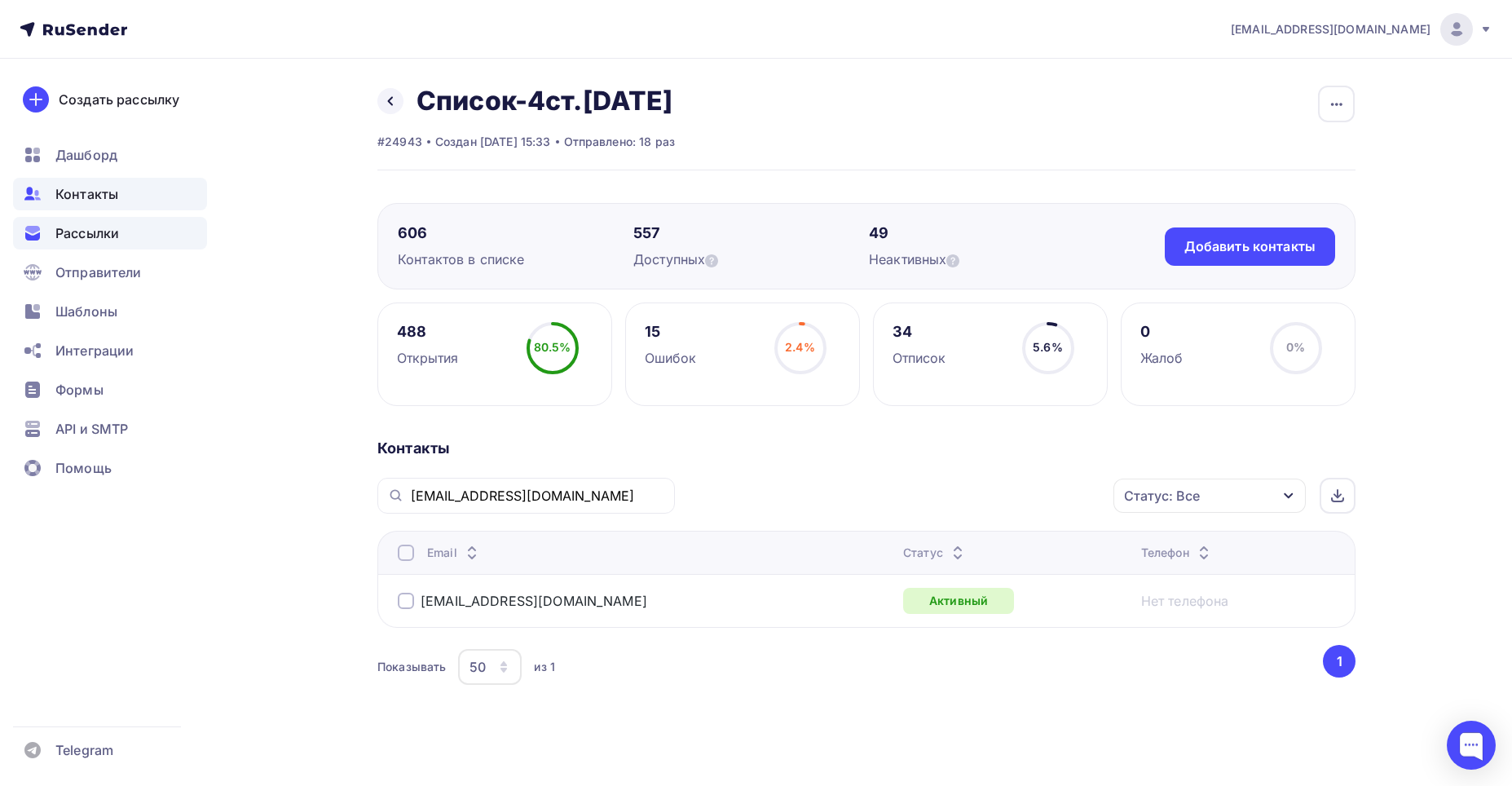
click at [73, 228] on span "Рассылки" at bounding box center [87, 233] width 64 height 19
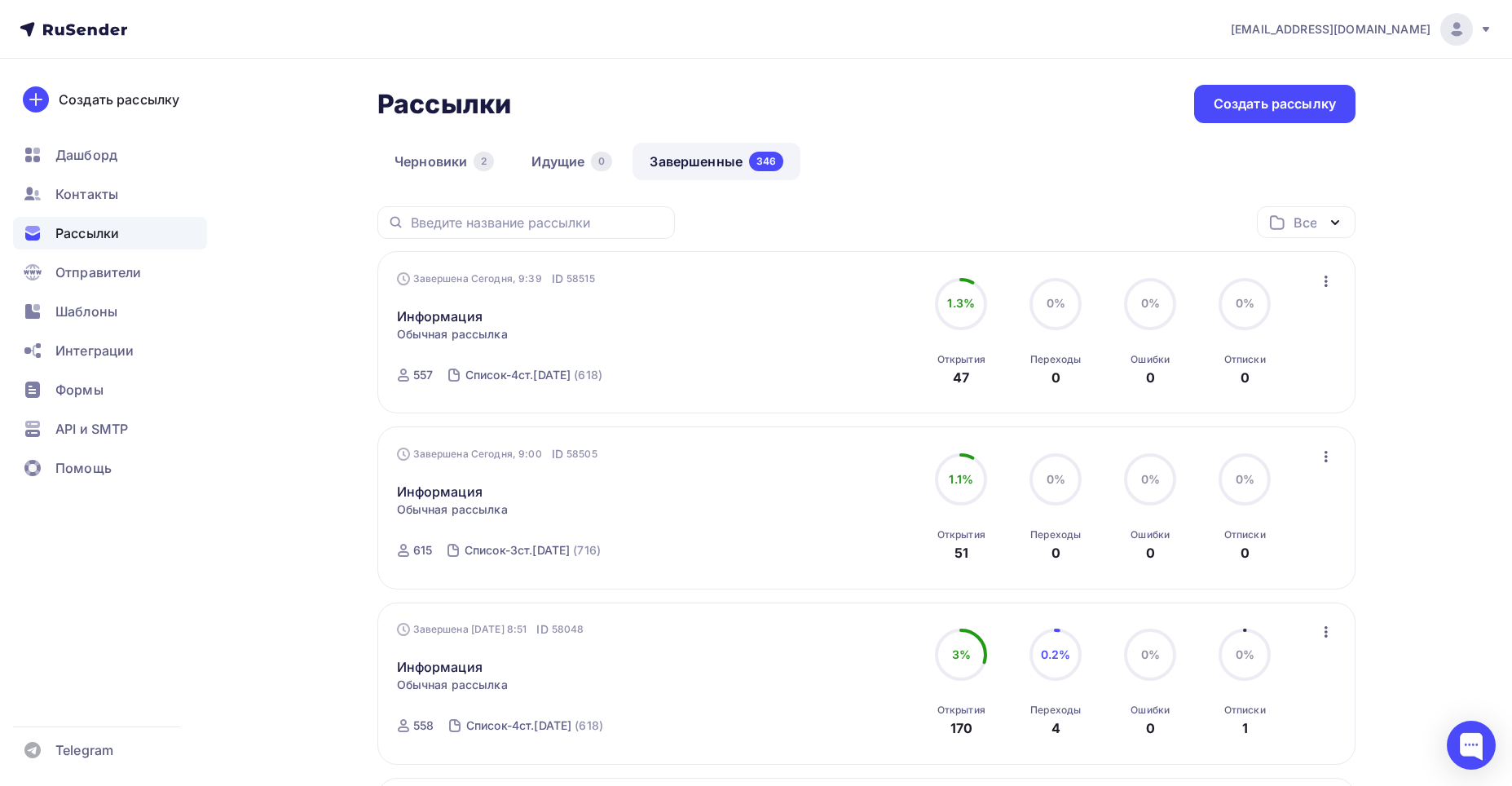
click at [665, 158] on link "Завершенные 346" at bounding box center [715, 161] width 167 height 38
click at [460, 317] on link "Информация" at bounding box center [439, 317] width 85 height 19
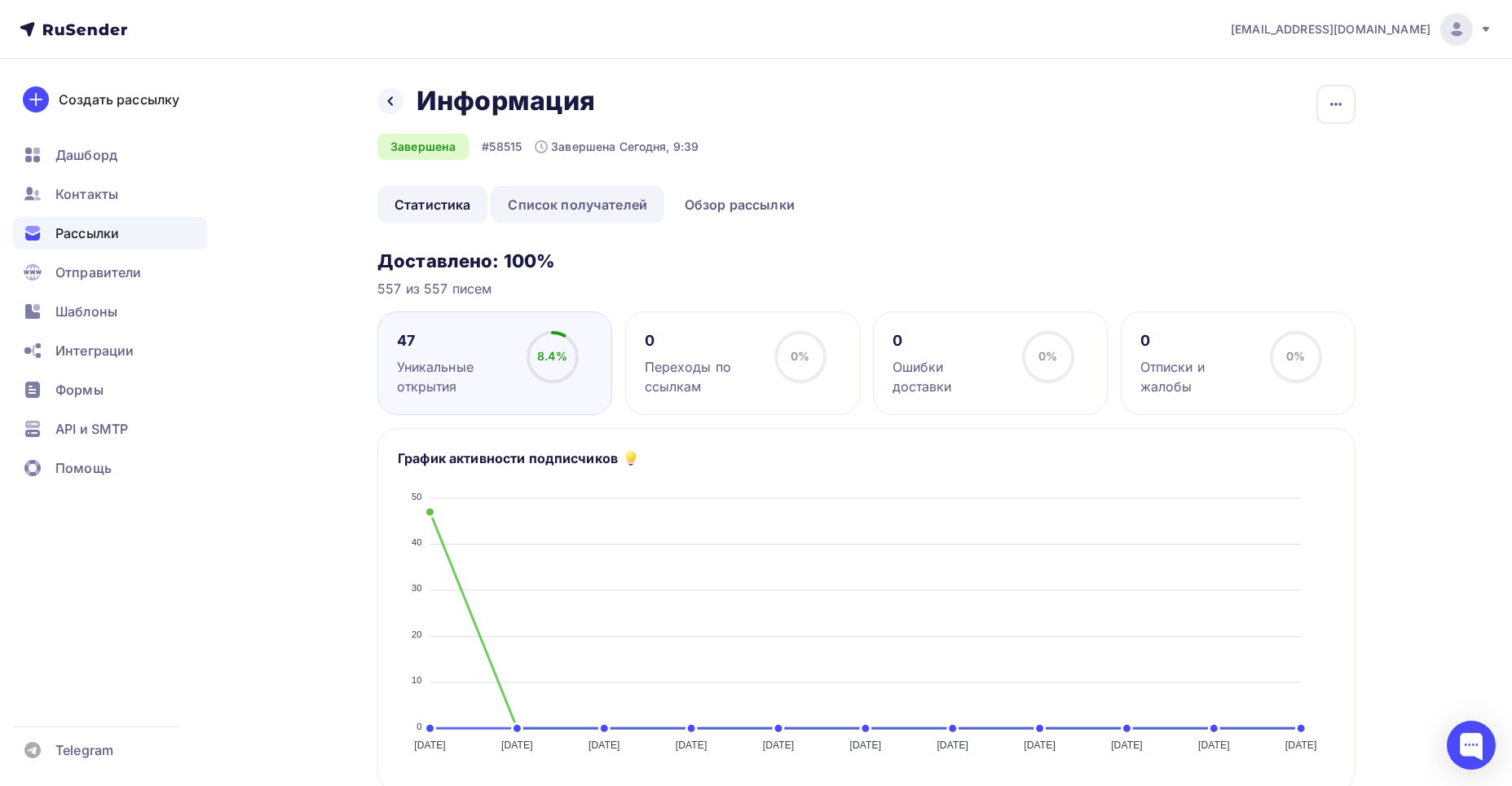
click at [593, 200] on link "Список получателей" at bounding box center [577, 204] width 173 height 38
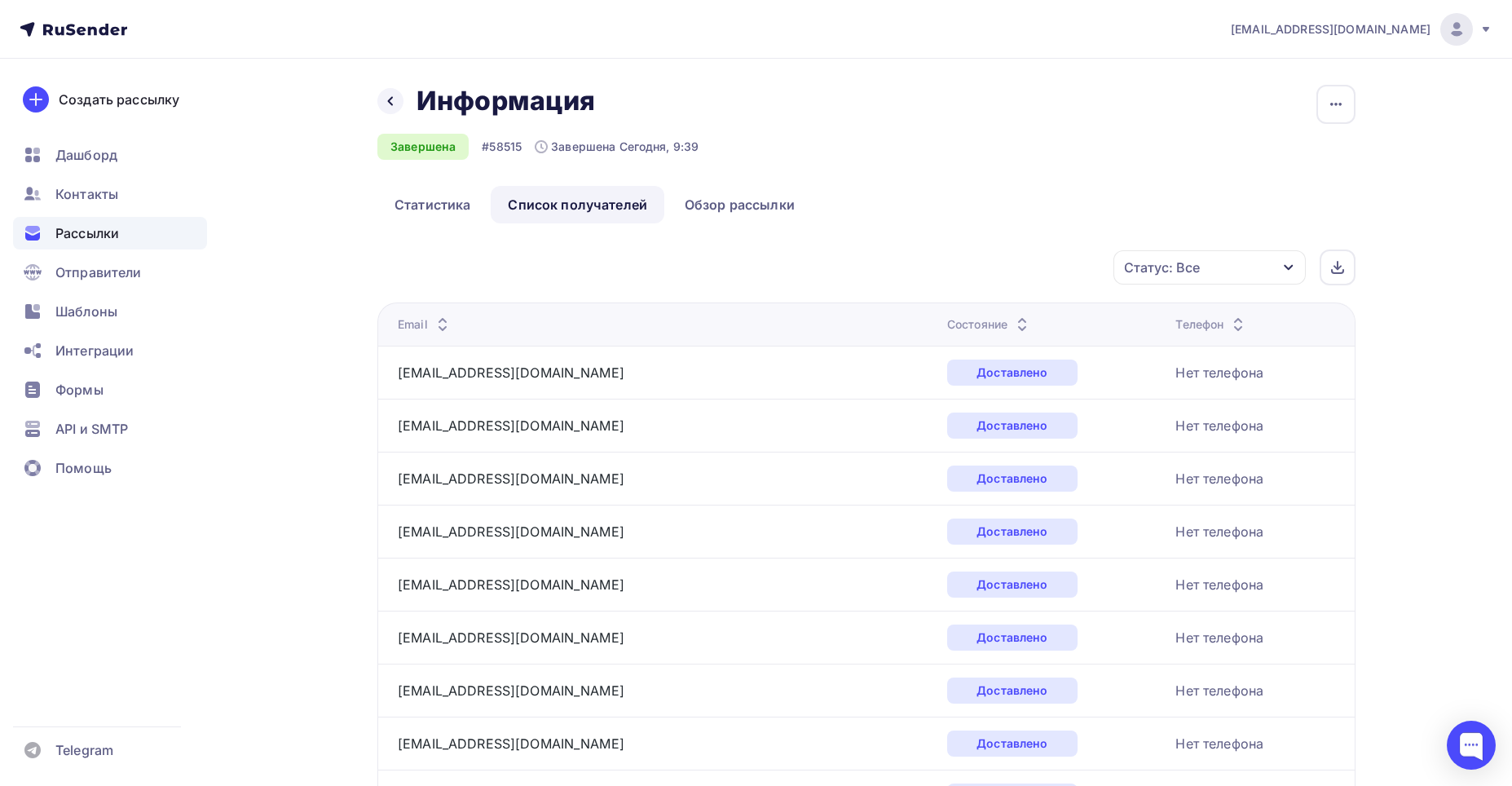
click at [440, 317] on icon at bounding box center [442, 320] width 19 height 19
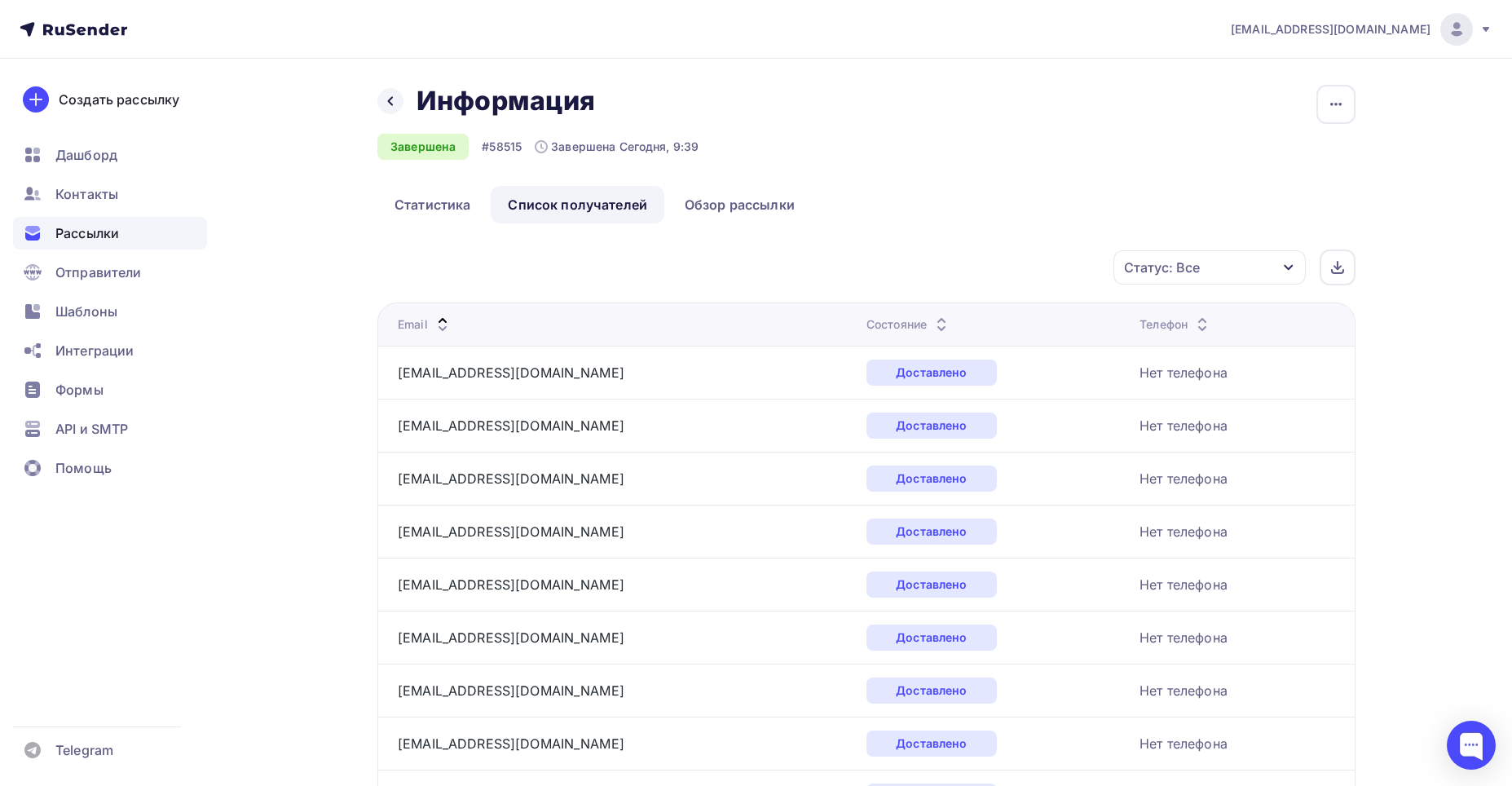
scroll to position [2336, 0]
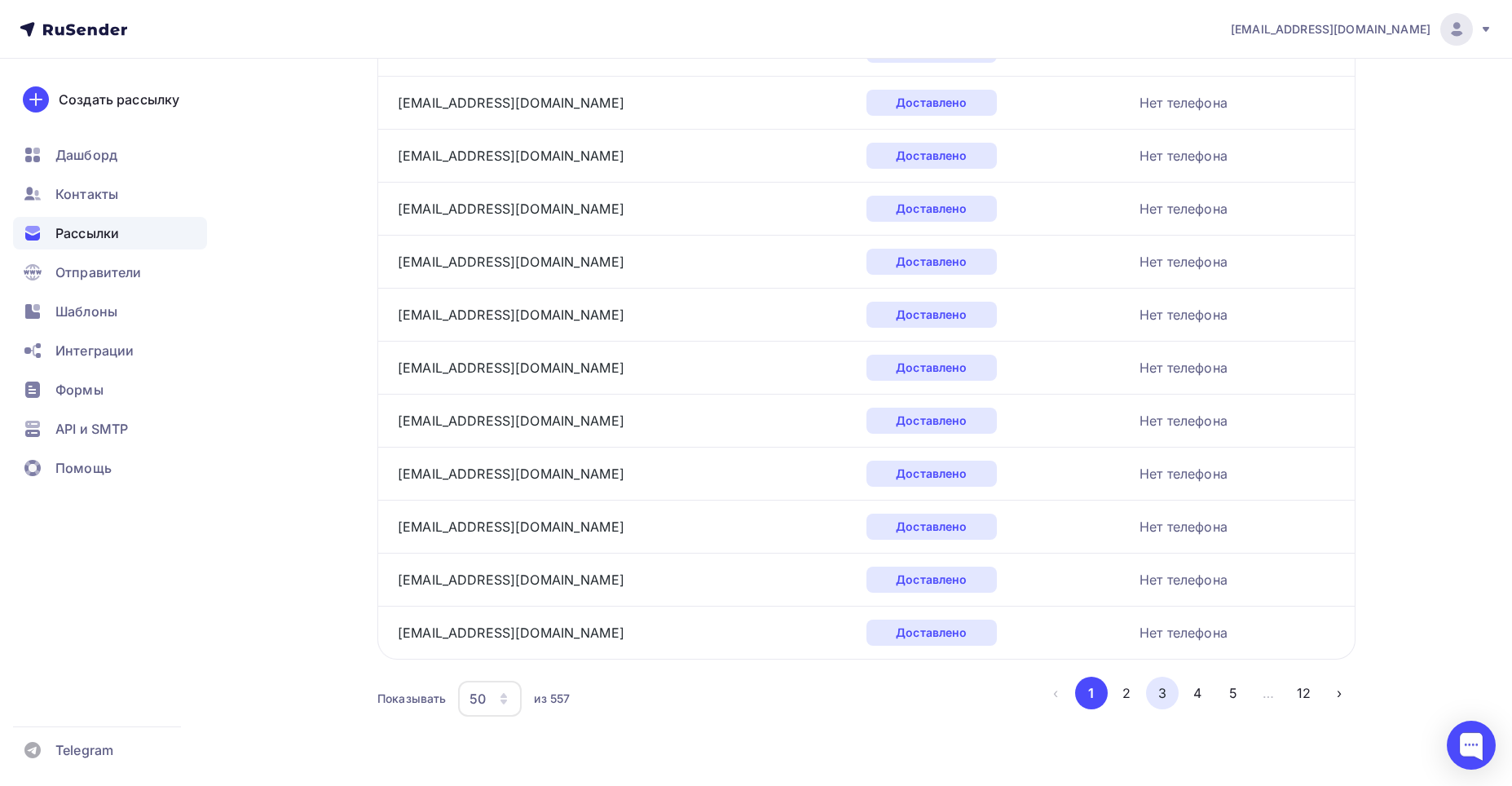
click at [1160, 696] on button "3" at bounding box center [1163, 693] width 33 height 33
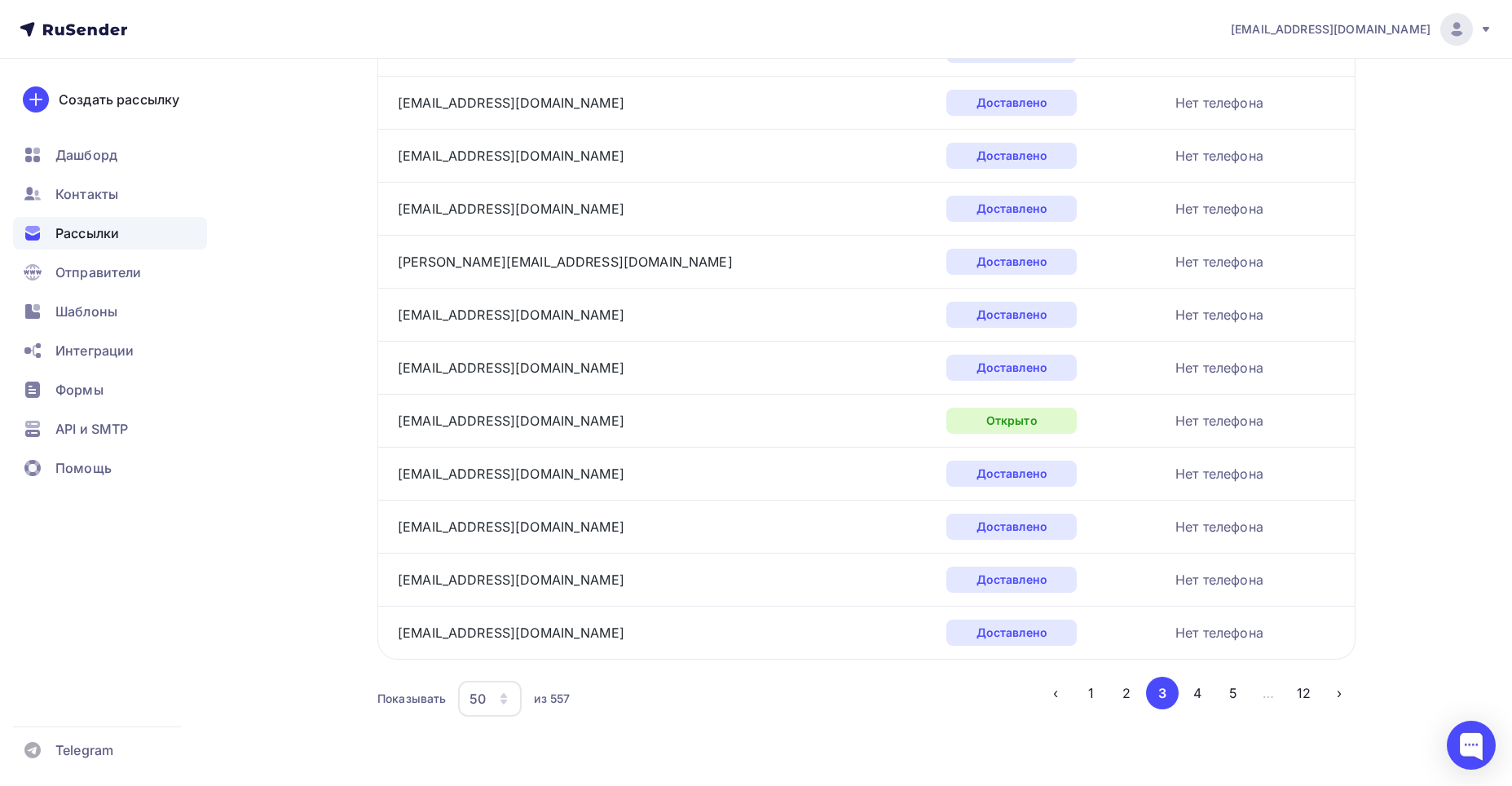
click at [1236, 696] on button "5" at bounding box center [1233, 693] width 33 height 33
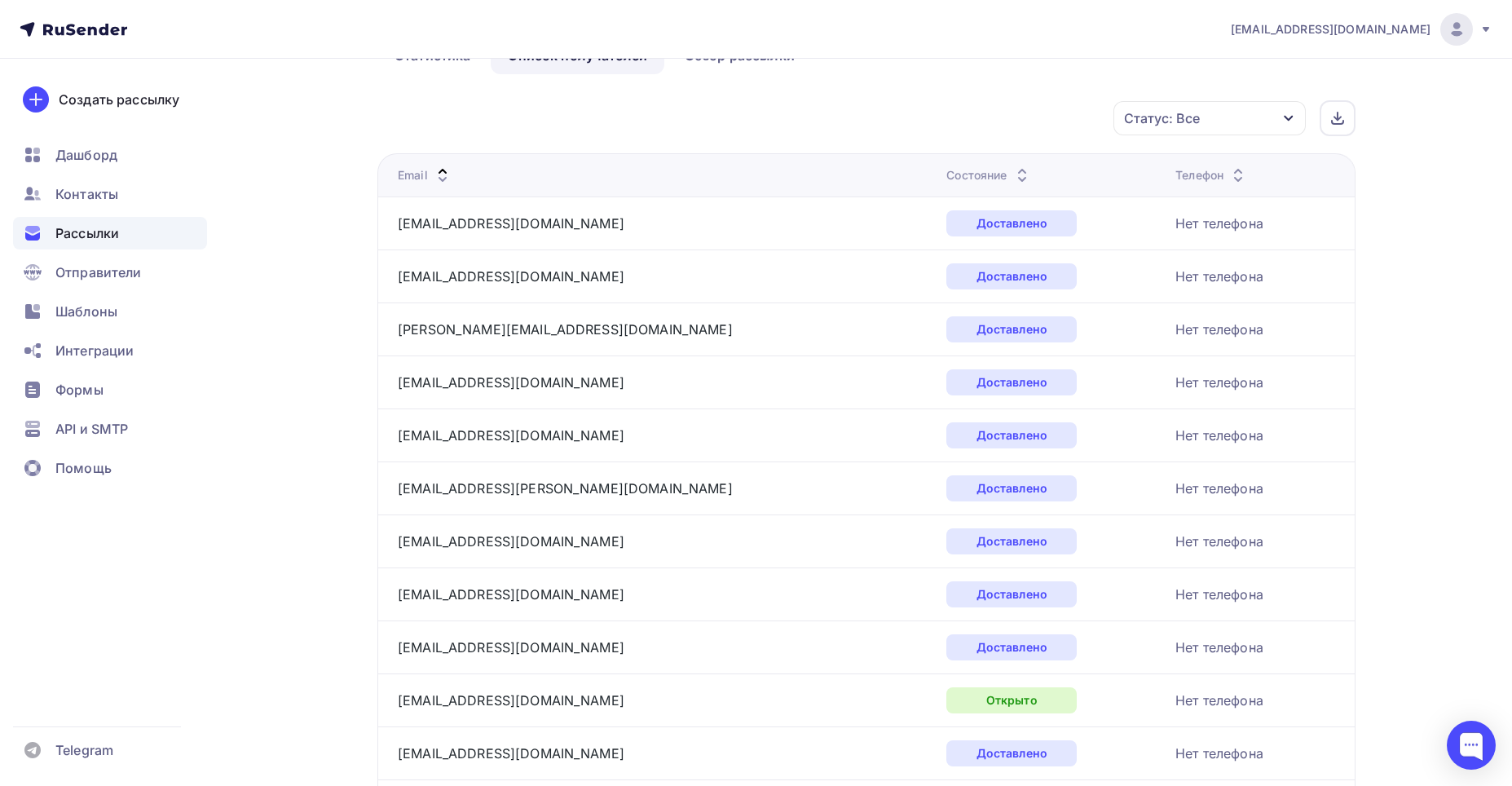
scroll to position [0, 0]
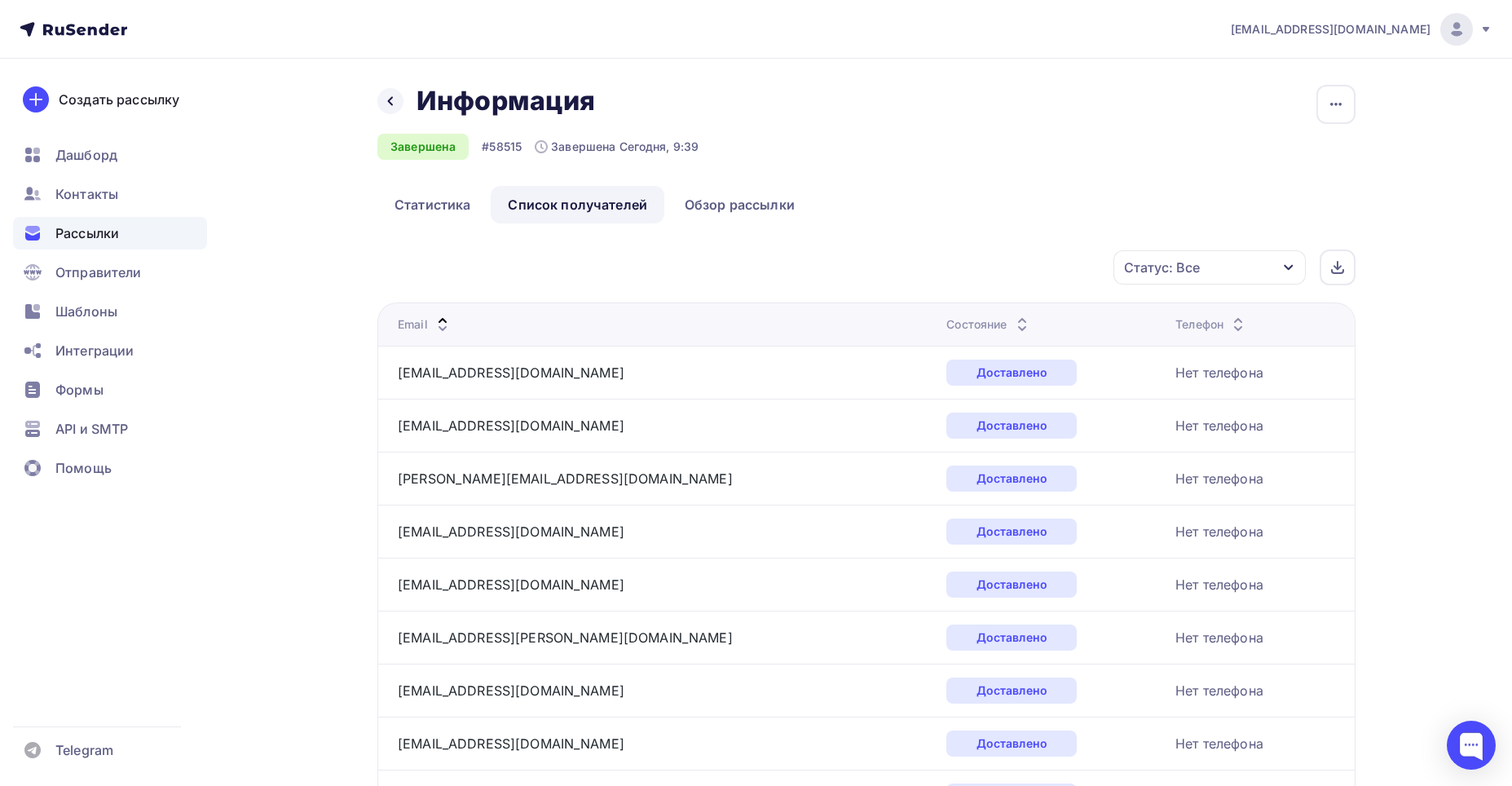
click at [547, 204] on link "Список получателей" at bounding box center [577, 204] width 173 height 38
click at [96, 189] on span "Контакты" at bounding box center [86, 194] width 63 height 19
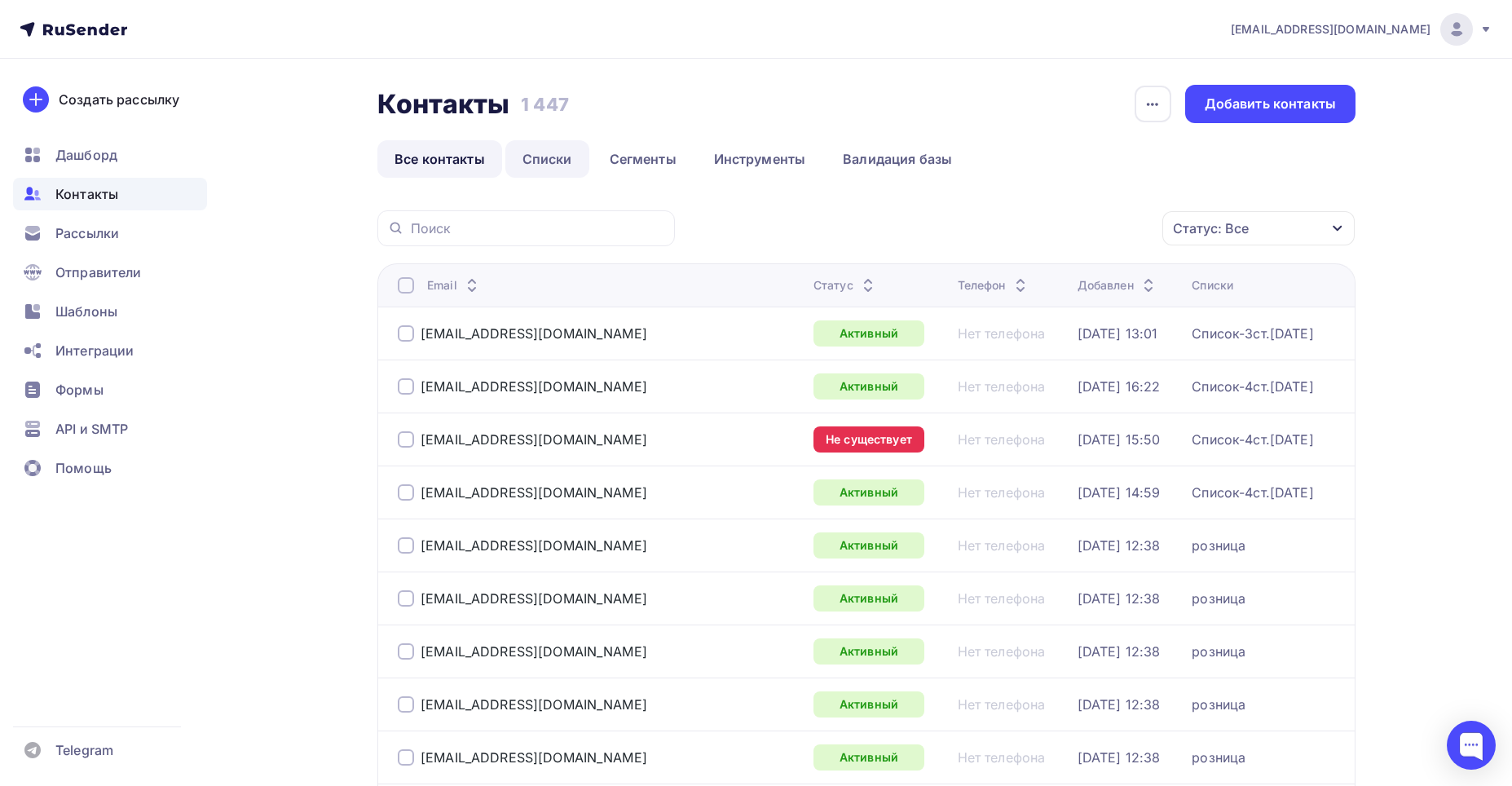
click at [548, 154] on link "Списки" at bounding box center [547, 159] width 84 height 38
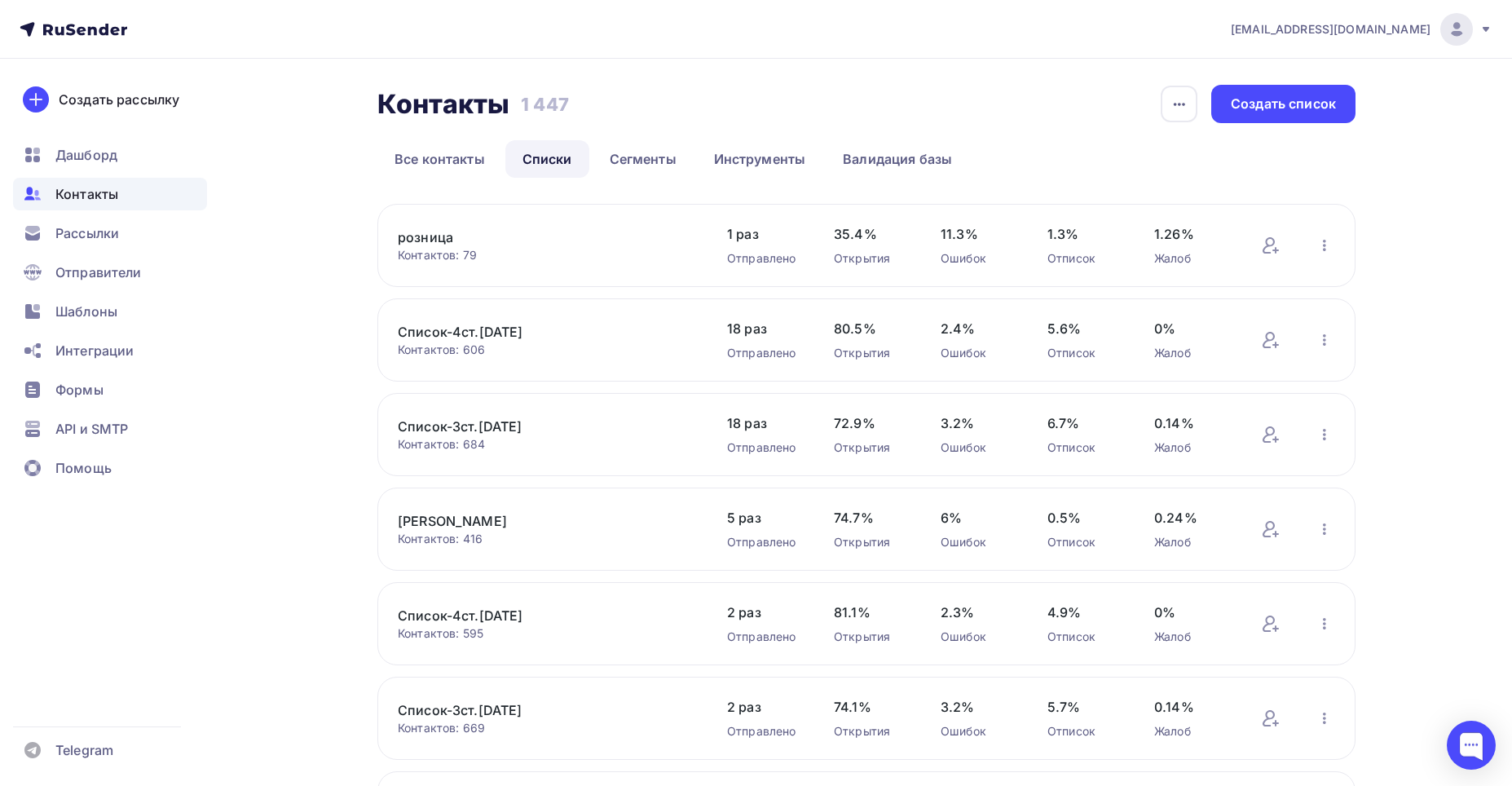
click at [448, 426] on link "Список-3ст.[DATE]" at bounding box center [536, 426] width 277 height 19
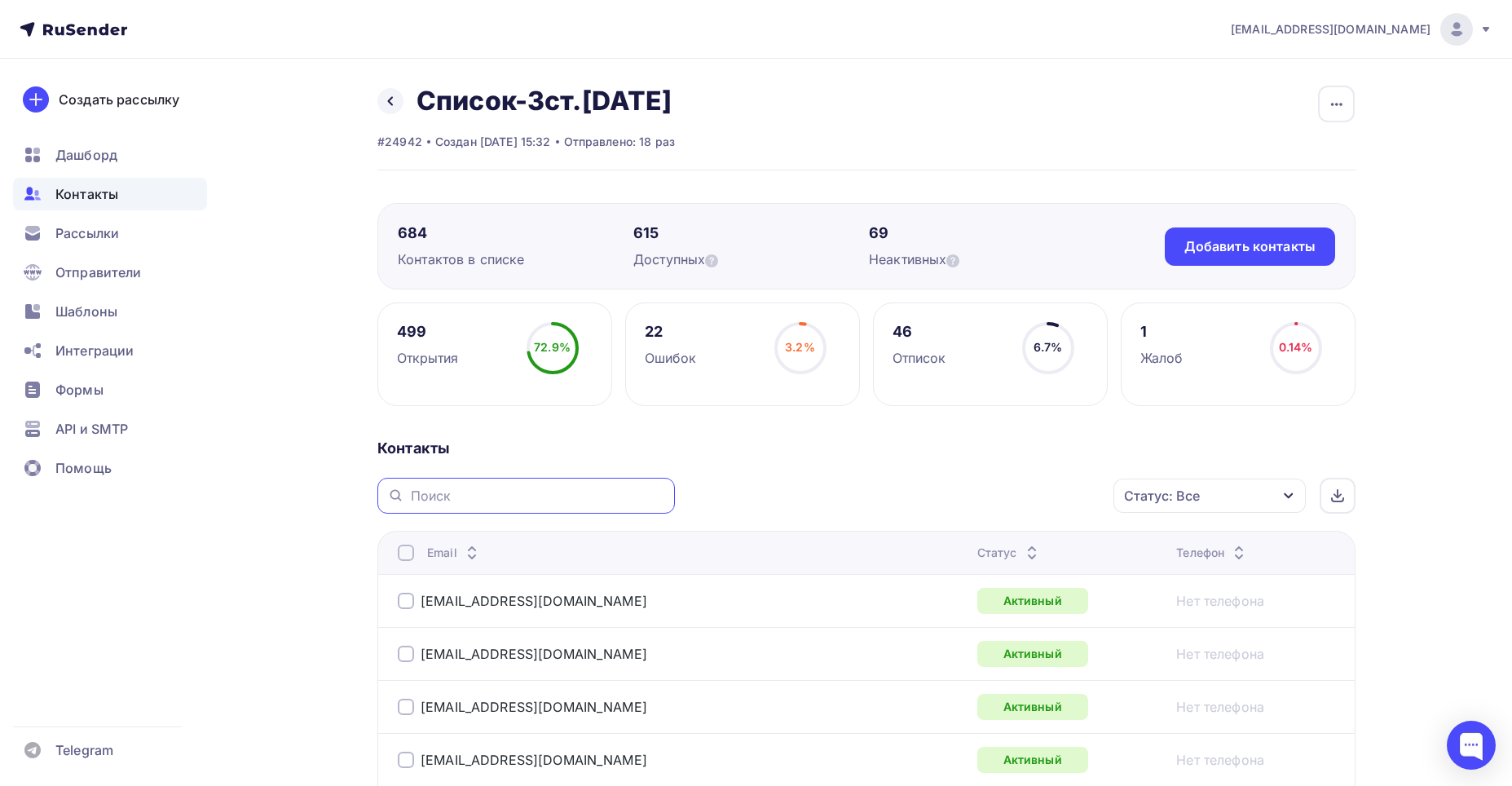
click at [415, 499] on input "text" at bounding box center [537, 496] width 255 height 18
paste input "2253402@gmail.com"
type input "2253402@gmail.com"
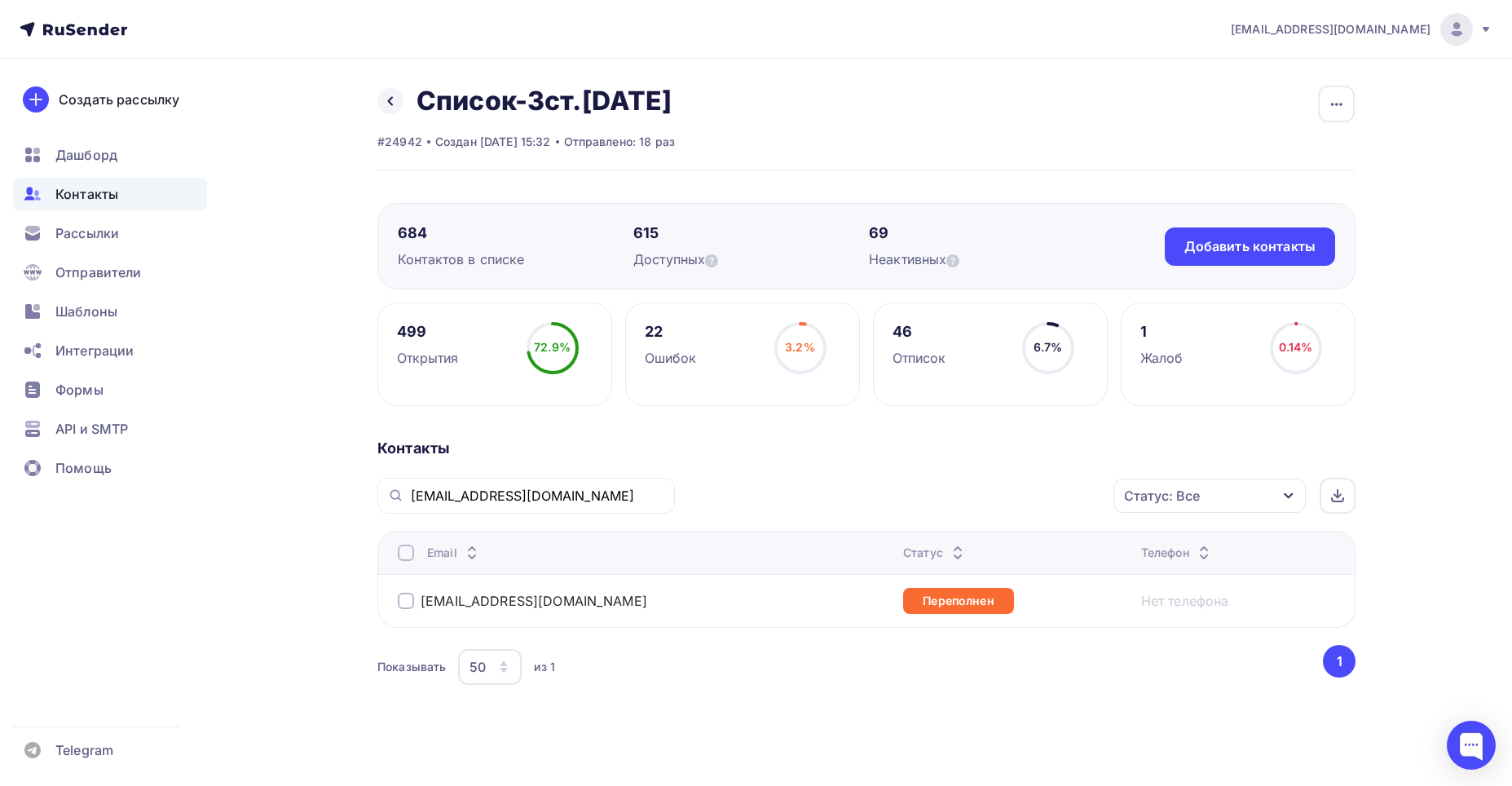
click at [689, 632] on div "Email Статус Телефон 2253402@gmail.com Переполнен Нет телефона Показывать 50 10…" at bounding box center [866, 609] width 979 height 158
click at [105, 192] on span "Контакты" at bounding box center [86, 194] width 63 height 19
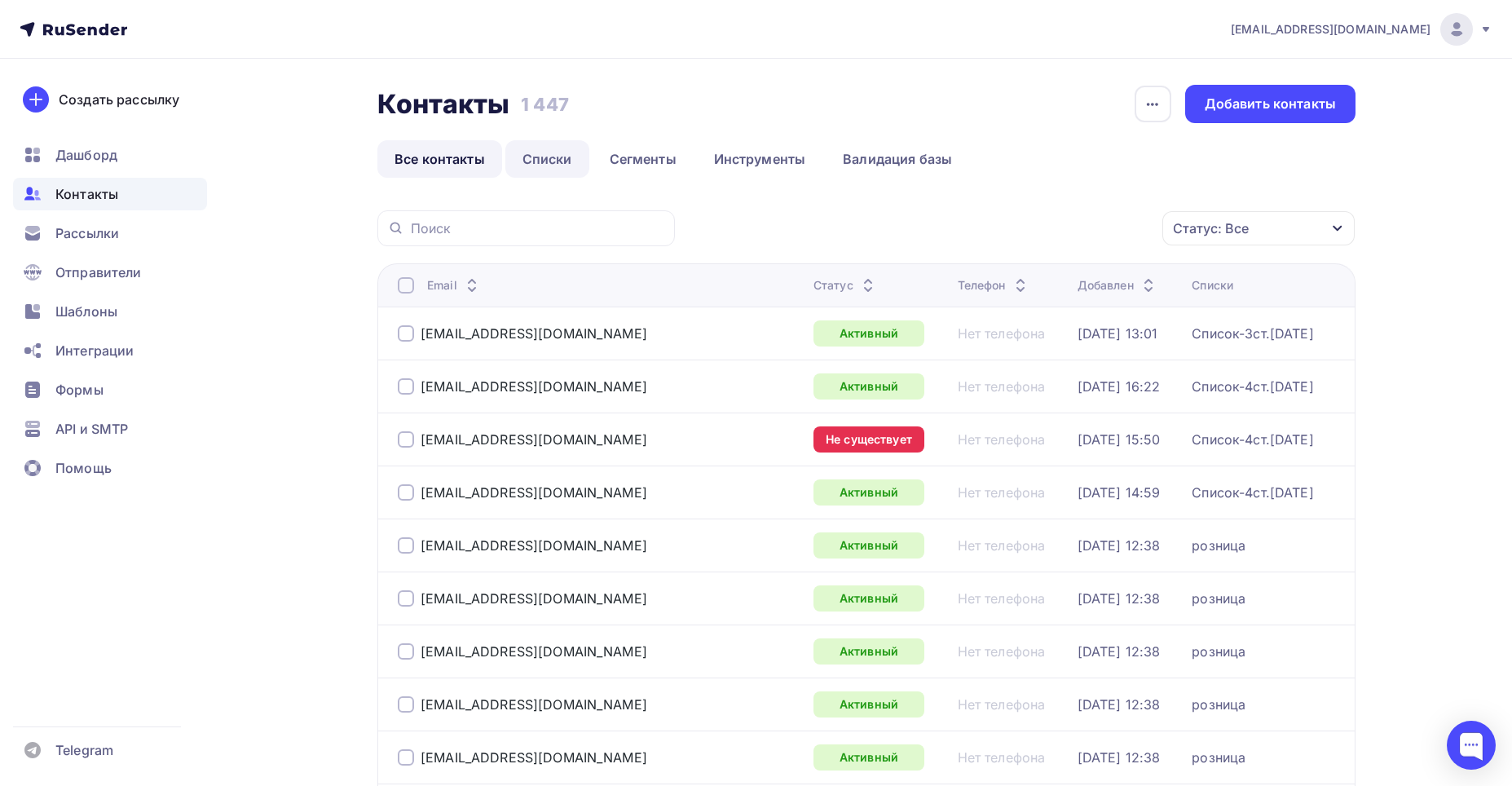
click at [548, 152] on link "Списки" at bounding box center [547, 159] width 84 height 38
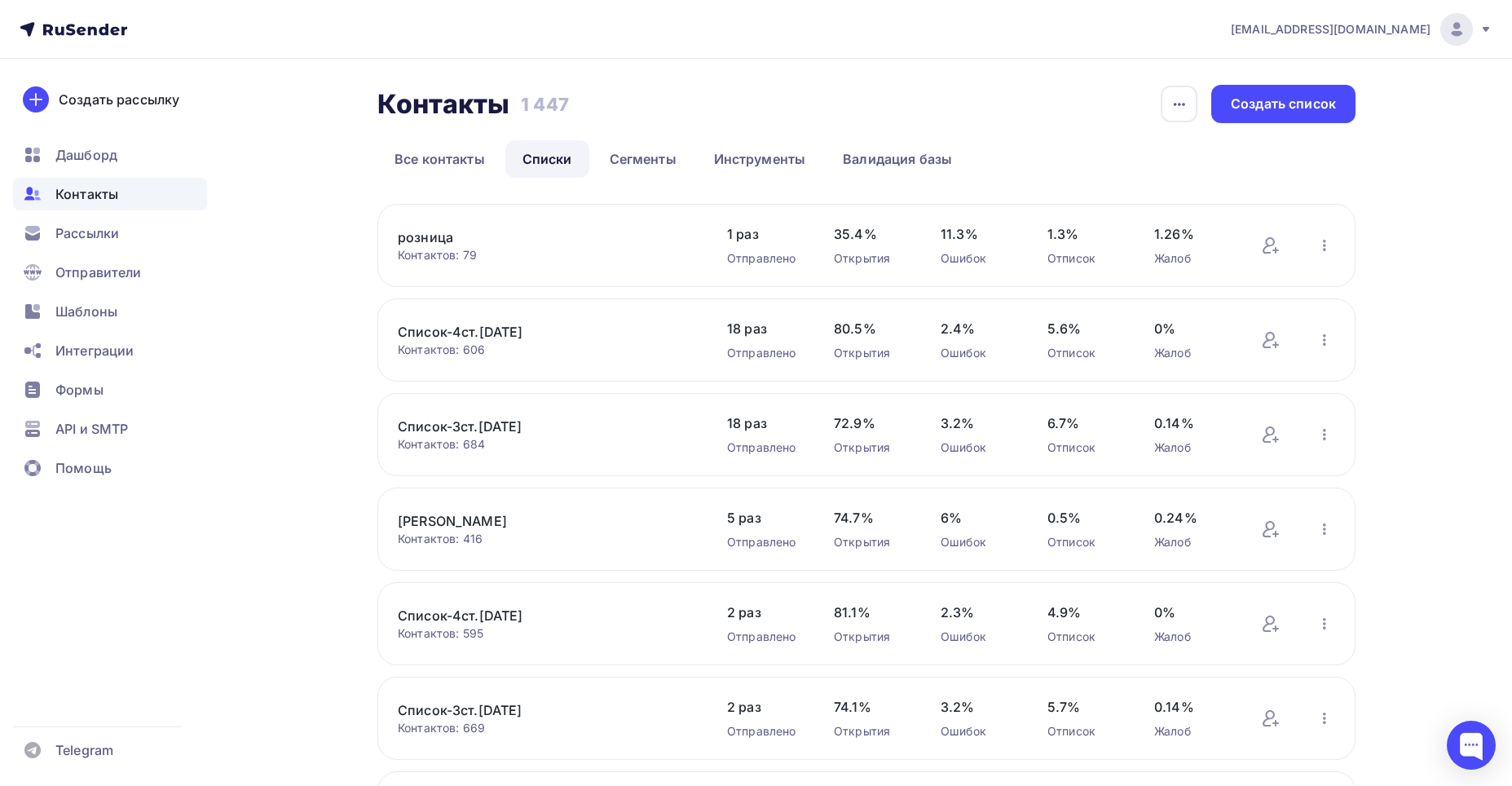
click at [438, 429] on link "Список-3ст.[DATE]" at bounding box center [536, 426] width 277 height 19
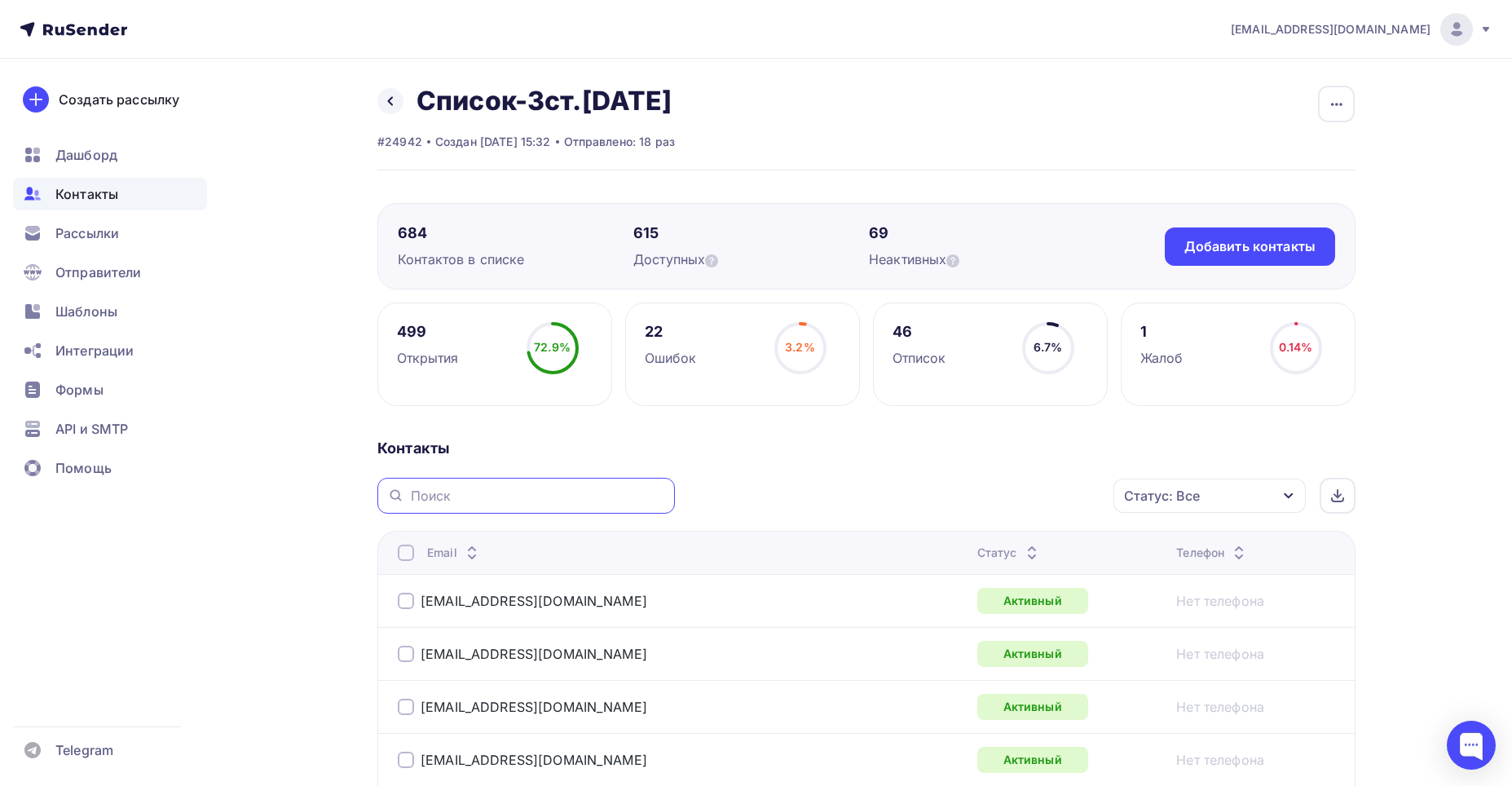
paste input "snabjenie2@aqualand43.ru"
type input "snabjenie2@aqualand43.ru"
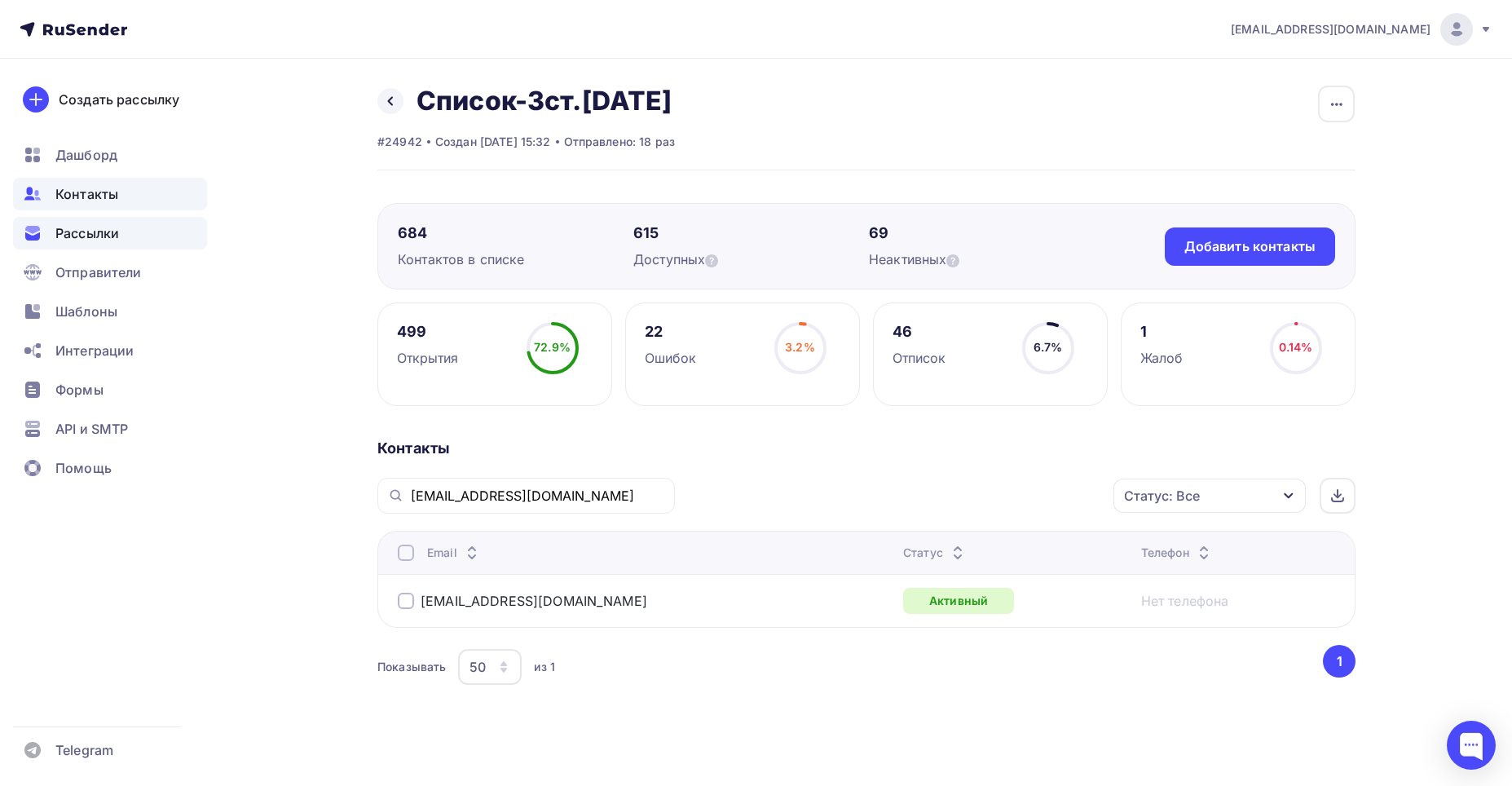
click at [88, 235] on span "Рассылки" at bounding box center [87, 233] width 64 height 19
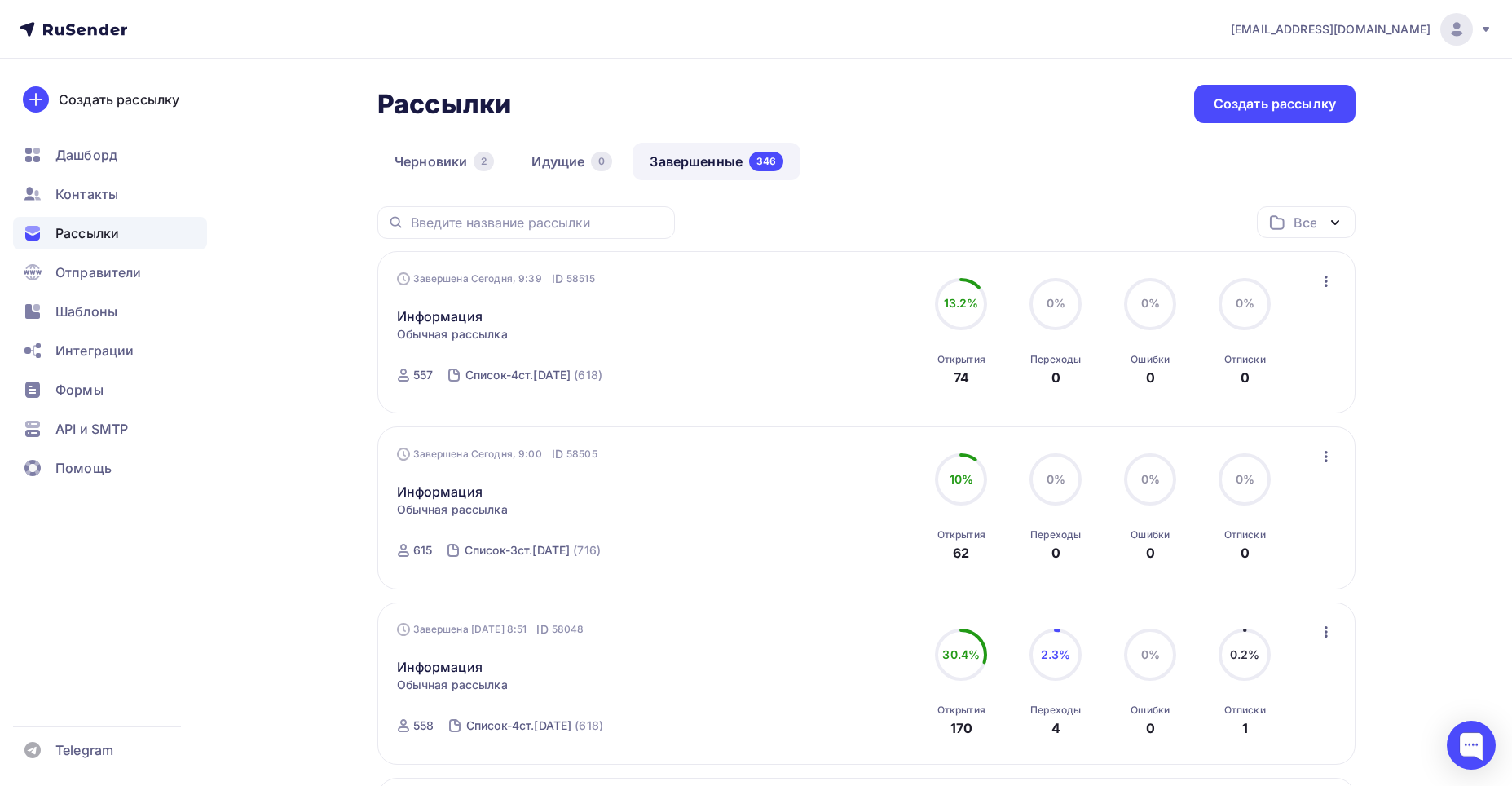
click at [690, 166] on link "Завершенные 346" at bounding box center [715, 161] width 167 height 38
click at [691, 162] on link "Завершенные 346" at bounding box center [715, 161] width 167 height 38
click at [691, 158] on link "Завершенные 346" at bounding box center [715, 161] width 167 height 38
click at [691, 157] on link "Завершенные 346" at bounding box center [715, 161] width 167 height 38
click at [457, 486] on link "Информация" at bounding box center [439, 492] width 85 height 19
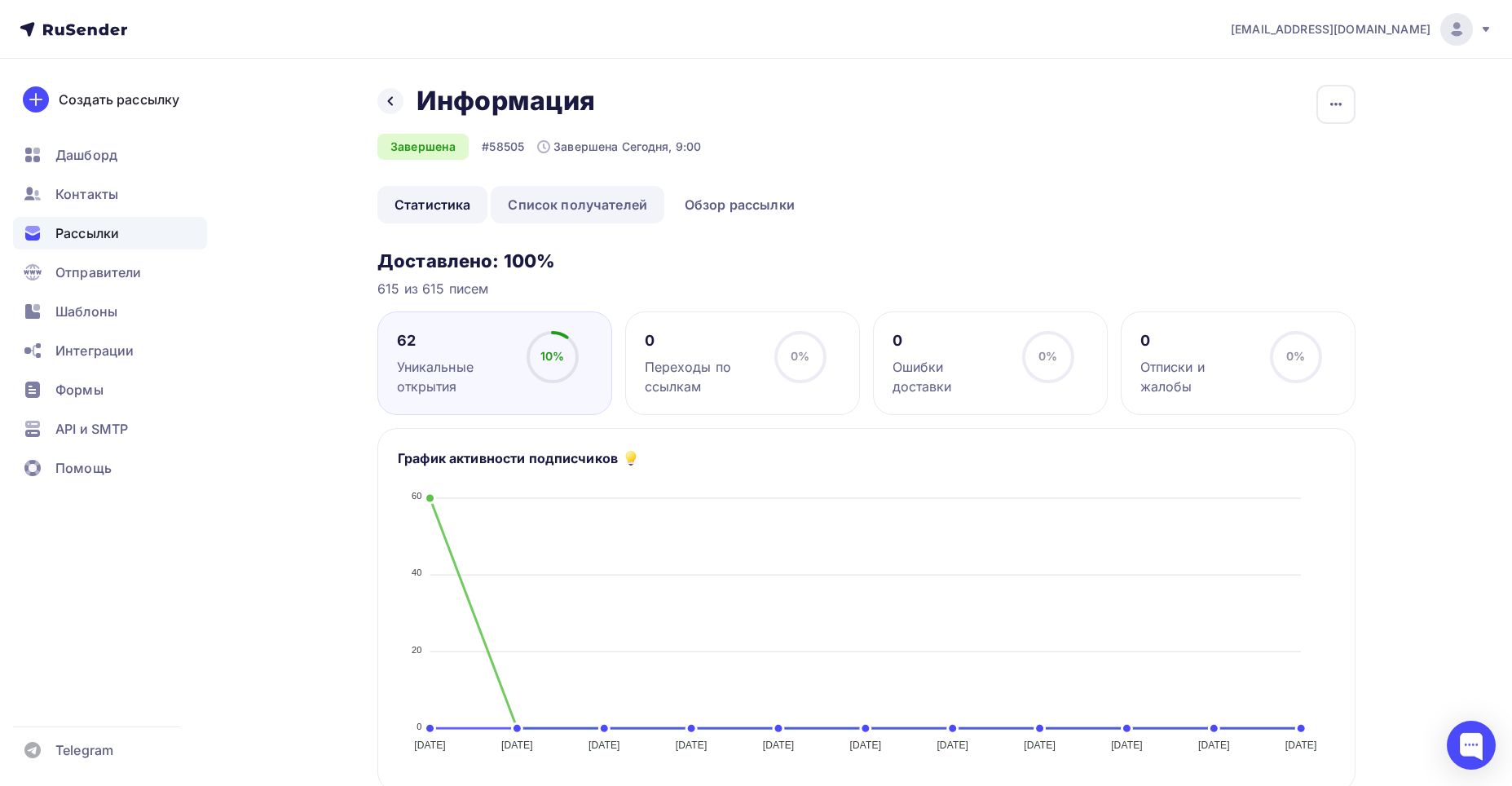
click at [613, 203] on link "Список получателей" at bounding box center [577, 204] width 173 height 38
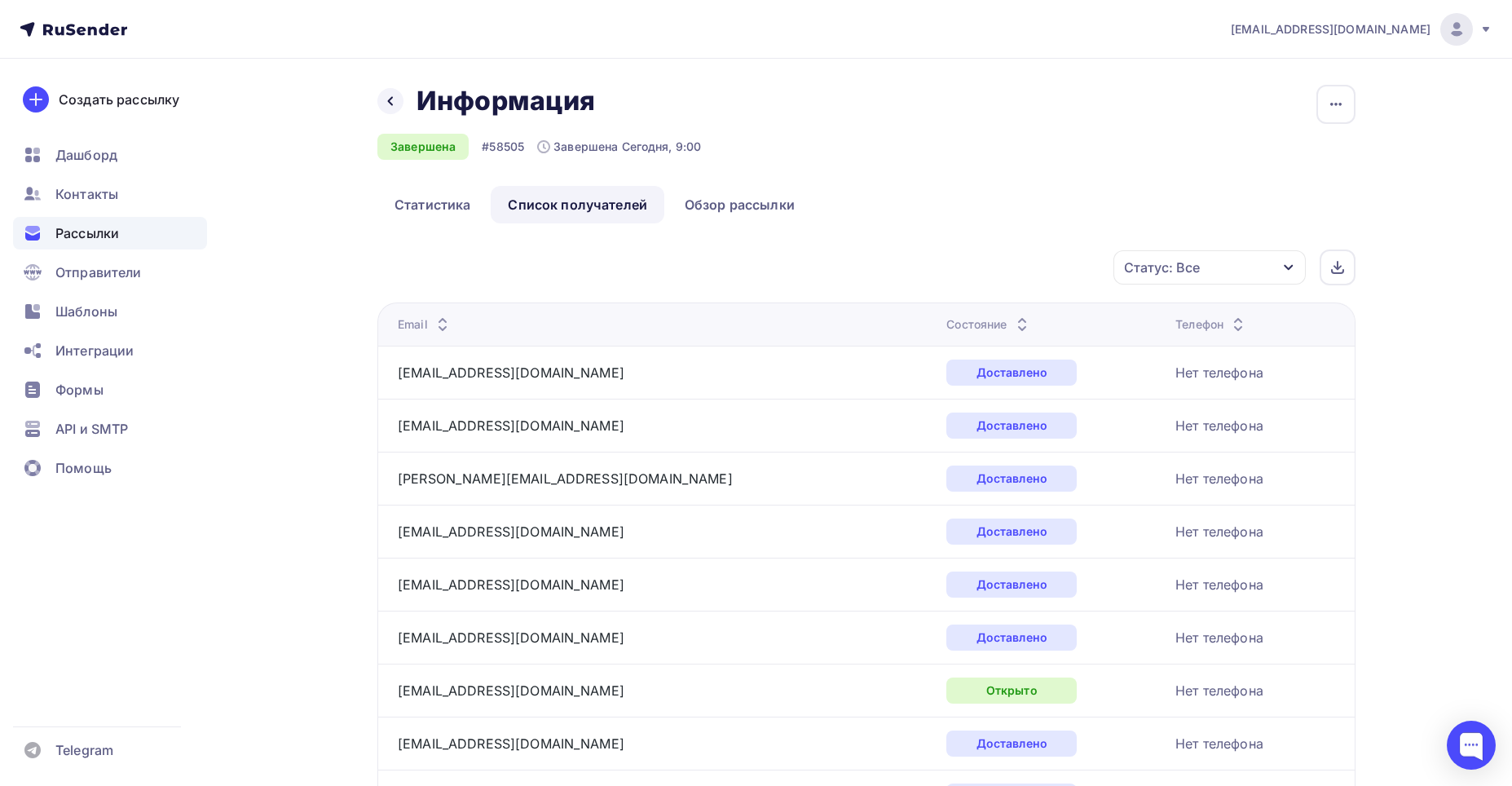
click at [438, 317] on icon at bounding box center [442, 320] width 19 height 19
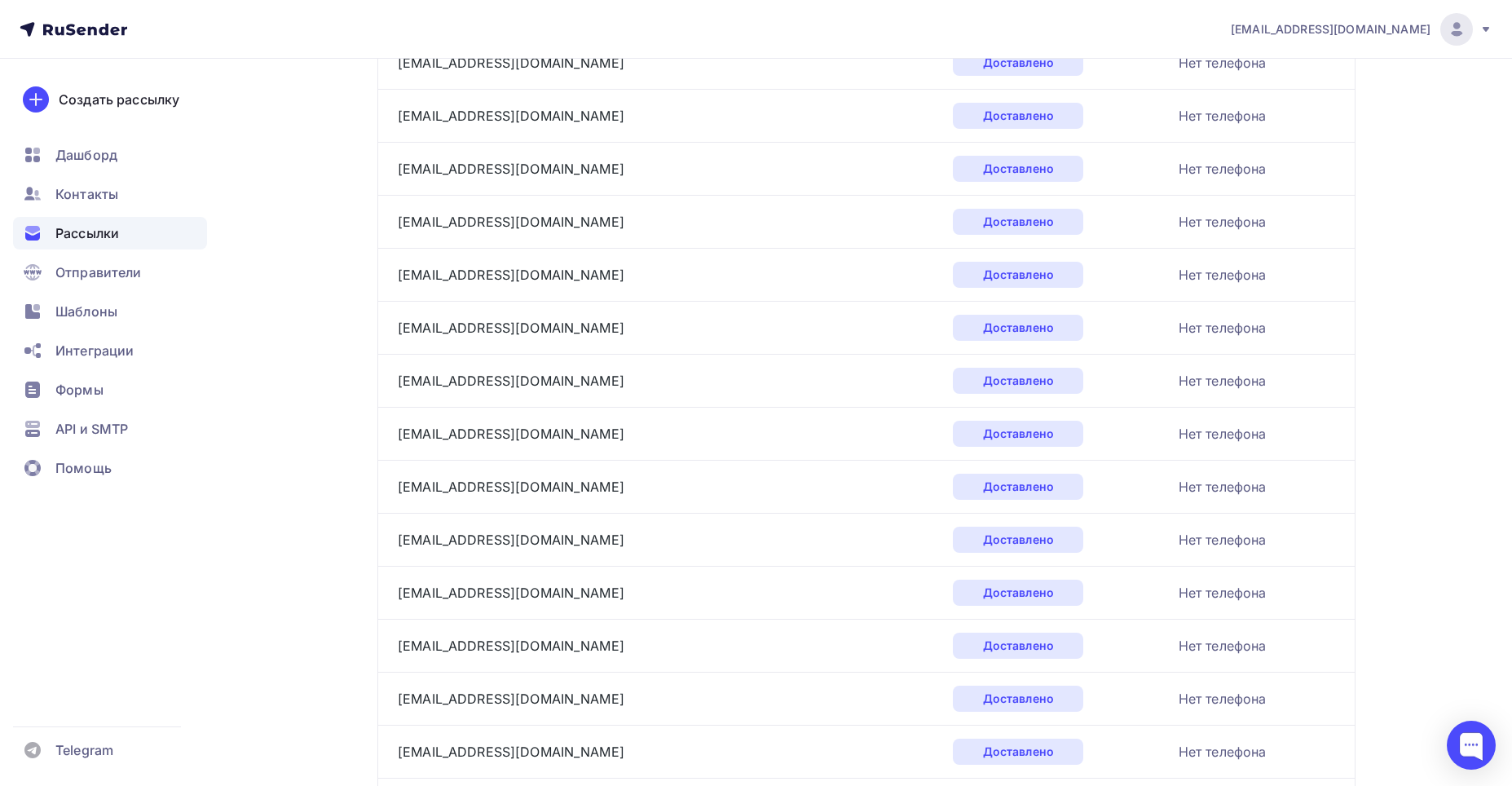
scroll to position [2336, 0]
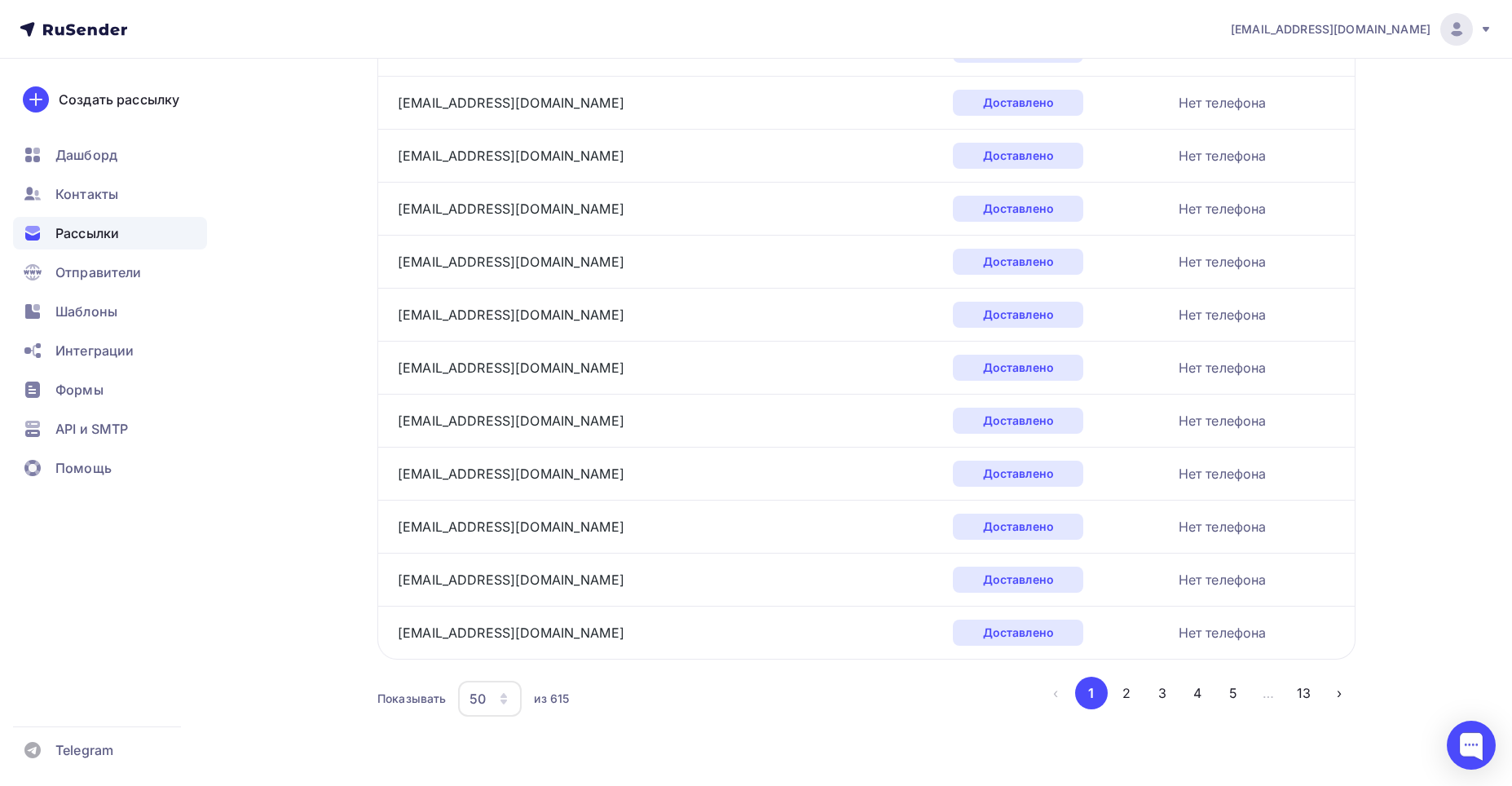
click at [1231, 692] on button "5" at bounding box center [1233, 693] width 33 height 33
click at [1235, 689] on button "6" at bounding box center [1233, 693] width 33 height 33
click at [1234, 690] on button "7" at bounding box center [1233, 693] width 33 height 33
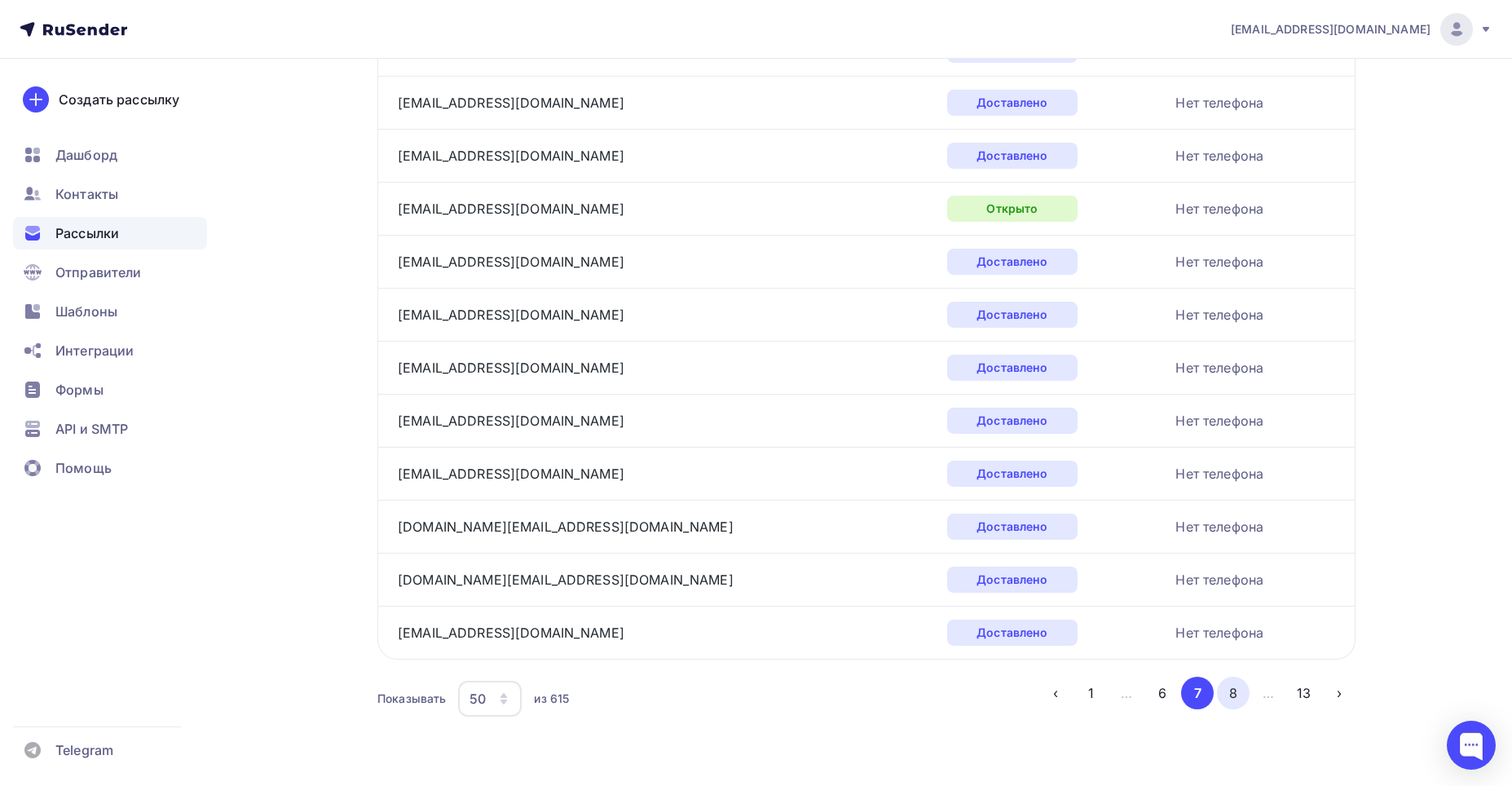
click at [1232, 691] on button "8" at bounding box center [1233, 693] width 33 height 33
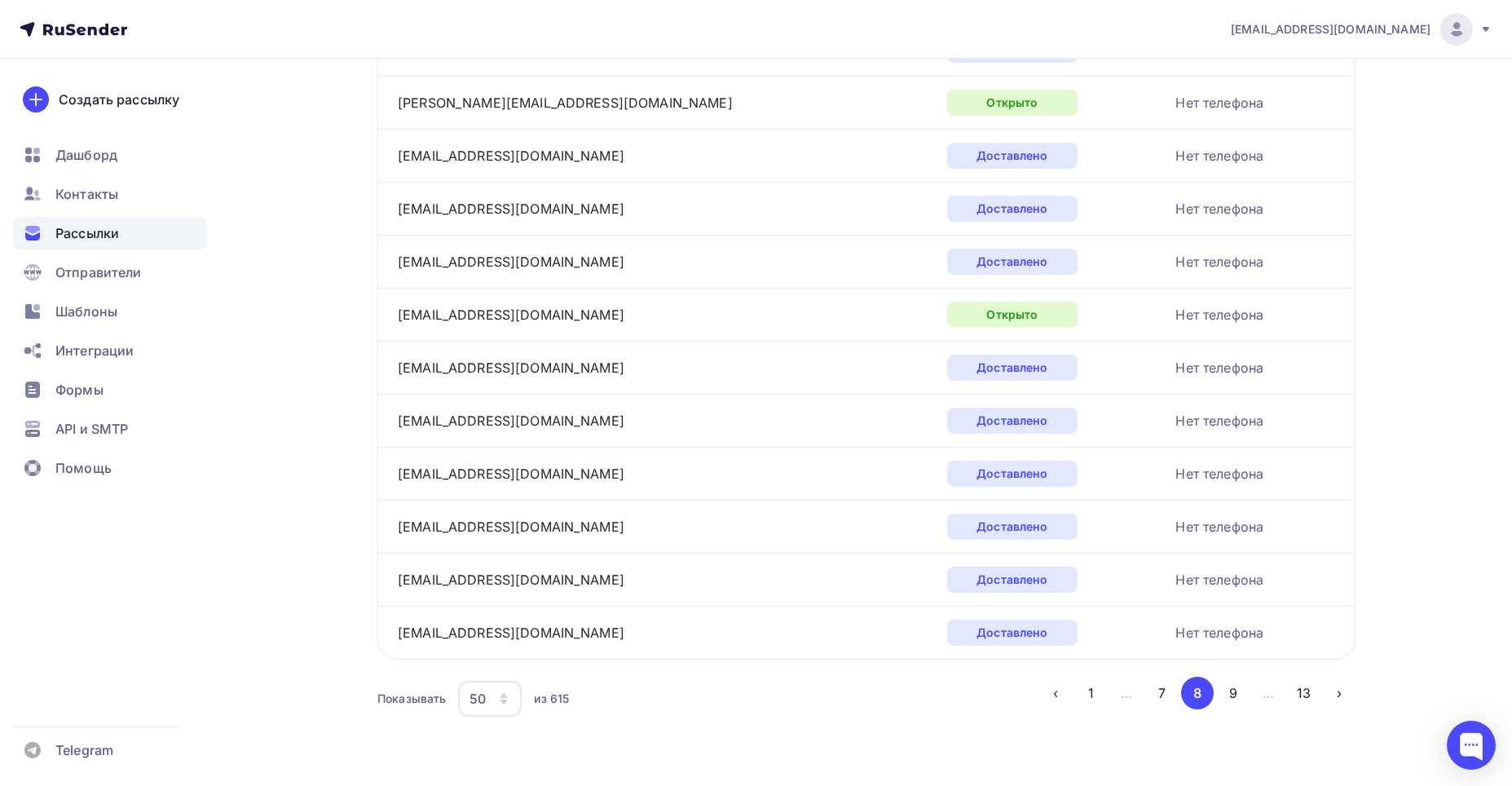
click at [1231, 694] on button "9" at bounding box center [1233, 693] width 33 height 33
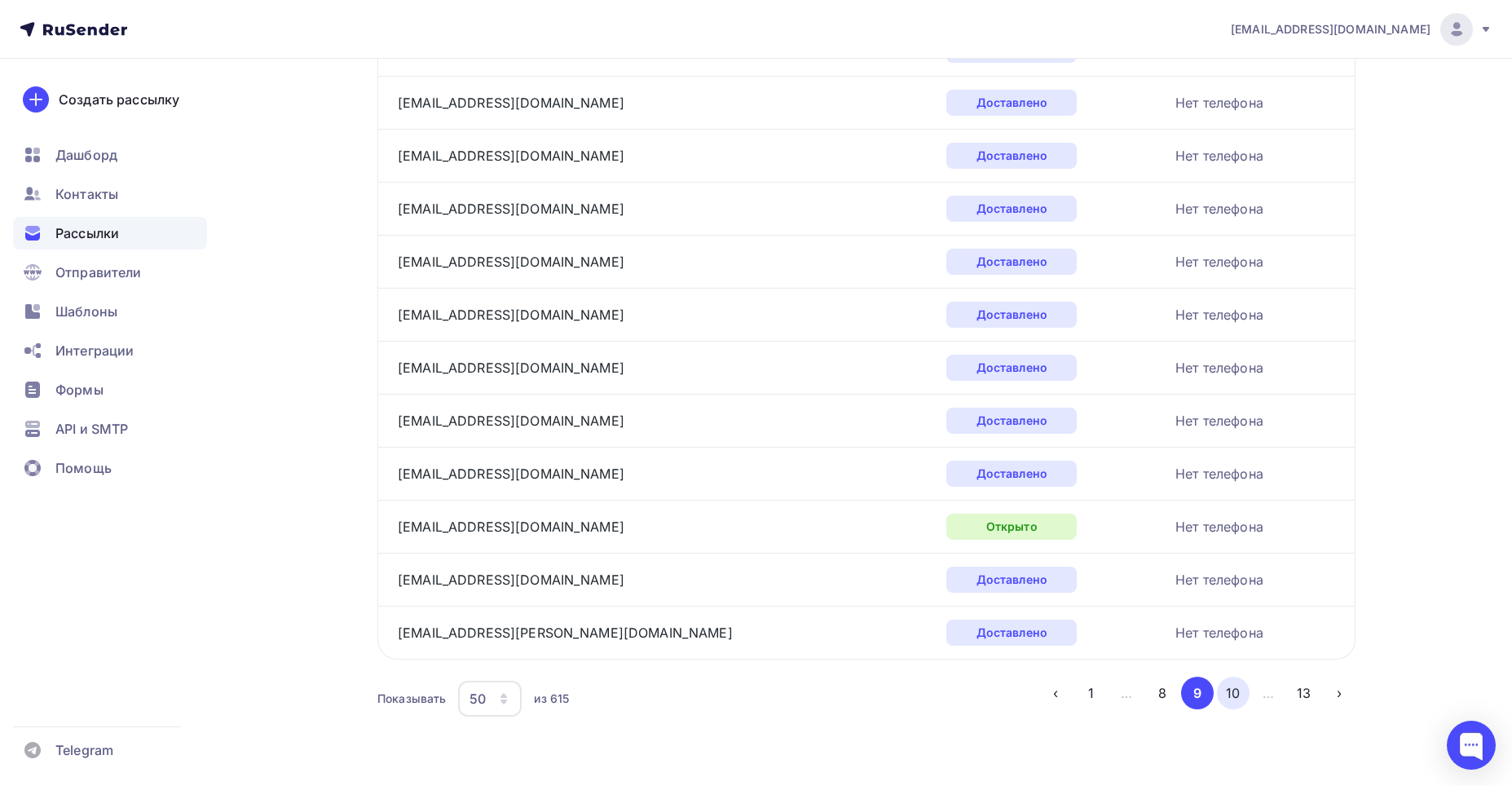
click at [1232, 694] on button "10" at bounding box center [1233, 693] width 33 height 33
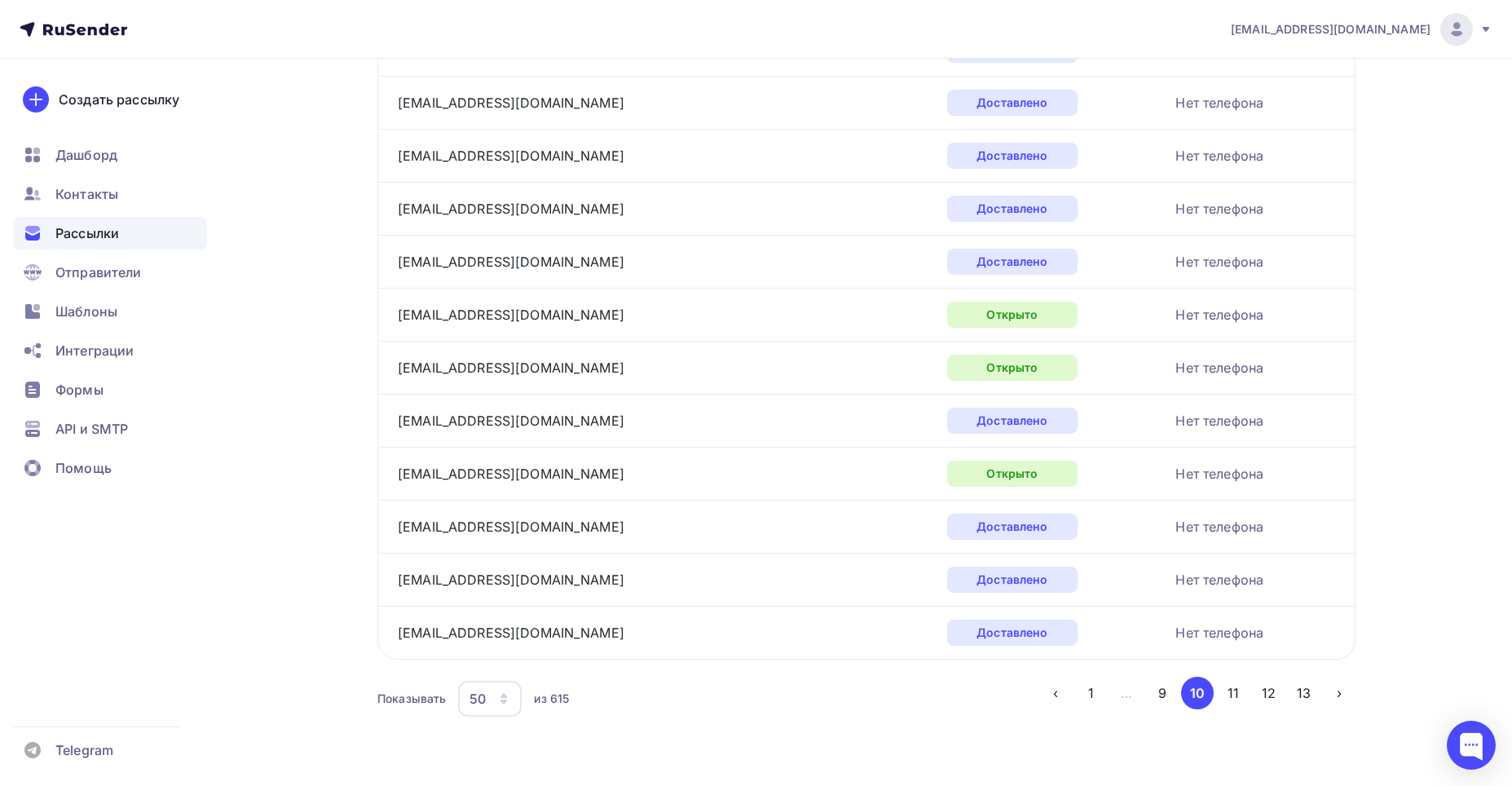
click at [1238, 691] on button "11" at bounding box center [1233, 693] width 33 height 33
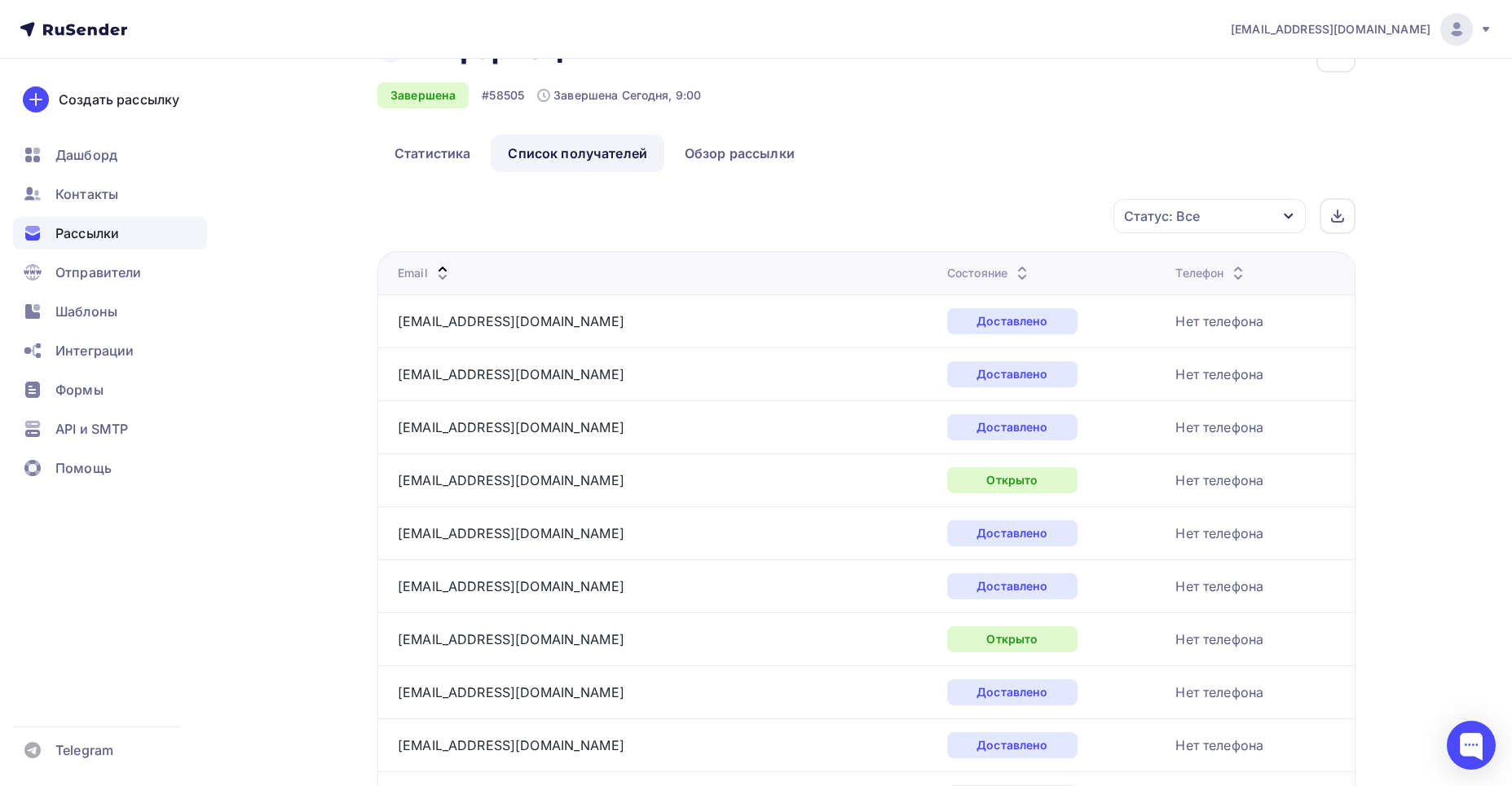
scroll to position [0, 0]
